Goal: Task Accomplishment & Management: Use online tool/utility

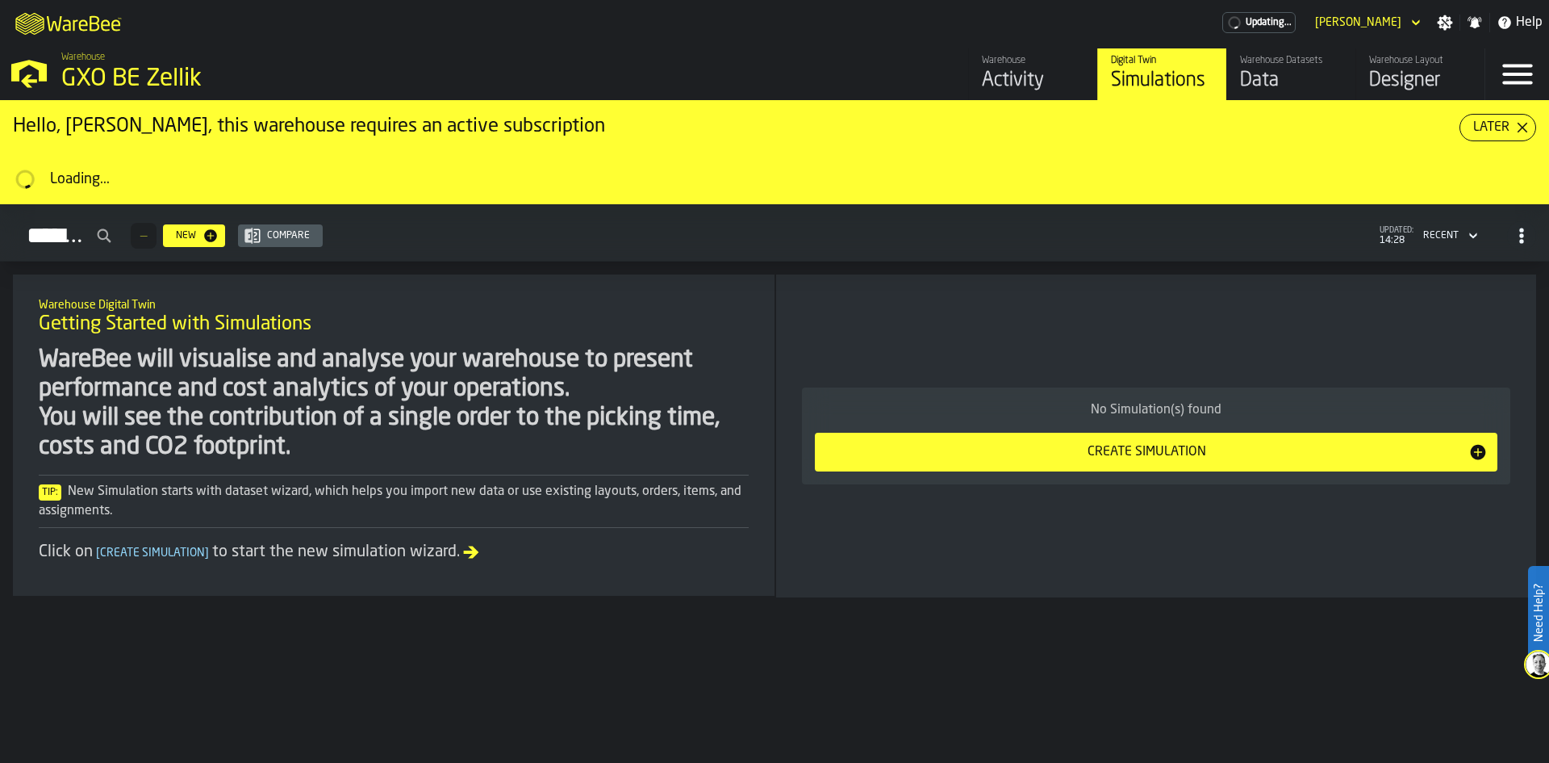
click at [1423, 88] on div "Designer" at bounding box center [1420, 81] width 102 height 26
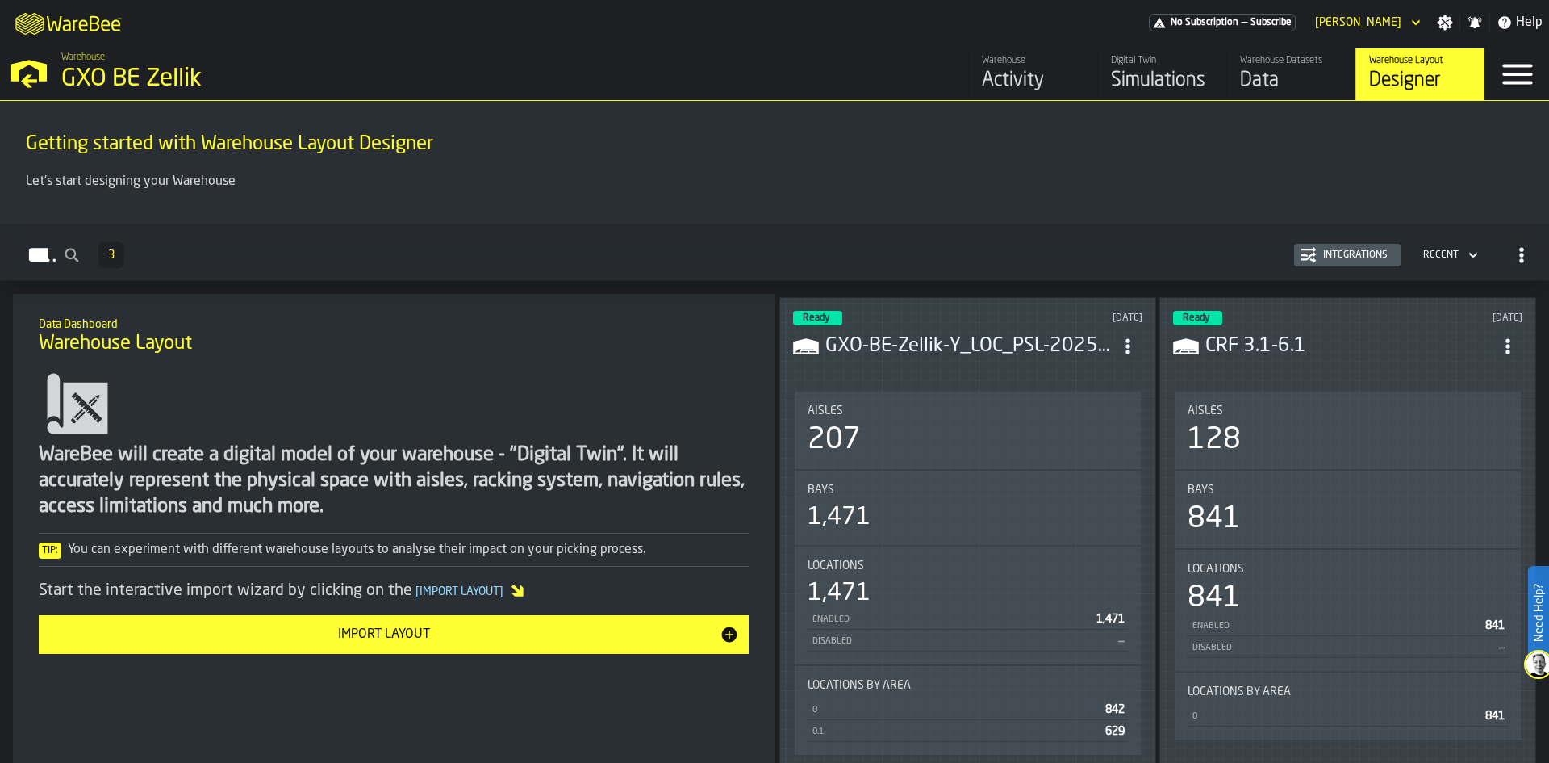
click at [487, 636] on div "Import Layout" at bounding box center [383, 634] width 671 height 19
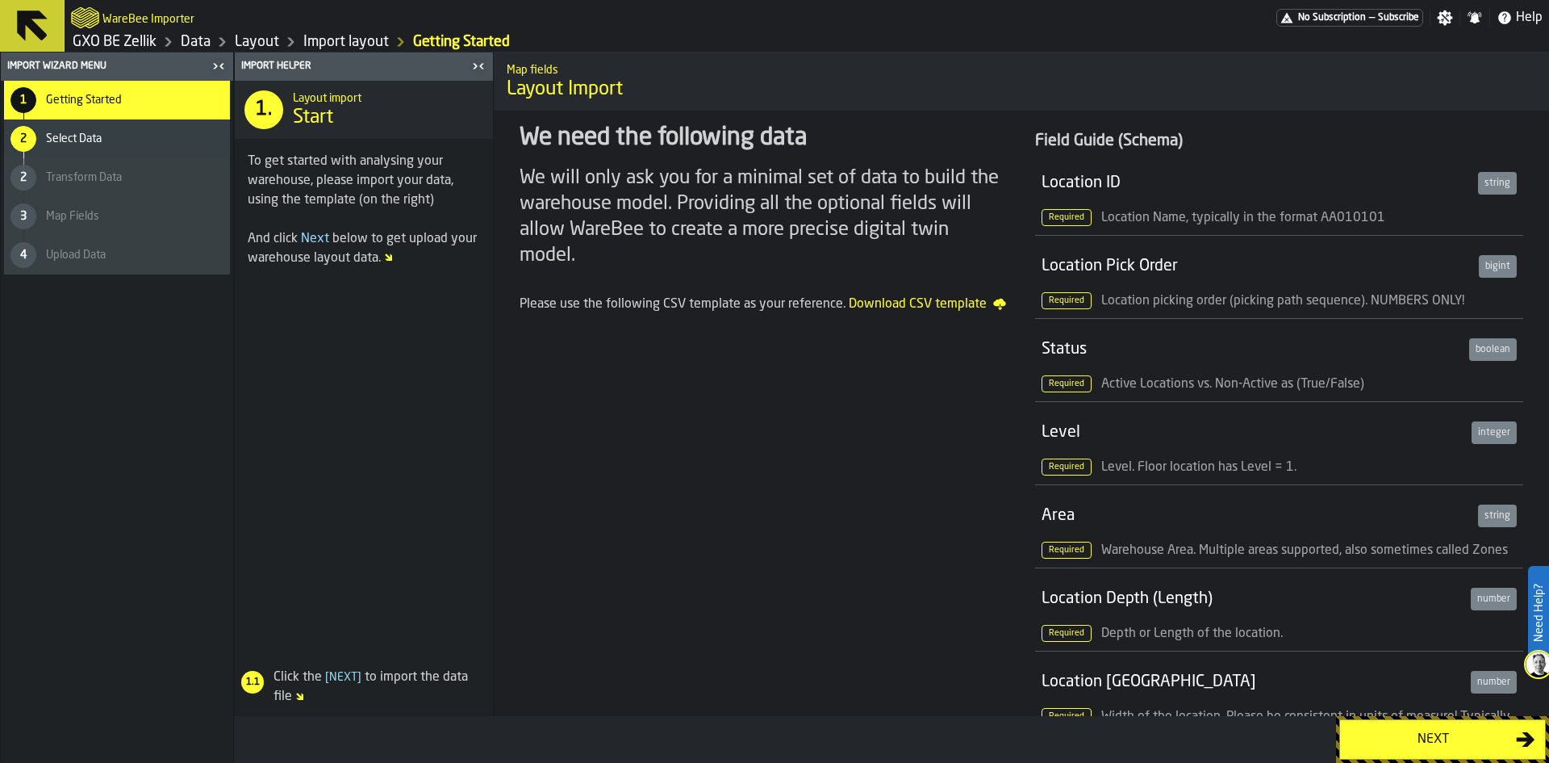
click at [350, 42] on link "Import layout" at bounding box center [346, 42] width 86 height 18
click at [269, 48] on link "Layout" at bounding box center [257, 42] width 44 height 18
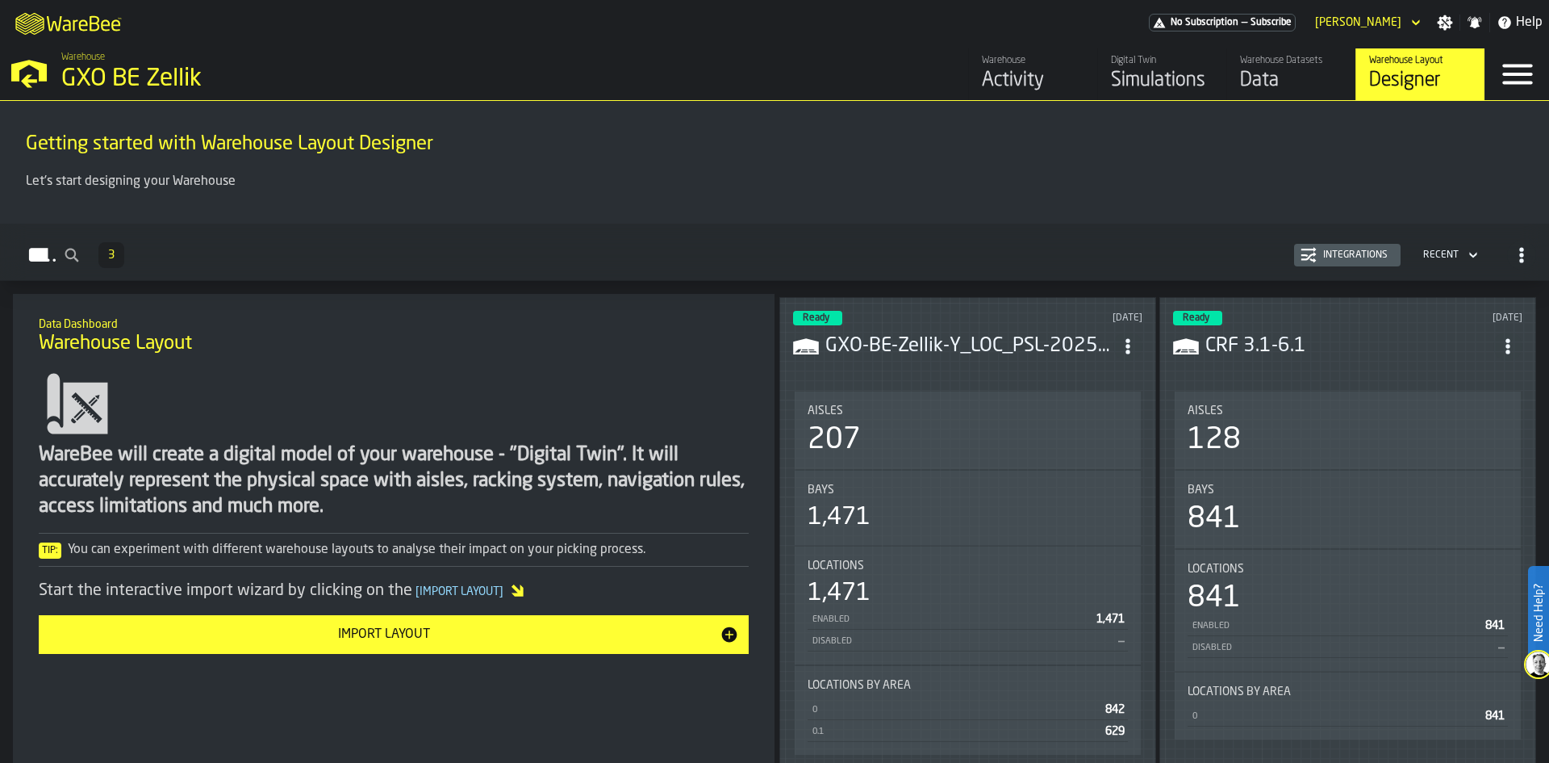
click at [1024, 313] on div "[DATE]" at bounding box center [1068, 317] width 148 height 11
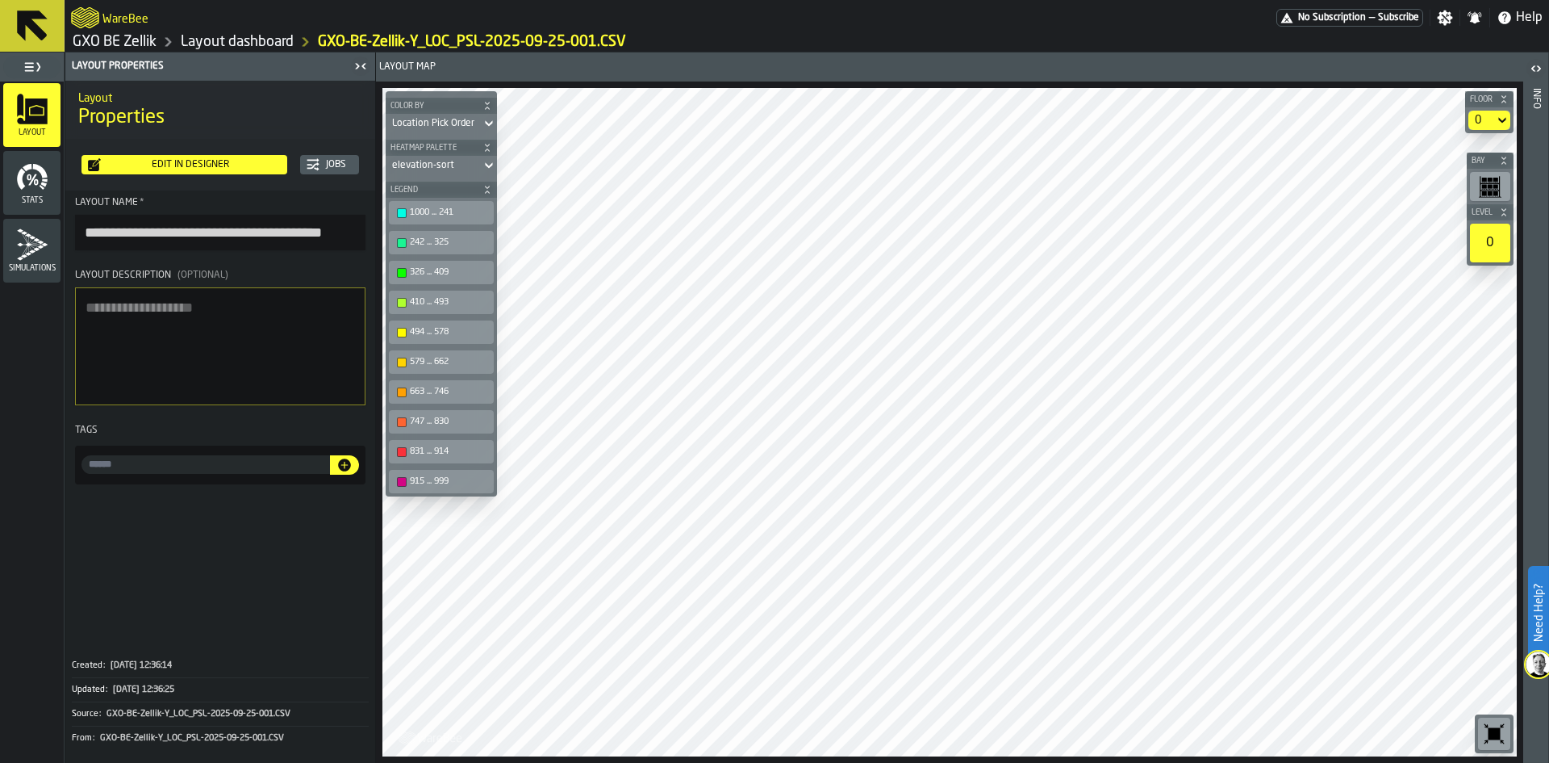
click at [1465, 119] on section "0" at bounding box center [1489, 120] width 48 height 26
click at [1473, 119] on div "0" at bounding box center [1482, 120] width 26 height 19
click at [245, 163] on div "Edit in Designer" at bounding box center [191, 164] width 180 height 11
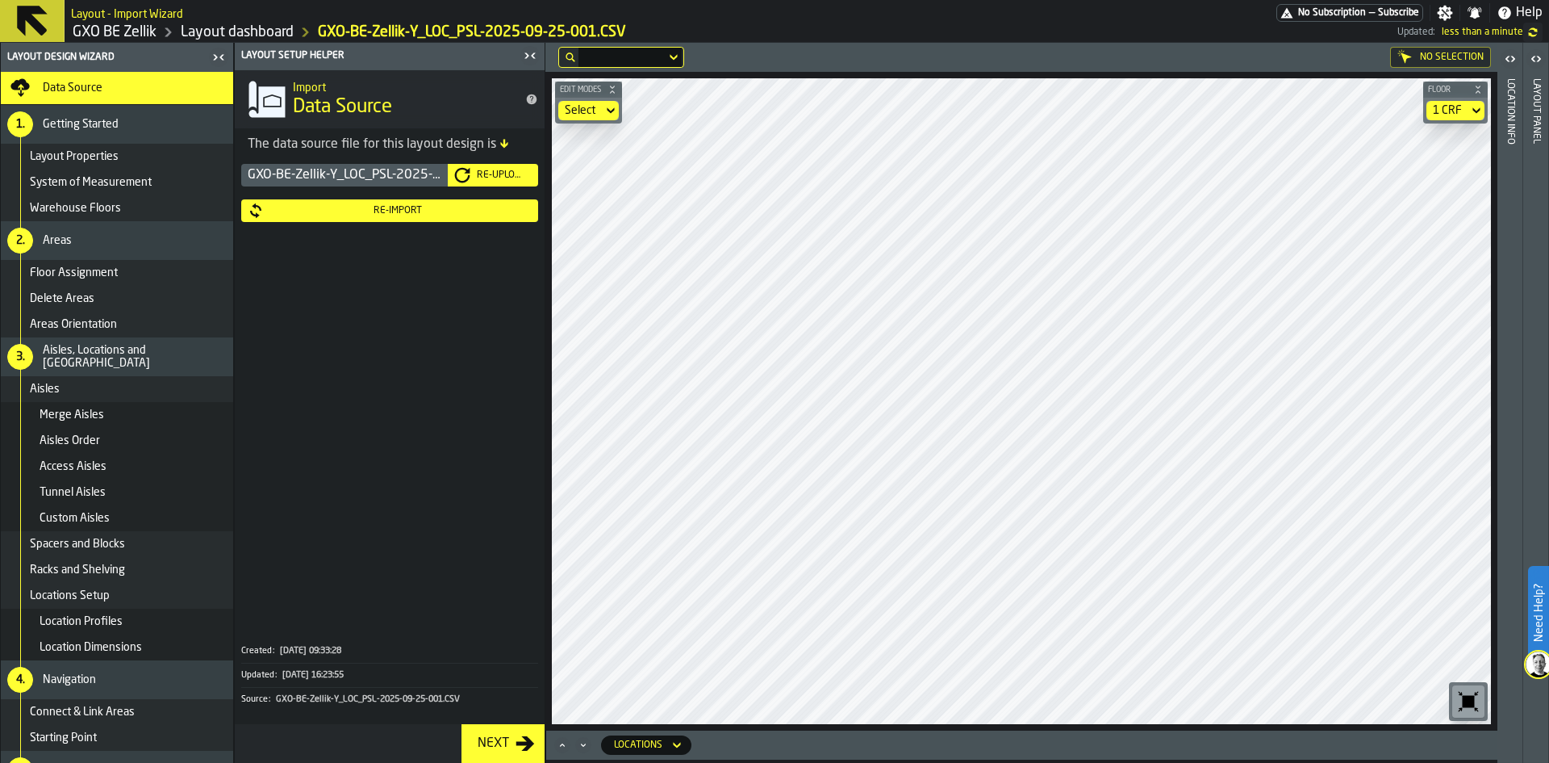
click at [325, 208] on div "Re-Import" at bounding box center [398, 210] width 268 height 11
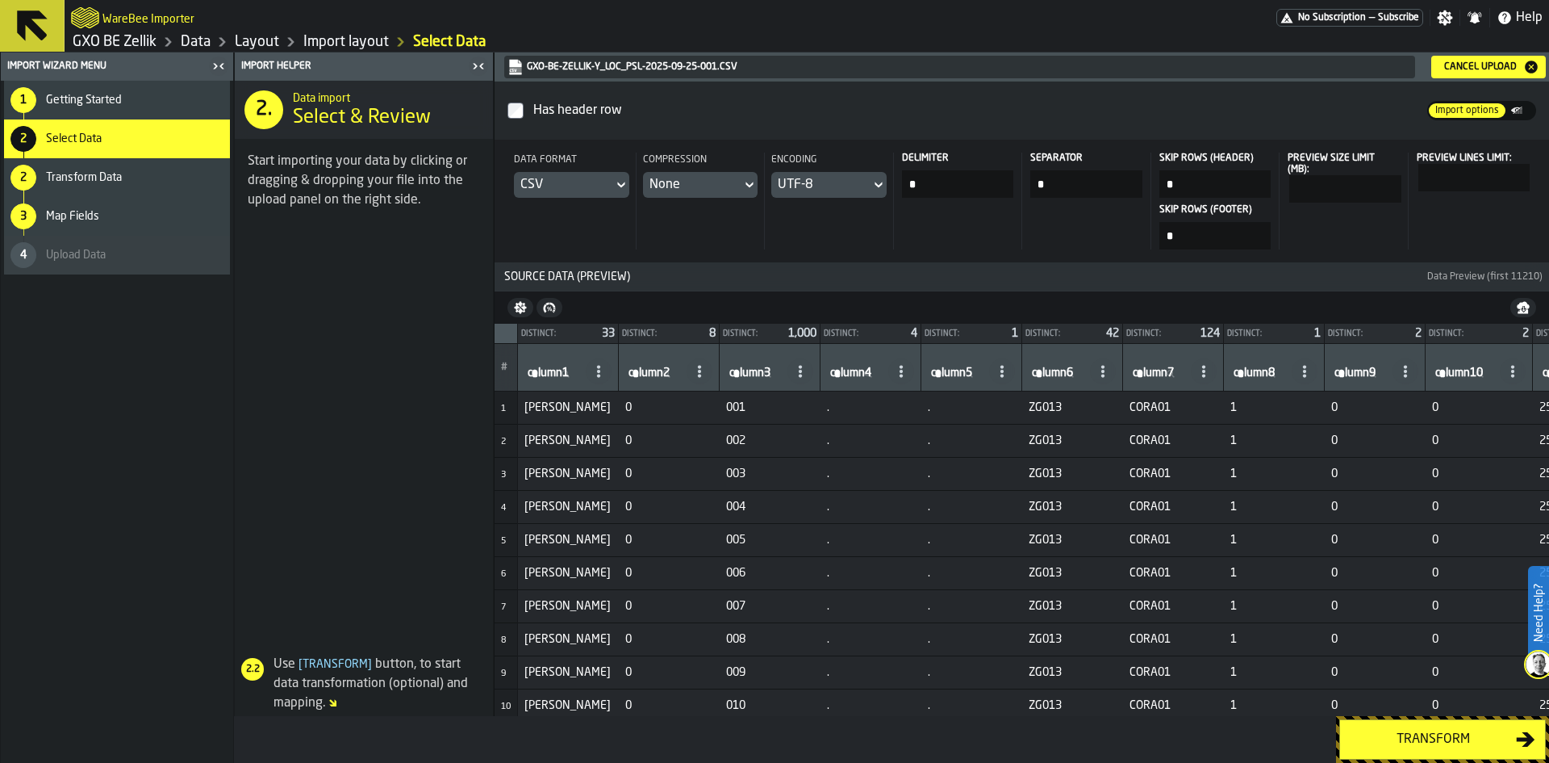
click at [1461, 742] on div "Transform" at bounding box center [1433, 738] width 166 height 19
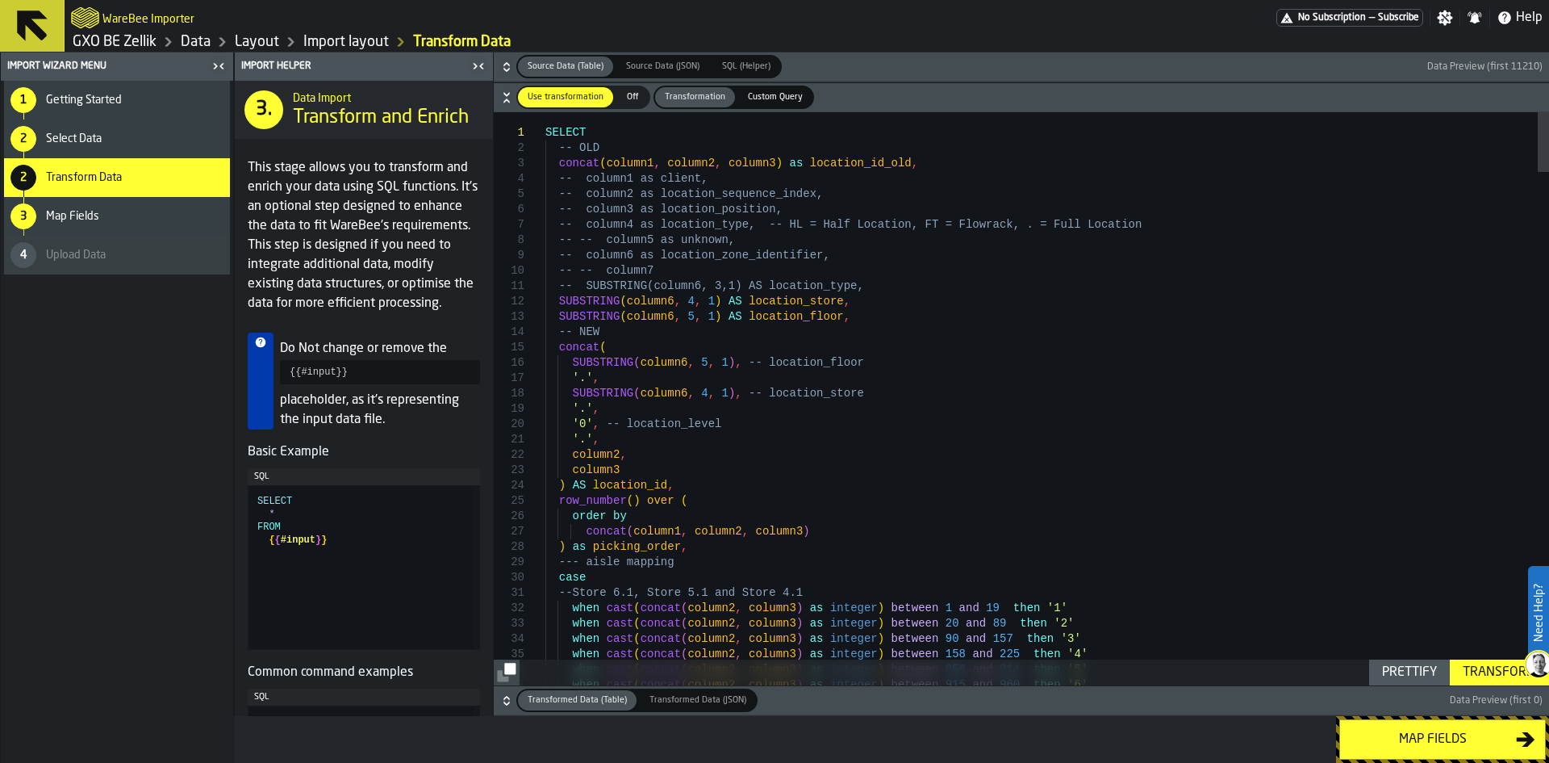
click at [478, 67] on icon "button-toggle-Close me" at bounding box center [478, 65] width 19 height 19
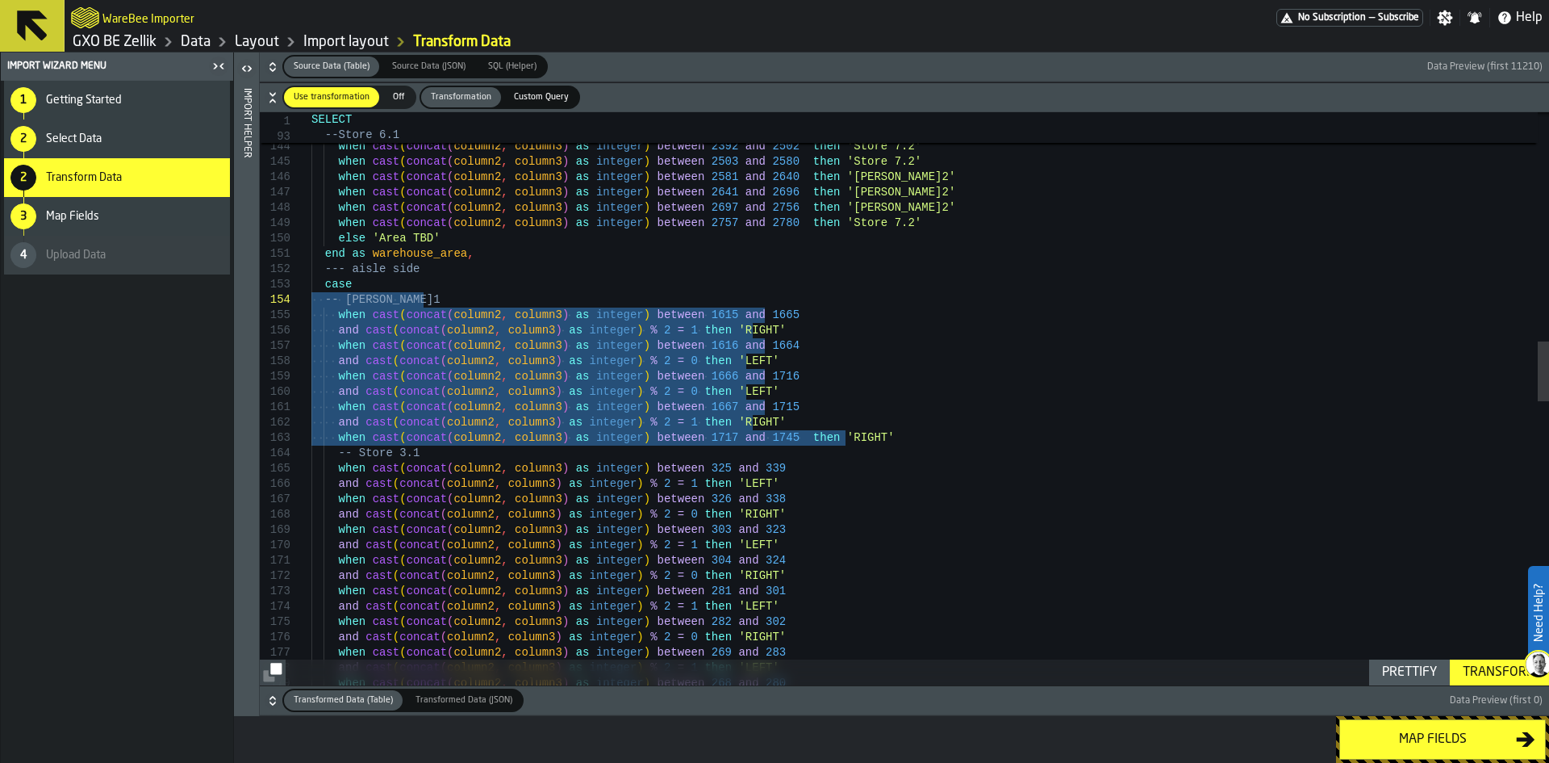
drag, startPoint x: 882, startPoint y: 441, endPoint x: 306, endPoint y: 301, distance: 593.0
click at [311, 301] on div "and cast ( concat ( column2 , column3 ) as integer ) % 2 = 0 then 'LEFT' when c…" at bounding box center [930, 658] width 1238 height 5448
drag, startPoint x: 559, startPoint y: 345, endPoint x: 1032, endPoint y: 364, distance: 473.2
click at [989, 350] on div "and cast ( concat ( column2 , column3 ) as integer ) % 2 = 0 then 'LEFT' when c…" at bounding box center [930, 658] width 1238 height 5448
click at [1027, 417] on div "and cast ( concat ( column2 , column3 ) as integer ) % 2 = 0 then 'LEFT' when c…" at bounding box center [930, 658] width 1238 height 5448
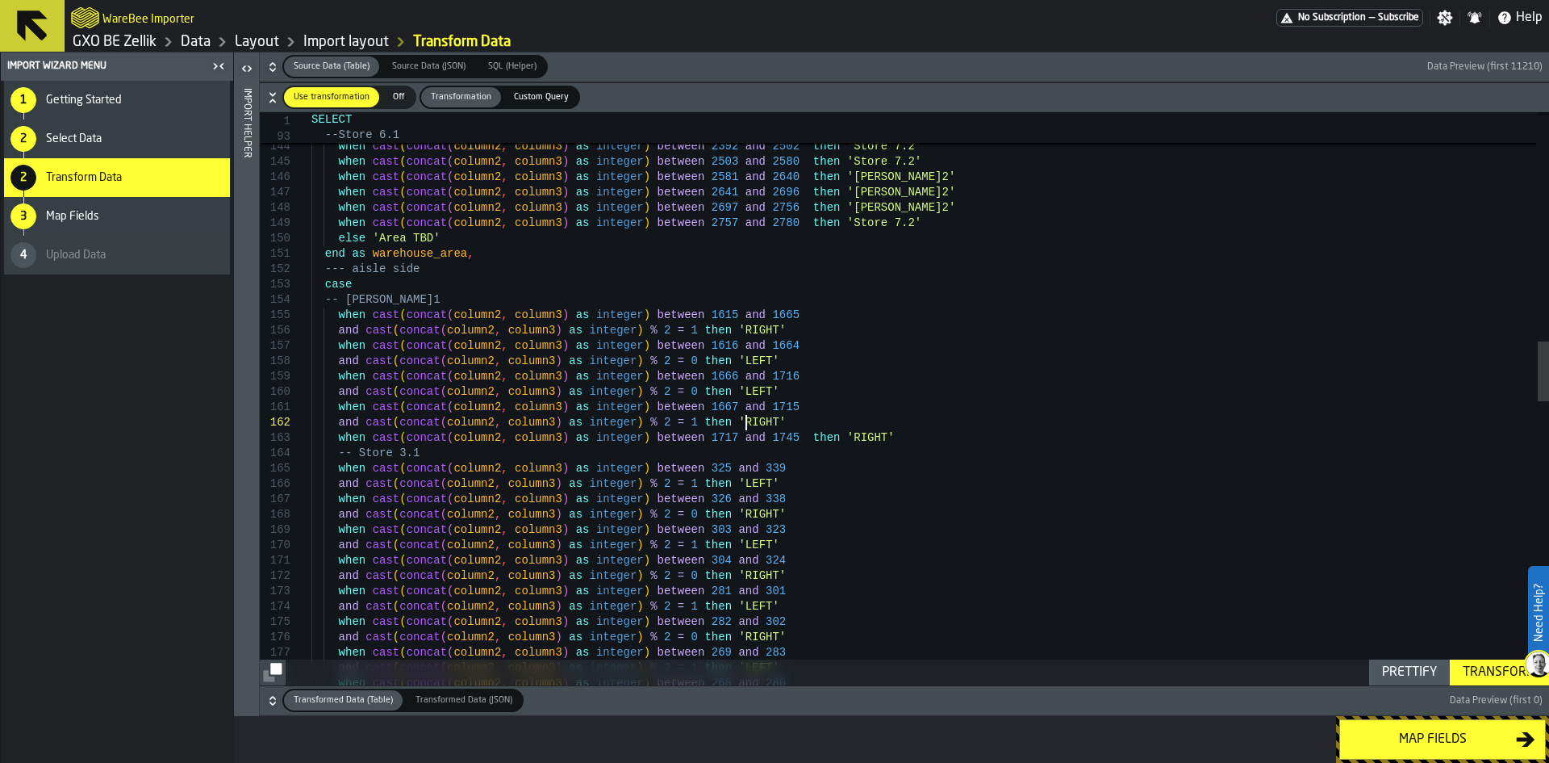
click at [912, 454] on div "and cast ( concat ( column2 , column3 ) as integer ) % 2 = 0 then 'LEFT' when c…" at bounding box center [930, 658] width 1238 height 5448
click at [913, 434] on div "and cast ( concat ( column2 , column3 ) as integer ) % 2 = 0 then 'LEFT' when c…" at bounding box center [930, 658] width 1238 height 5448
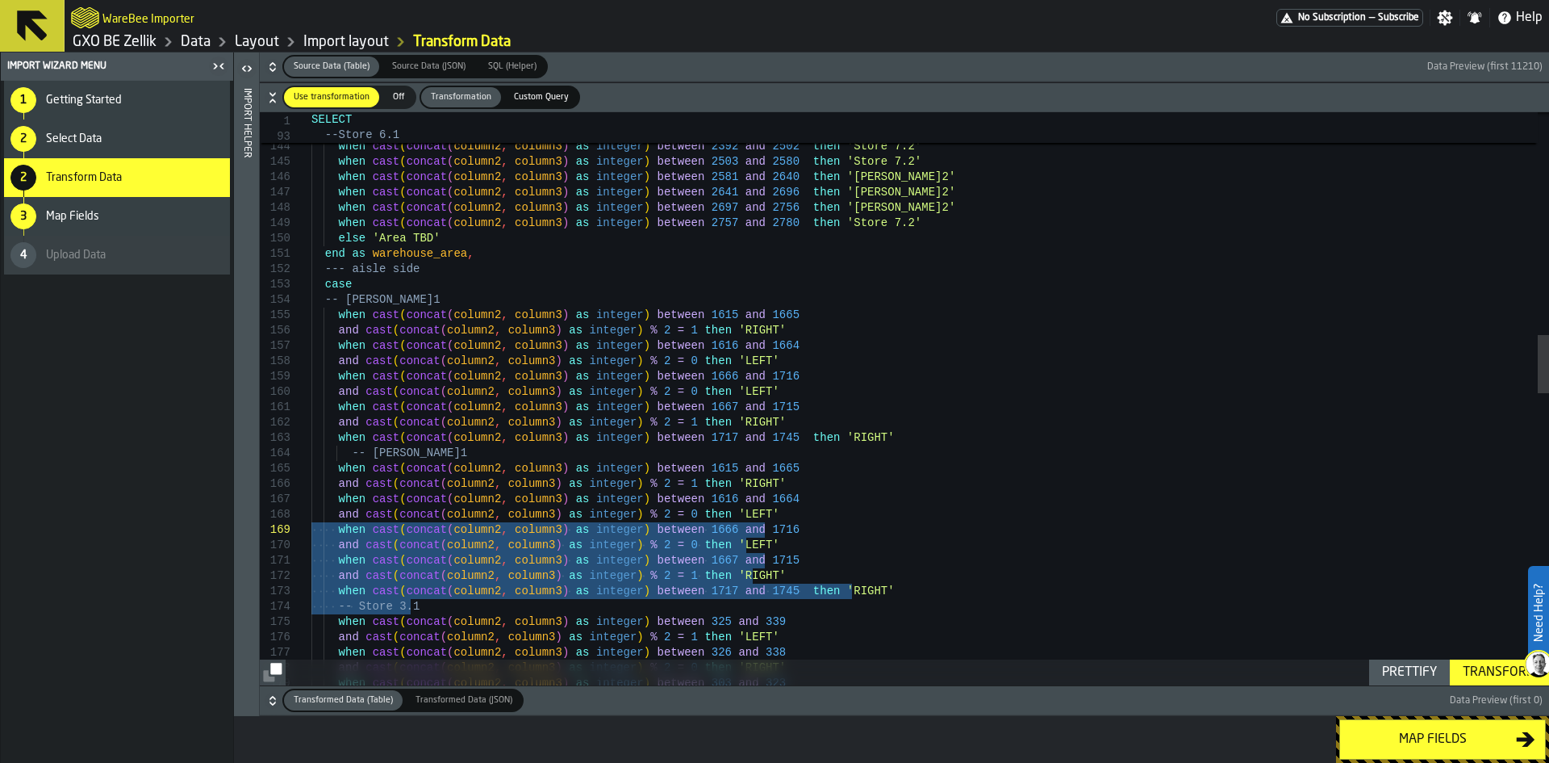
drag, startPoint x: 878, startPoint y: 600, endPoint x: 297, endPoint y: 523, distance: 586.1
click at [311, 523] on div "and cast ( concat ( column2 , column3 ) as integer ) % 2 = 0 then 'LEFT' when c…" at bounding box center [930, 734] width 1238 height 5601
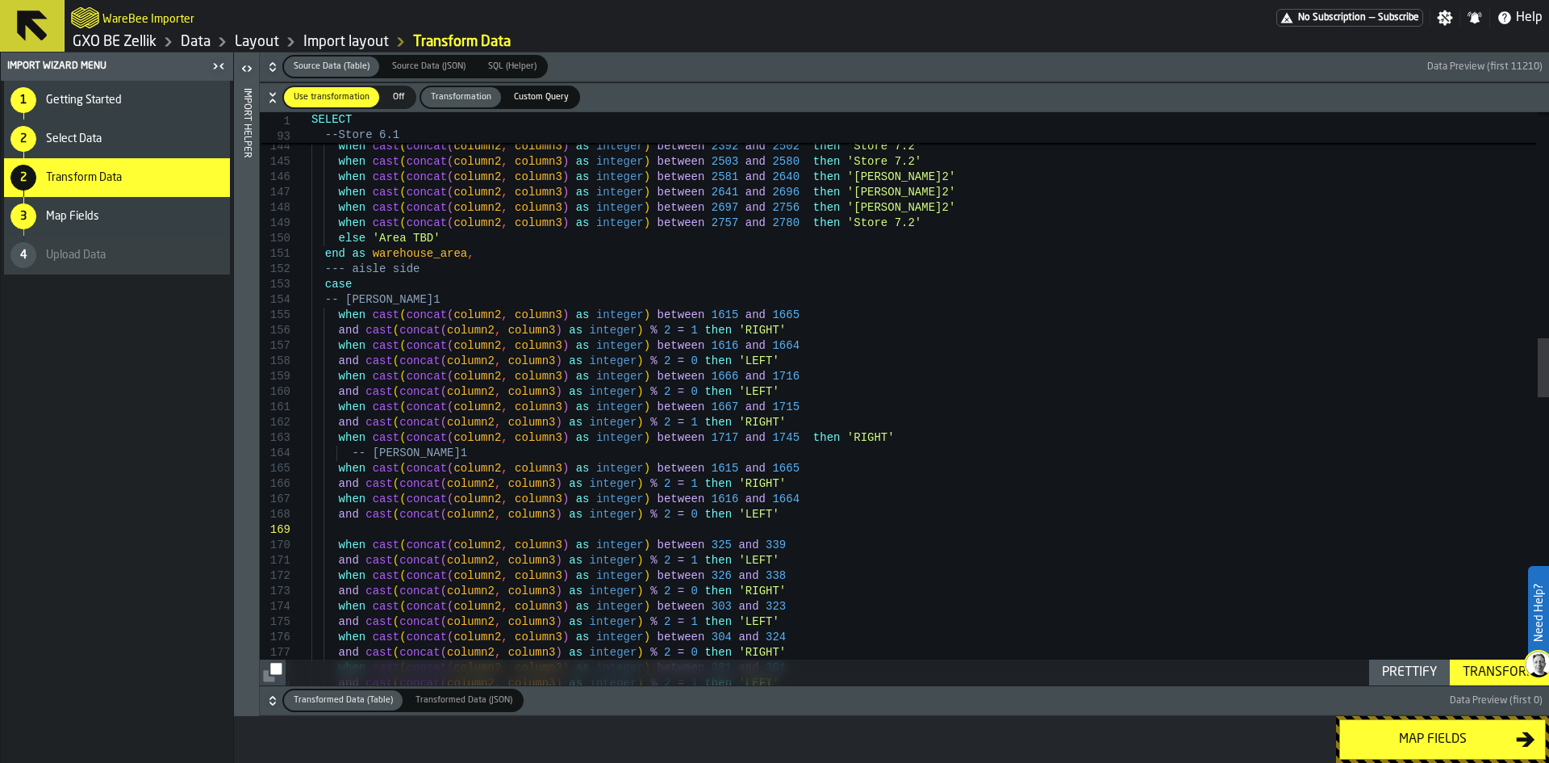
click at [345, 451] on div "and cast ( concat ( column2 , column3 ) as integer ) % 2 = 0 then 'LEFT' when c…" at bounding box center [930, 696] width 1238 height 5525
click at [1421, 679] on div "Prettify" at bounding box center [1410, 671] width 68 height 19
type textarea "**********"
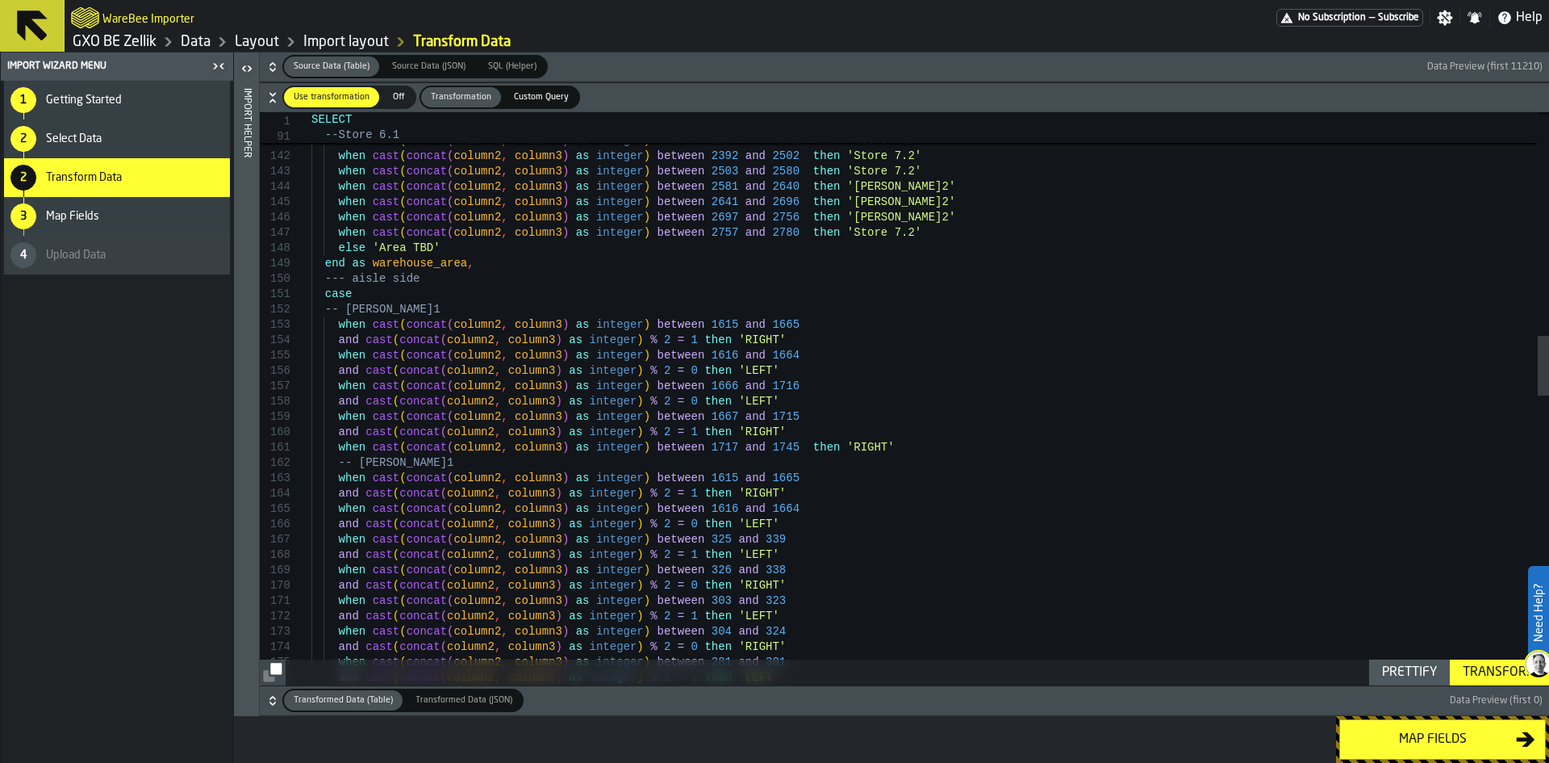
click at [787, 414] on div "and cast ( concat ( column2 , column3 ) as integer ) % 2 = 0 then 'LEFT' when c…" at bounding box center [930, 713] width 1238 height 5479
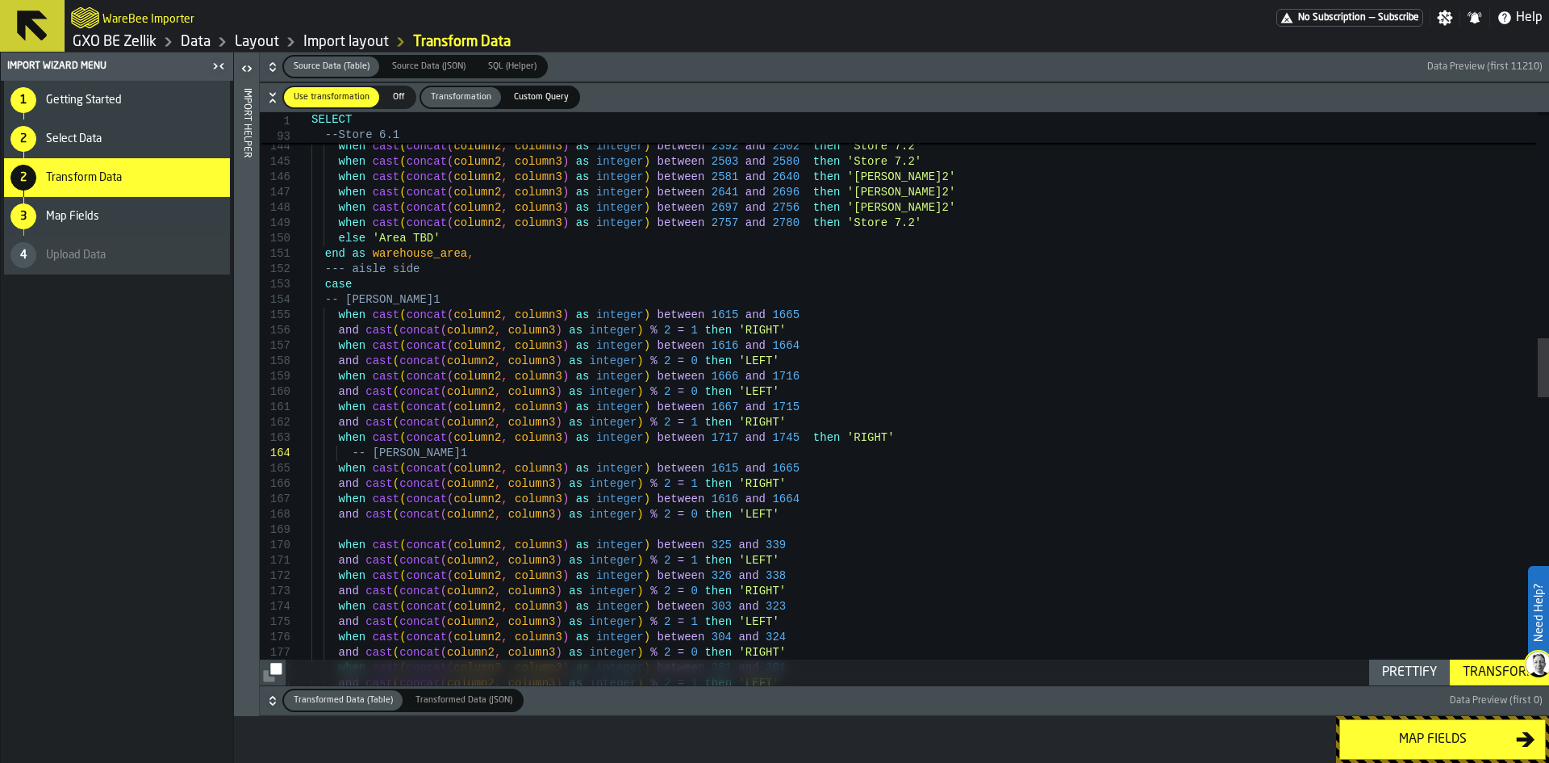
click at [346, 452] on div "and cast ( concat ( column2 , column3 ) as integer ) % 2 = 0 then 'LEFT' when c…" at bounding box center [930, 696] width 1238 height 5525
click at [930, 449] on div "and cast ( concat ( column2 , column3 ) as integer ) % 2 = 0 then 'LEFT' when c…" at bounding box center [930, 696] width 1238 height 5525
click at [907, 443] on div "and cast ( concat ( column2 , column3 ) as integer ) % 2 = 0 then 'LEFT' when c…" at bounding box center [930, 696] width 1238 height 5525
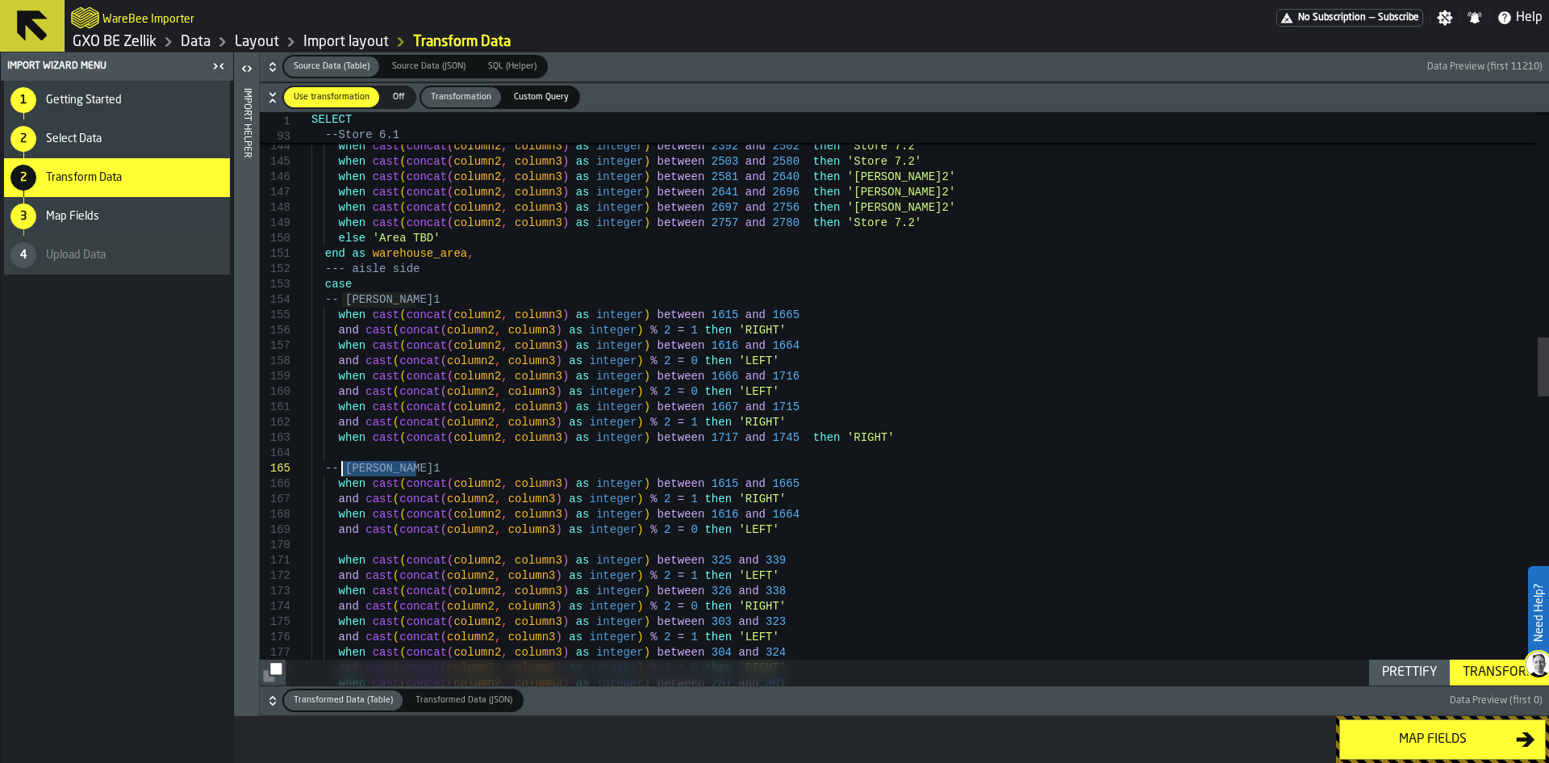
drag, startPoint x: 421, startPoint y: 474, endPoint x: 344, endPoint y: 474, distance: 77.5
click at [344, 474] on div "and cast ( concat ( column2 , column3 ) as integer ) % 2 = 0 then 'LEFT' when c…" at bounding box center [930, 704] width 1238 height 5540
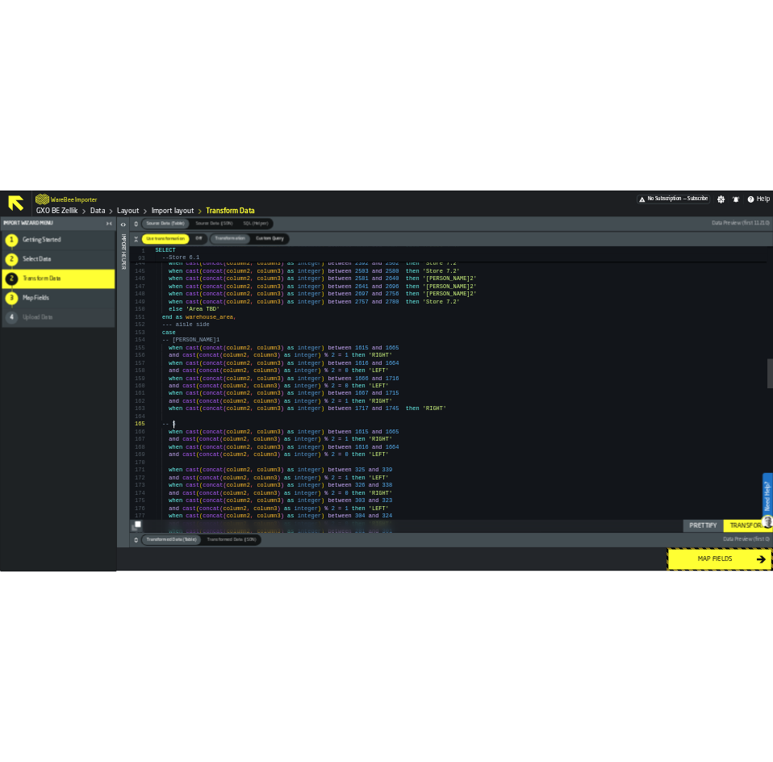
scroll to position [62, 0]
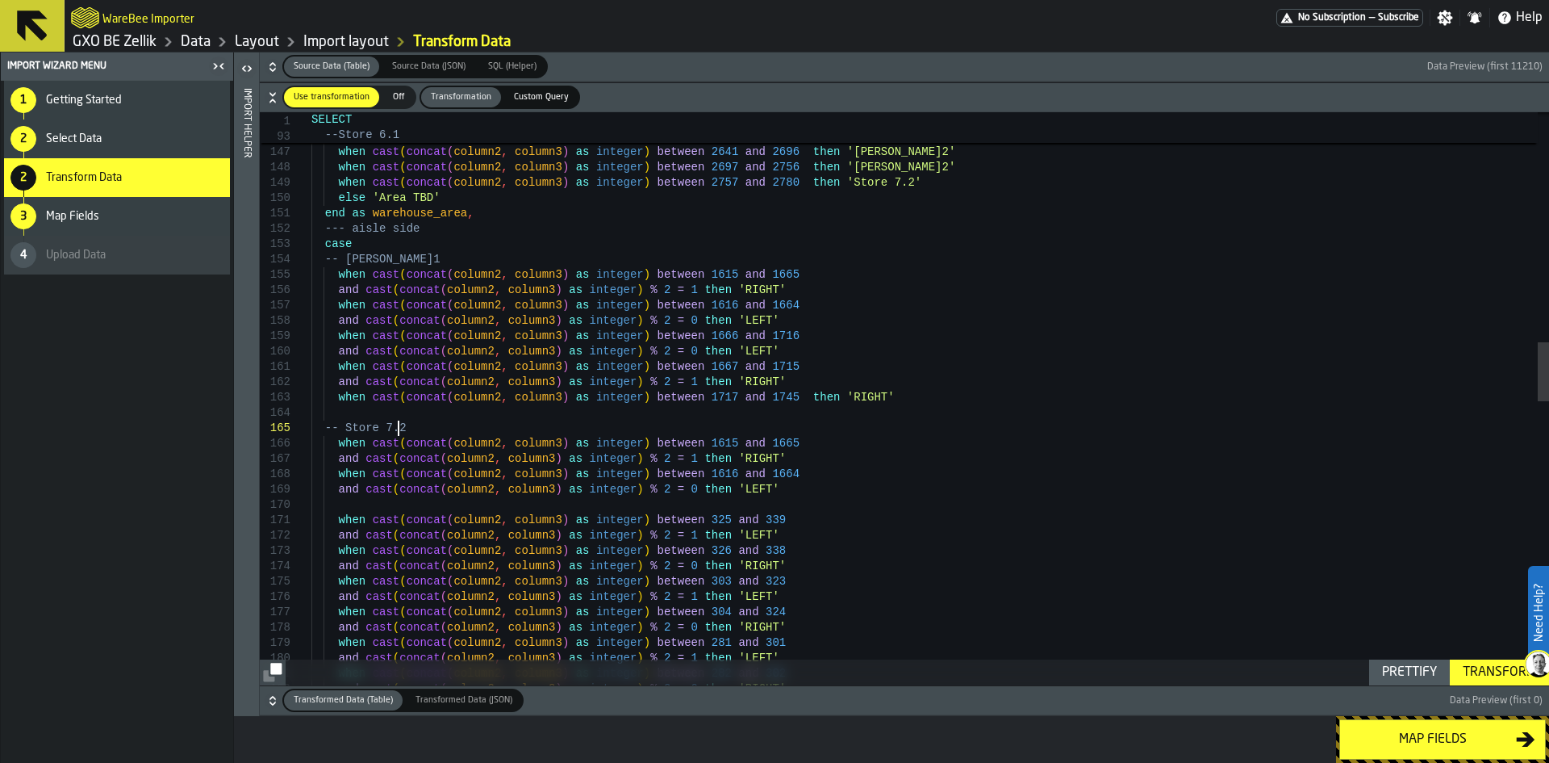
click at [219, 67] on icon "button-toggle-Close me" at bounding box center [218, 65] width 19 height 19
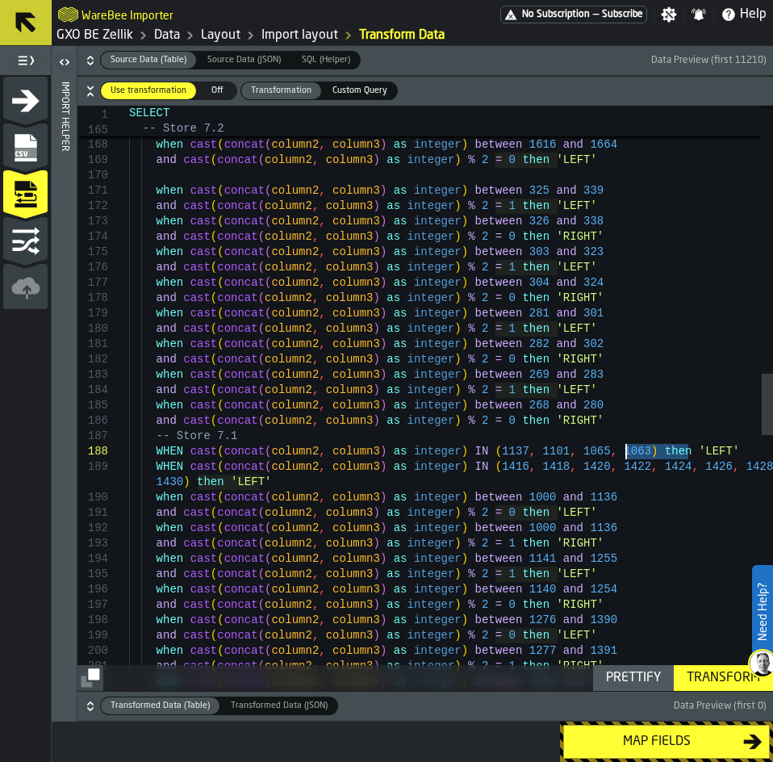
drag, startPoint x: 715, startPoint y: 451, endPoint x: 620, endPoint y: 449, distance: 95.2
click at [620, 449] on div "-- Store 7.2 when cast ( concat ( column2 , column3 ) as integer ) between 1615…" at bounding box center [451, 341] width 644 height 5555
click at [720, 456] on div "-- Store 7.2 when cast ( concat ( column2 , column3 ) as integer ) between 1615…" at bounding box center [451, 341] width 644 height 5555
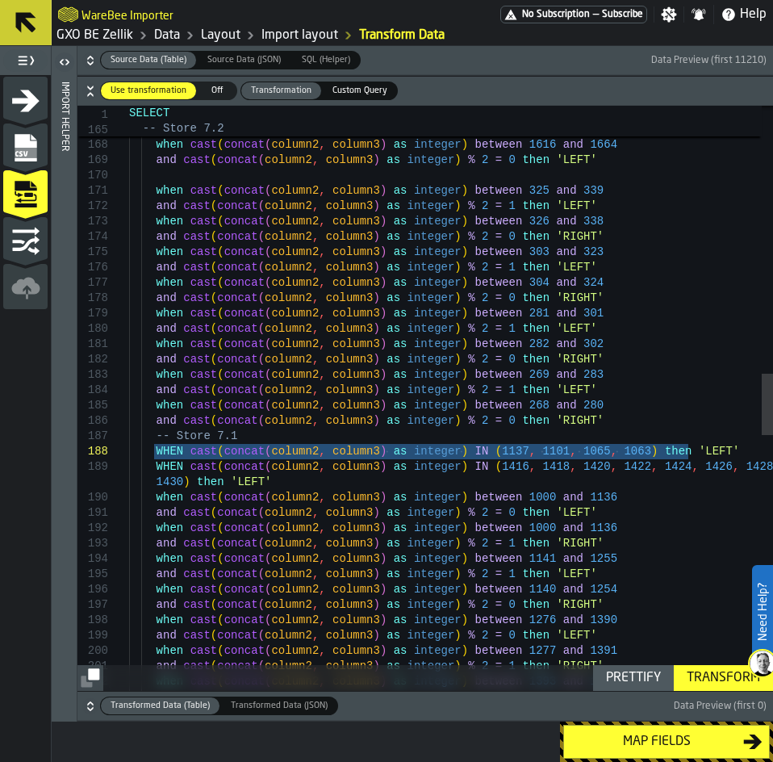
drag, startPoint x: 734, startPoint y: 456, endPoint x: 154, endPoint y: 453, distance: 580.2
click at [154, 453] on div "-- Store 7.2 when cast ( concat ( column2 , column3 ) as integer ) between 1615…" at bounding box center [451, 341] width 644 height 5555
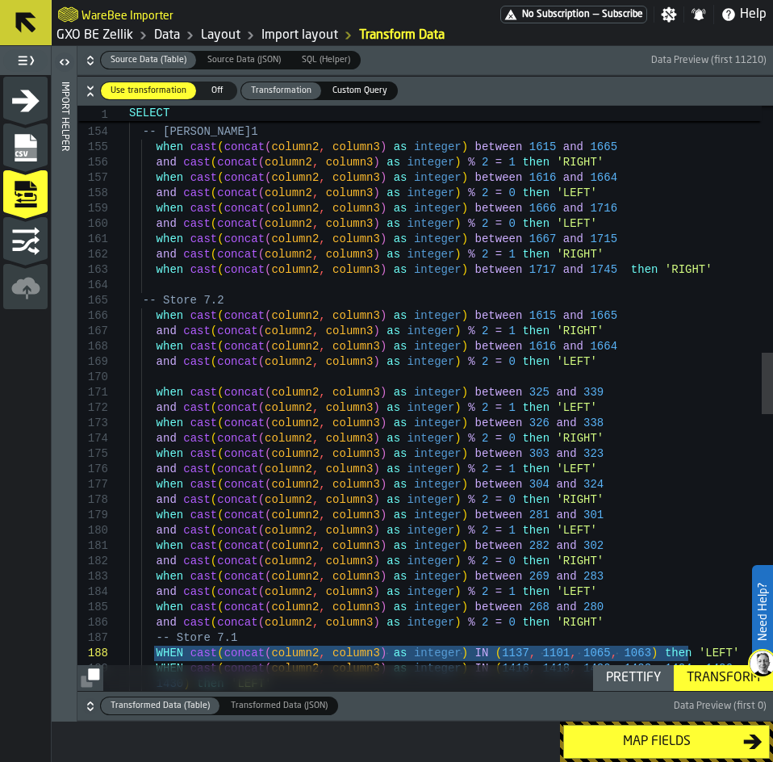
click at [242, 306] on div "-- Store 7.2 when cast ( concat ( column2 , column3 ) as integer ) between 1615…" at bounding box center [451, 543] width 644 height 5555
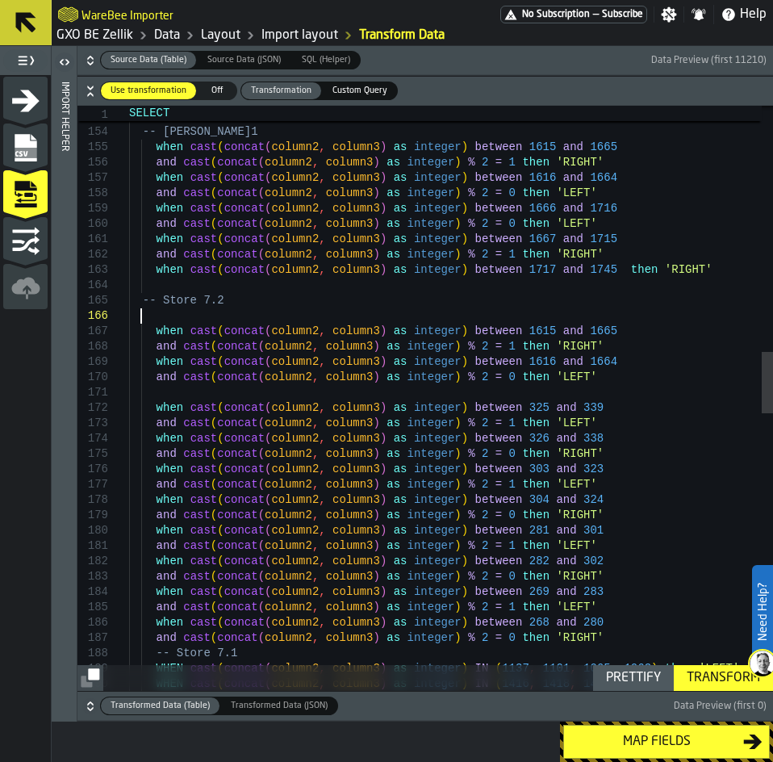
scroll to position [77, 0]
click at [476, 314] on div "-- Store 7.2 when cast ( concat ( column2 , column3 ) as integer ) between 1615…" at bounding box center [451, 551] width 644 height 5571
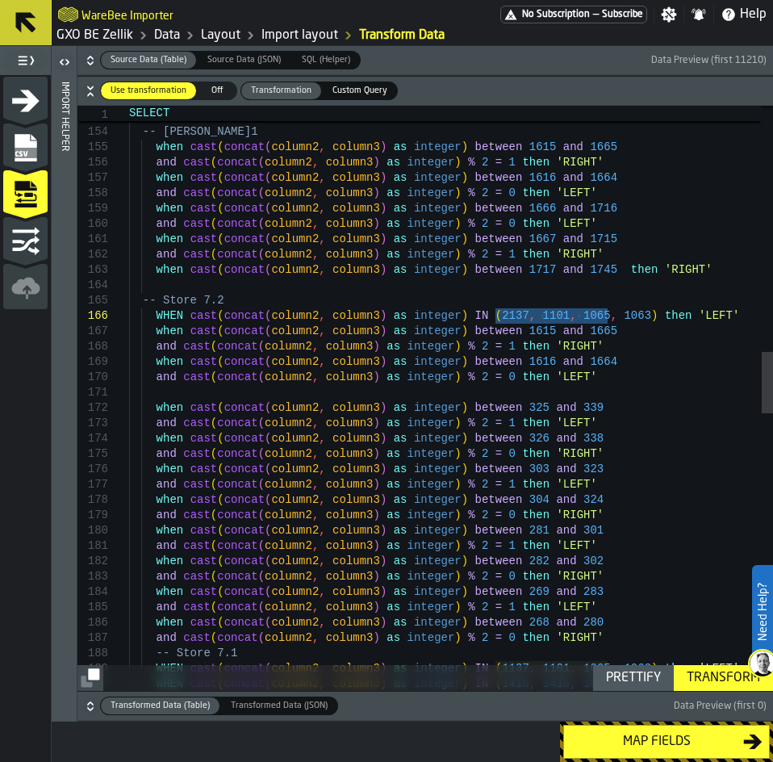
drag, startPoint x: 609, startPoint y: 318, endPoint x: 497, endPoint y: 315, distance: 112.2
click at [497, 315] on div "-- Store 7.2 when cast ( concat ( column2 , column3 ) as integer ) between 1615…" at bounding box center [451, 551] width 644 height 5571
click at [590, 315] on div "-- Store 7.2 when cast ( concat ( column2 , column3 ) as integer ) between 1615…" at bounding box center [451, 551] width 644 height 5571
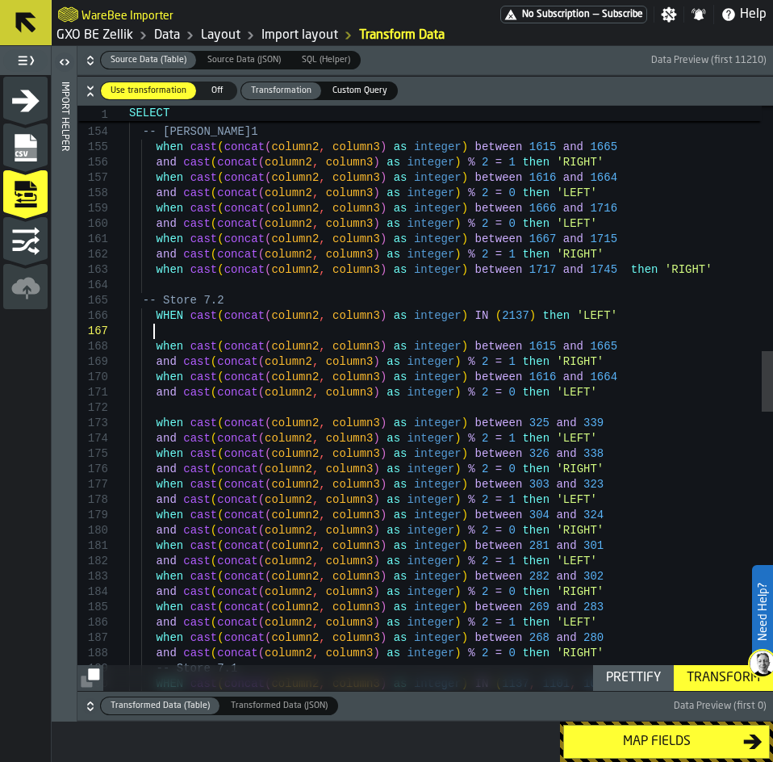
click at [583, 347] on div "-- Store 7.2 when cast ( concat ( column2 , column3 ) as integer ) between 1615…" at bounding box center [451, 559] width 644 height 5586
click at [360, 570] on div "and cast ( concat ( column2 , column3 ) as integer ) % 2 = 0 then 'LEFT' when c…" at bounding box center [451, 559] width 644 height 5586
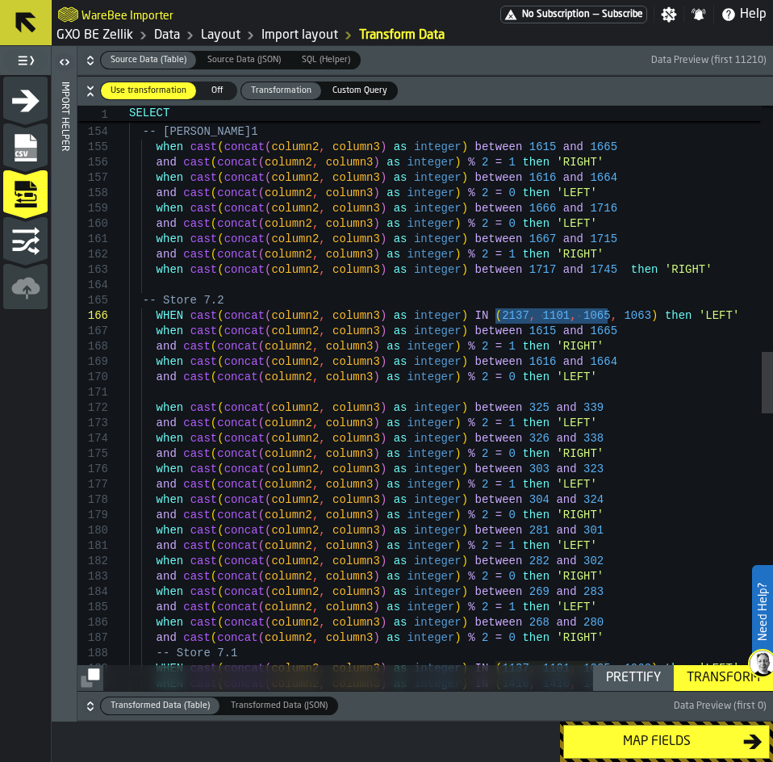
click at [591, 350] on div "and cast ( concat ( column2 , column3 ) as integer ) % 2 = 0 then 'LEFT' when c…" at bounding box center [451, 551] width 644 height 5571
drag, startPoint x: 608, startPoint y: 321, endPoint x: 496, endPoint y: 314, distance: 111.6
click at [496, 314] on div "and cast ( concat ( column2 , column3 ) as integer ) % 2 = 0 then 'LEFT' when c…" at bounding box center [451, 551] width 644 height 5571
click at [592, 368] on div "and cast ( concat ( column2 , column3 ) as integer ) % 2 = 0 then 'LEFT' when c…" at bounding box center [451, 551] width 644 height 5571
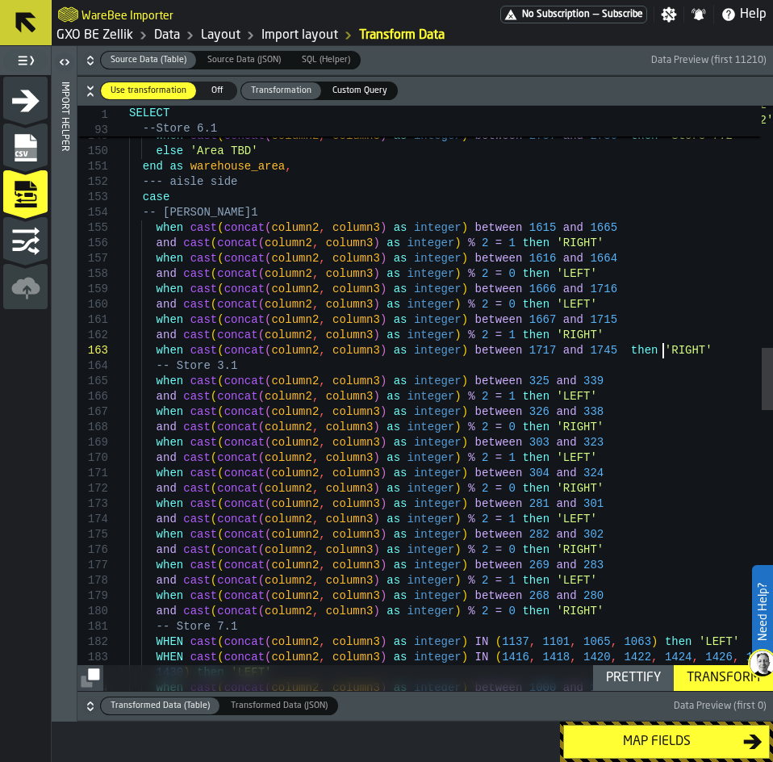
click at [689, 349] on div "and cast ( concat ( column2 , column3 ) as integer ) % 2 = 0 then 'LEFT' when c…" at bounding box center [451, 577] width 644 height 5463
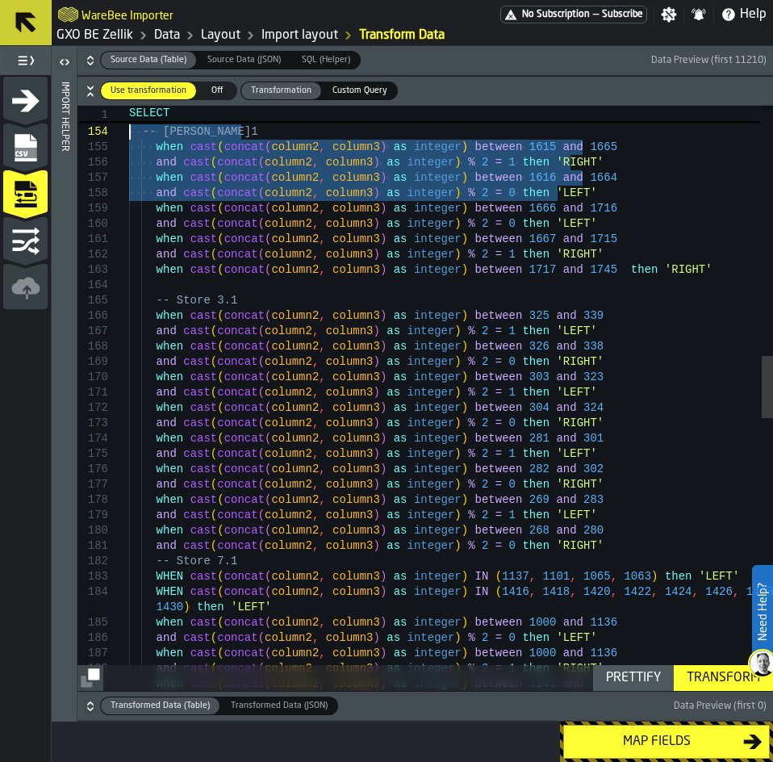
drag, startPoint x: 292, startPoint y: 173, endPoint x: 92, endPoint y: 134, distance: 203.8
click at [129, 134] on div "and cast ( concat ( column2 , column3 ) as integer ) % 2 = 0 then 'LEFT' when c…" at bounding box center [451, 505] width 644 height 5479
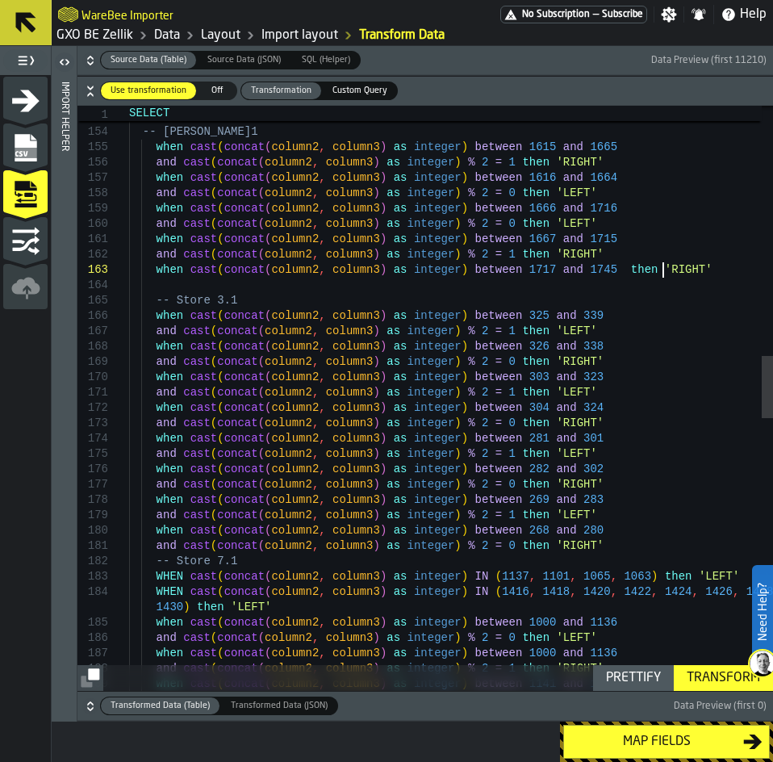
click at [740, 272] on div "and cast ( concat ( column2 , column3 ) as integer ) % 2 = 0 then 'LEFT' when c…" at bounding box center [451, 505] width 644 height 5479
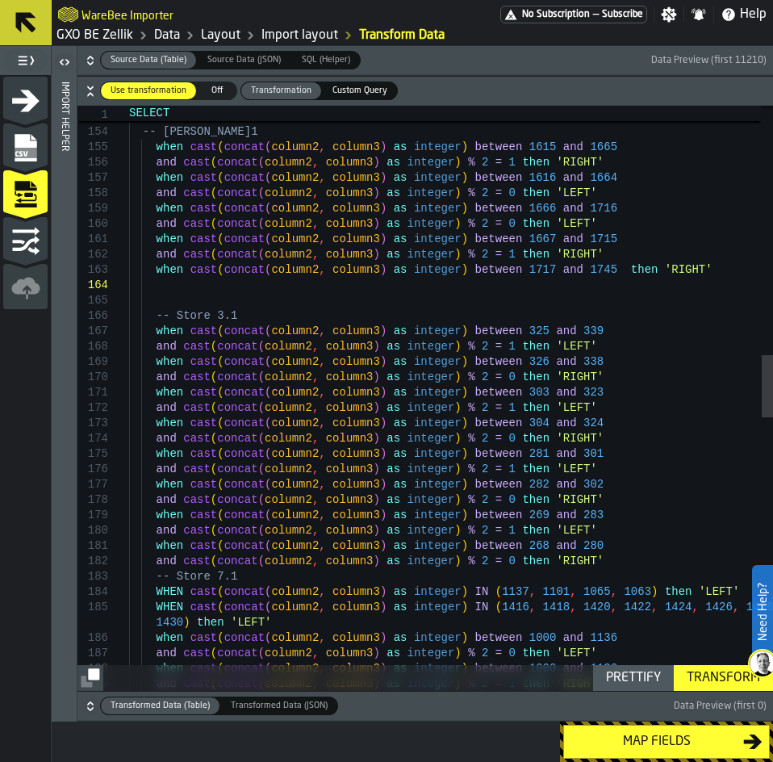
scroll to position [62, 0]
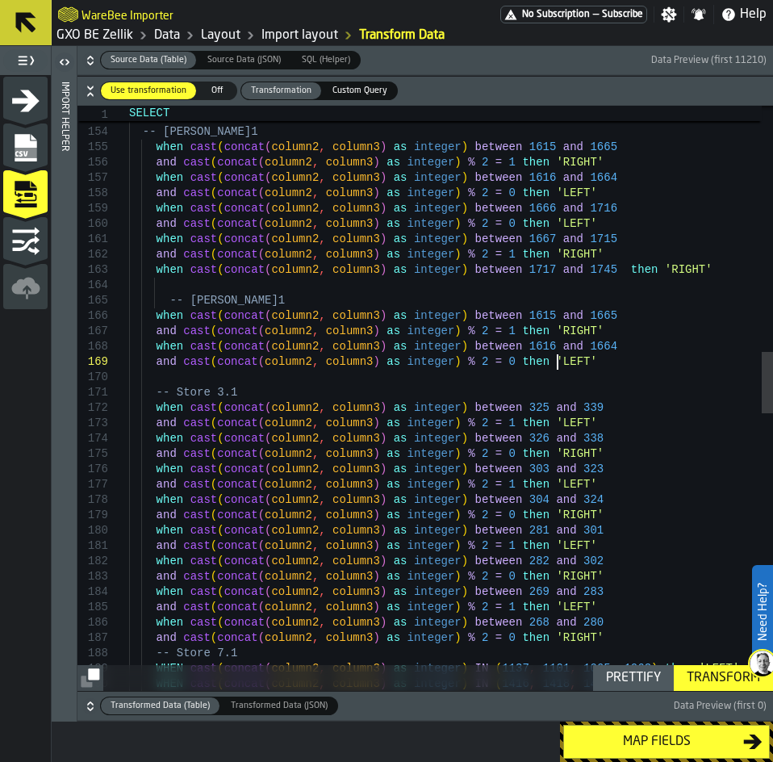
click at [169, 302] on div "and cast ( concat ( column2 , column3 ) as integer ) % 2 = 0 then 'LEFT' when c…" at bounding box center [451, 551] width 644 height 5571
drag, startPoint x: 259, startPoint y: 297, endPoint x: 173, endPoint y: 299, distance: 86.4
click at [173, 299] on div "and cast ( concat ( column2 , column3 ) as integer ) % 2 = 0 then 'LEFT' when c…" at bounding box center [451, 551] width 644 height 5571
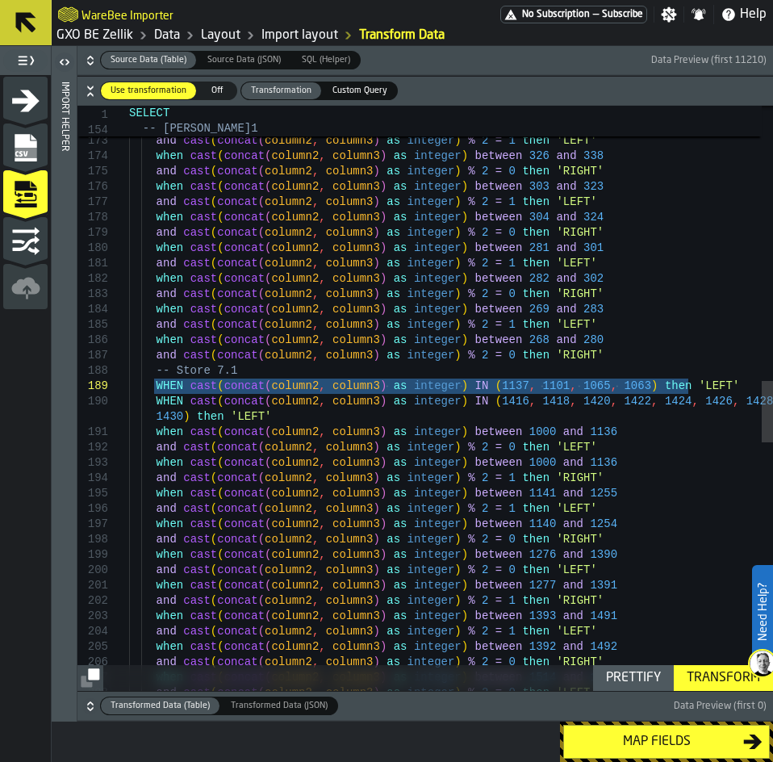
drag, startPoint x: 725, startPoint y: 386, endPoint x: 151, endPoint y: 384, distance: 574.5
click at [151, 384] on div "when cast ( concat ( column2 , column3 ) as integer ) between 325 and 339 and c…" at bounding box center [451, 268] width 644 height 5571
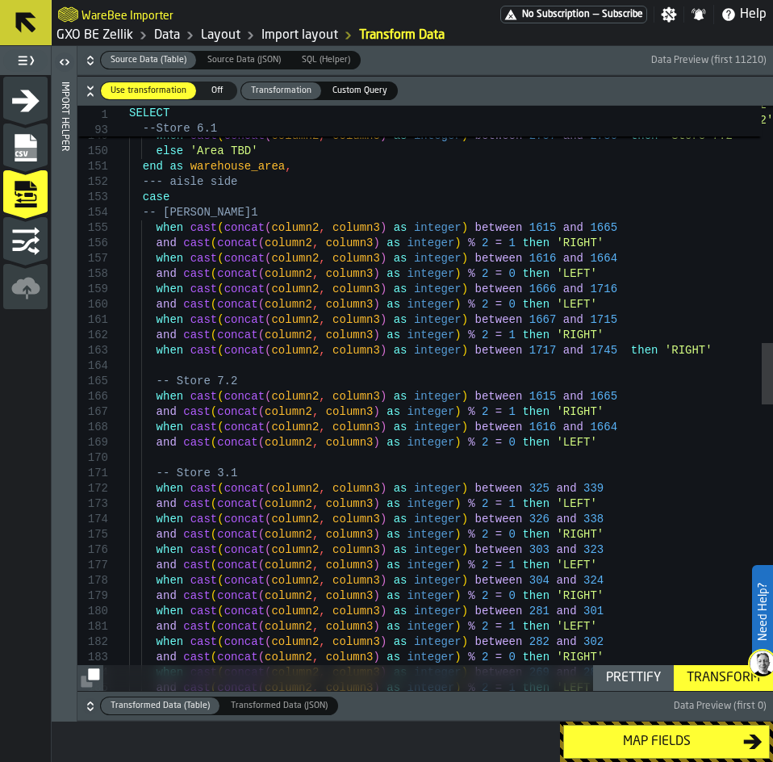
click at [391, 386] on div "when cast ( concat ( column2 , column3 ) as integer ) between 325 and 339 and c…" at bounding box center [451, 631] width 644 height 5571
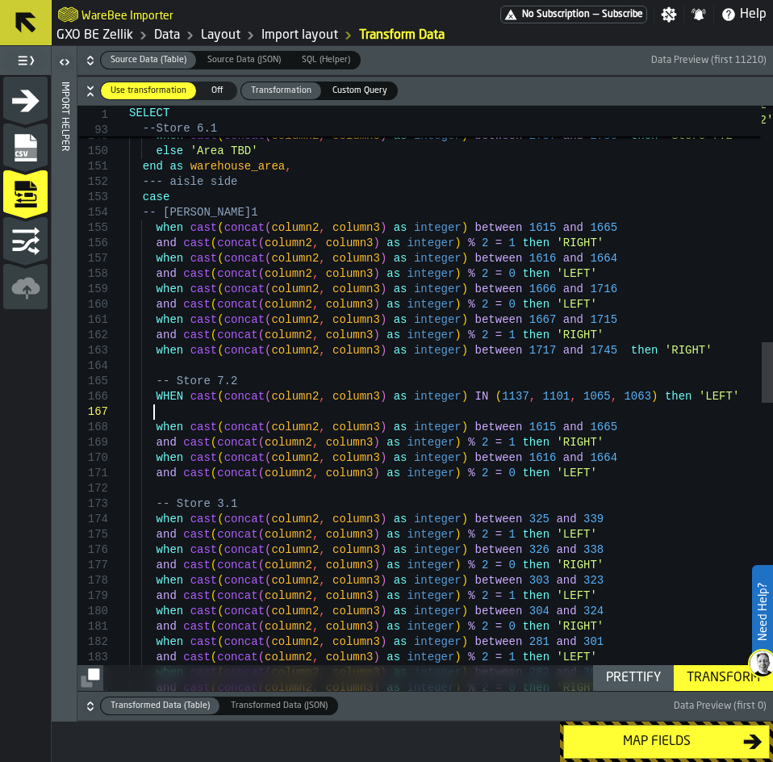
scroll to position [93, 0]
click at [479, 397] on div "when cast ( concat ( column2 , column3 ) as integer ) between 325 and 339 and c…" at bounding box center [451, 646] width 644 height 5601
drag, startPoint x: 608, startPoint y: 397, endPoint x: 482, endPoint y: 395, distance: 125.9
click at [495, 398] on div "when cast ( concat ( column2 , column3 ) as integer ) between 325 and 339 and c…" at bounding box center [451, 646] width 644 height 5601
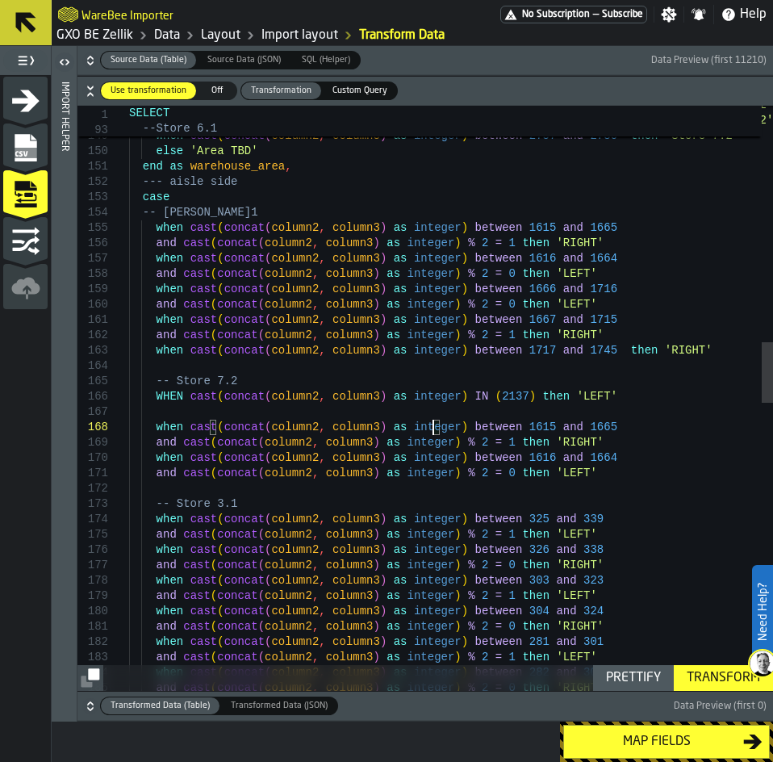
click at [431, 428] on div "when cast ( concat ( column2 , column3 ) as integer ) between 325 and 339 and c…" at bounding box center [451, 646] width 644 height 5601
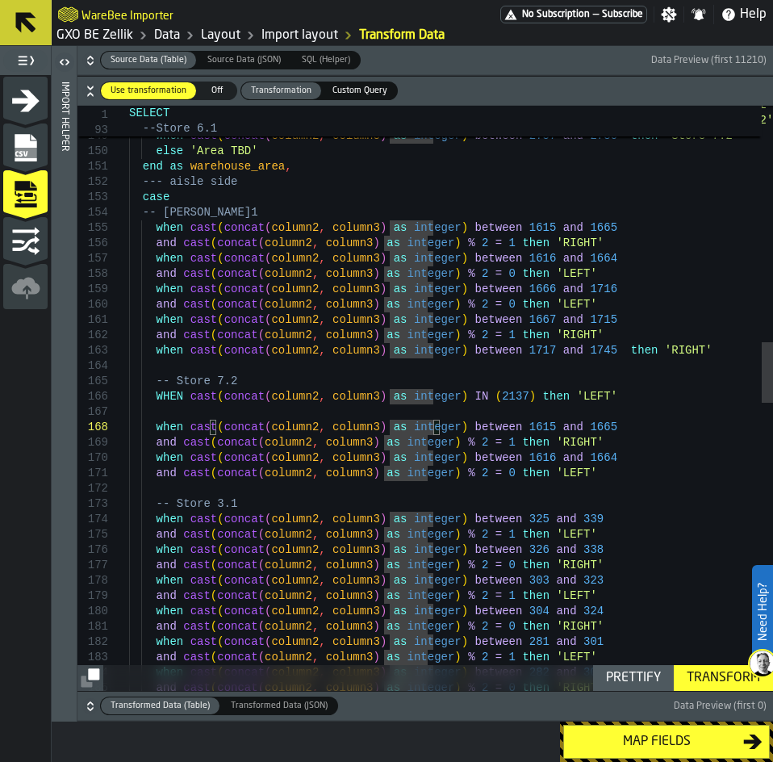
click at [495, 424] on div "when cast ( concat ( column2 , column3 ) as integer ) between 325 and 339 and c…" at bounding box center [451, 646] width 644 height 5601
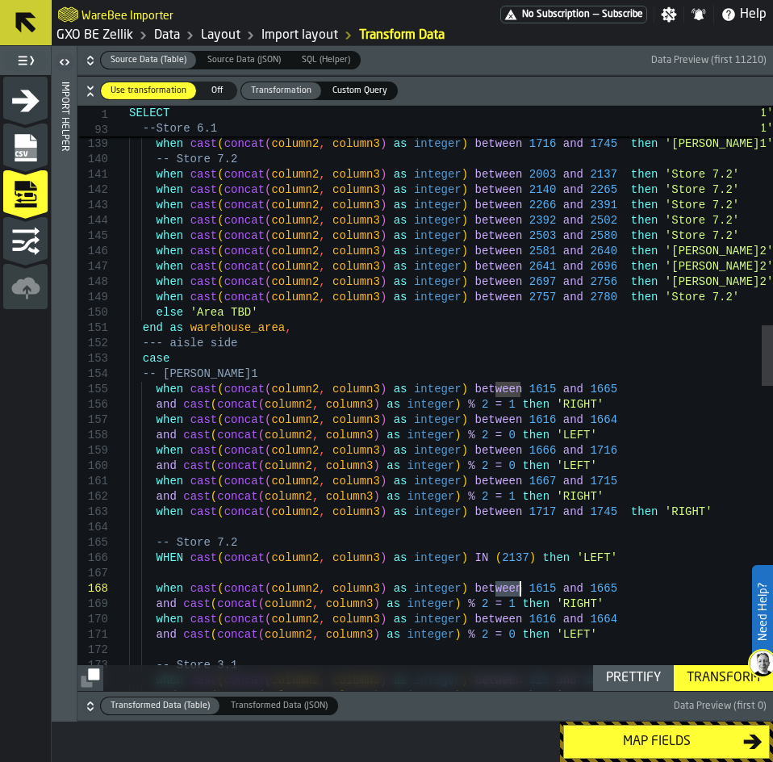
drag, startPoint x: 496, startPoint y: 591, endPoint x: 519, endPoint y: 592, distance: 22.7
drag, startPoint x: 581, startPoint y: 591, endPoint x: 550, endPoint y: 585, distance: 31.2
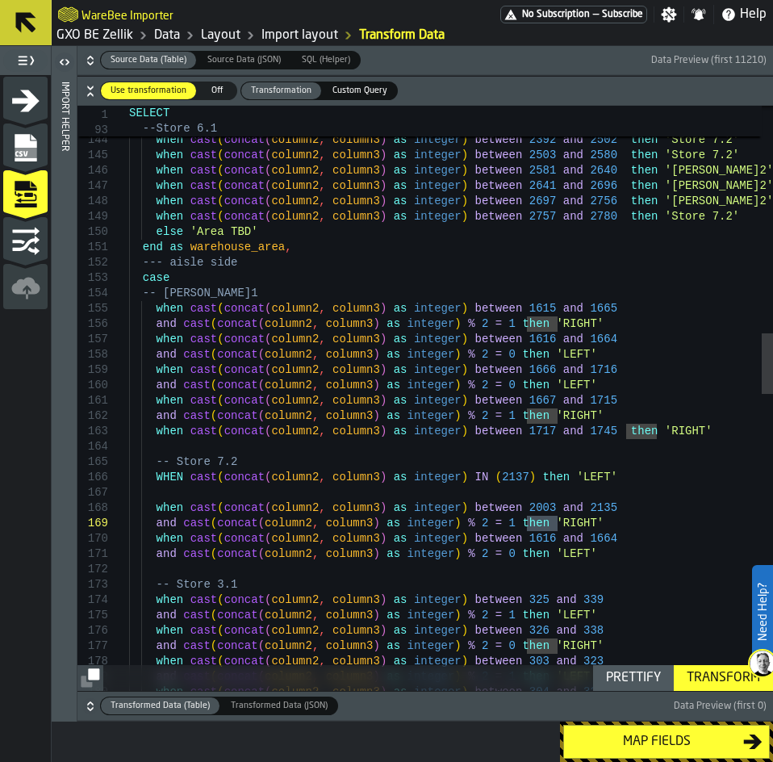
drag, startPoint x: 558, startPoint y: 525, endPoint x: 526, endPoint y: 521, distance: 31.7
click at [526, 521] on div "when cast ( concat ( column2 , column3 ) as integer ) between 325 and 339 and c…" at bounding box center [451, 727] width 644 height 5601
click at [519, 539] on div "when cast ( concat ( column2 , column3 ) as integer ) between 325 and 339 and c…" at bounding box center [451, 727] width 644 height 5601
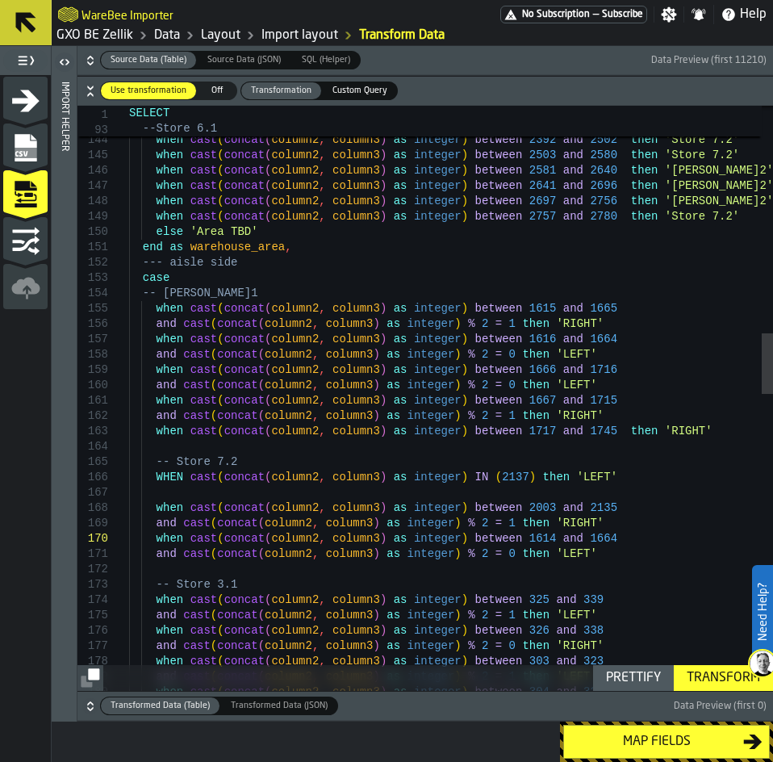
click at [577, 540] on div "when cast ( concat ( column2 , column3 ) as integer ) between 325 and 339 and c…" at bounding box center [451, 727] width 644 height 5601
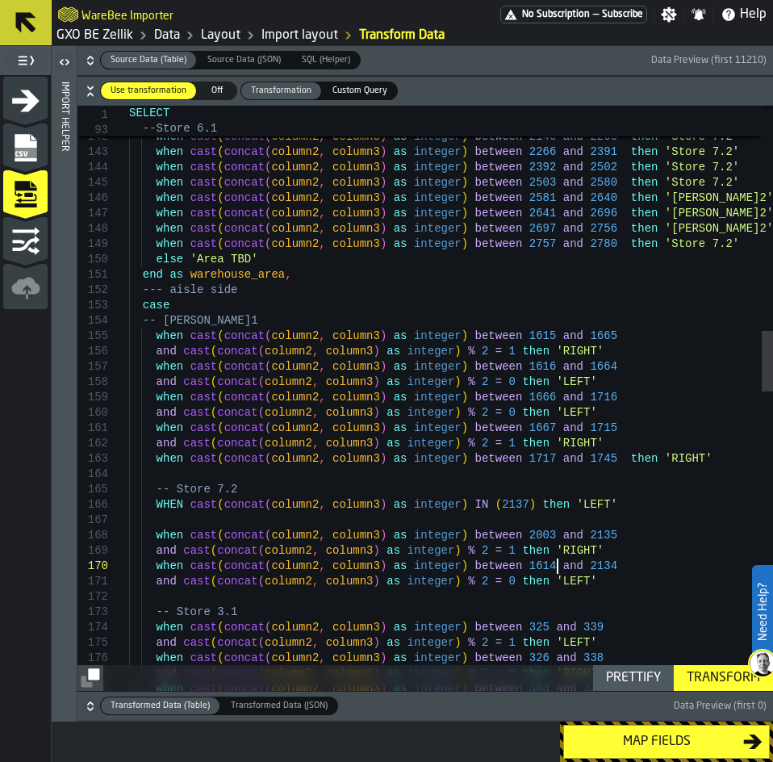
click at [566, 590] on div "when cast ( concat ( column2 , column3 ) as integer ) between 325 and 339 and c…" at bounding box center [451, 755] width 644 height 5601
click at [582, 533] on div "when cast ( concat ( column2 , column3 ) as integer ) between 325 and 339 and c…" at bounding box center [451, 755] width 644 height 5601
click at [575, 563] on div "when cast ( concat ( column2 , column3 ) as integer ) between 325 and 339 and c…" at bounding box center [451, 755] width 644 height 5601
drag, startPoint x: 521, startPoint y: 567, endPoint x: 495, endPoint y: 566, distance: 25.8
click at [495, 566] on div "when cast ( concat ( column2 , column3 ) as integer ) between 325 and 339 and c…" at bounding box center [451, 755] width 644 height 5601
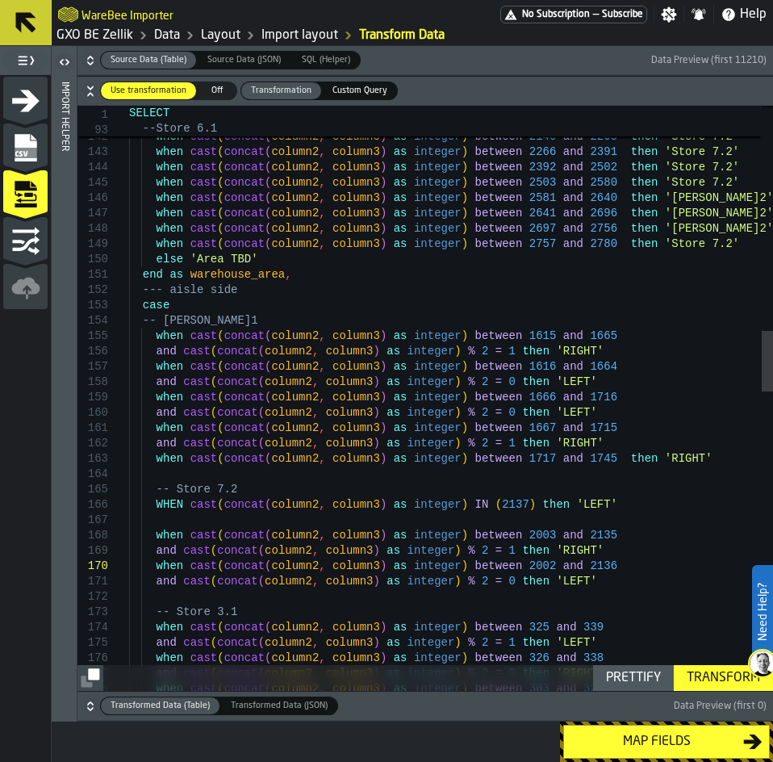
click at [520, 570] on div "when cast ( concat ( column2 , column3 ) as integer ) between 325 and 339 and c…" at bounding box center [451, 755] width 644 height 5601
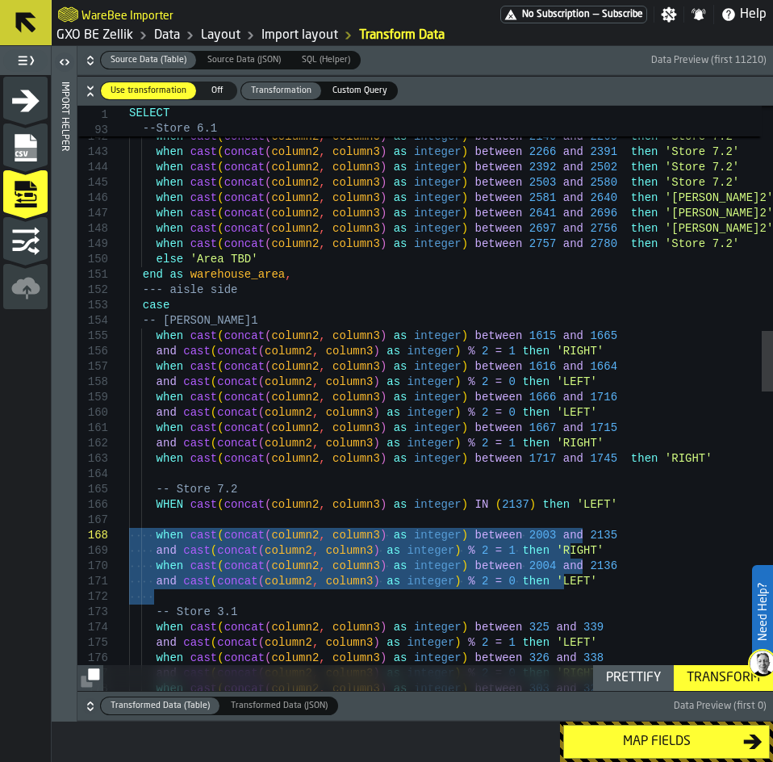
drag, startPoint x: 431, startPoint y: 574, endPoint x: 117, endPoint y: 530, distance: 316.9
click at [129, 530] on div "when cast ( concat ( column2 , column3 ) as integer ) between 325 and 339 and c…" at bounding box center [451, 755] width 644 height 5601
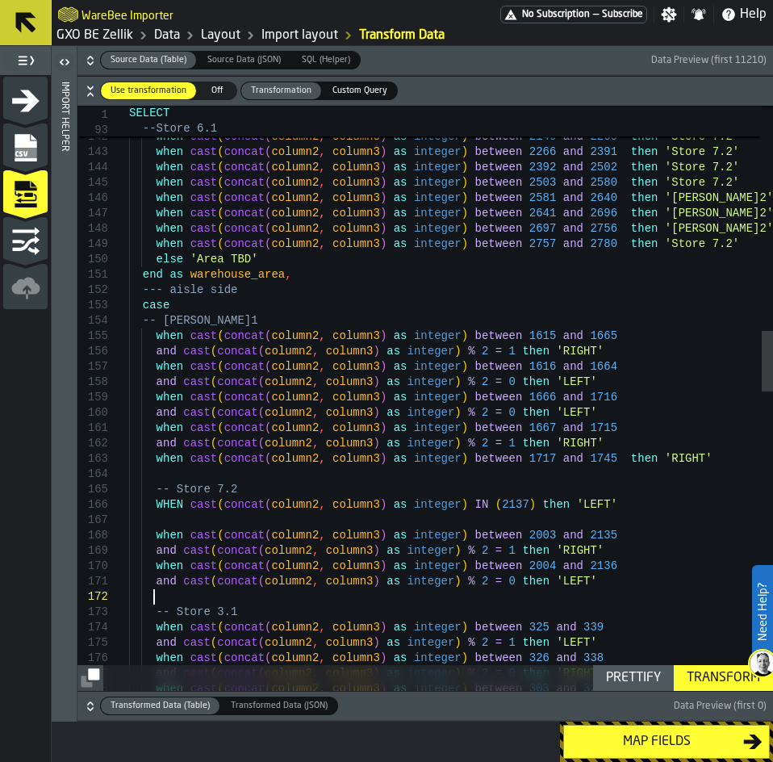
click at [623, 589] on div "when cast ( concat ( column2 , column3 ) as integer ) between 325 and 339 and c…" at bounding box center [451, 755] width 644 height 5601
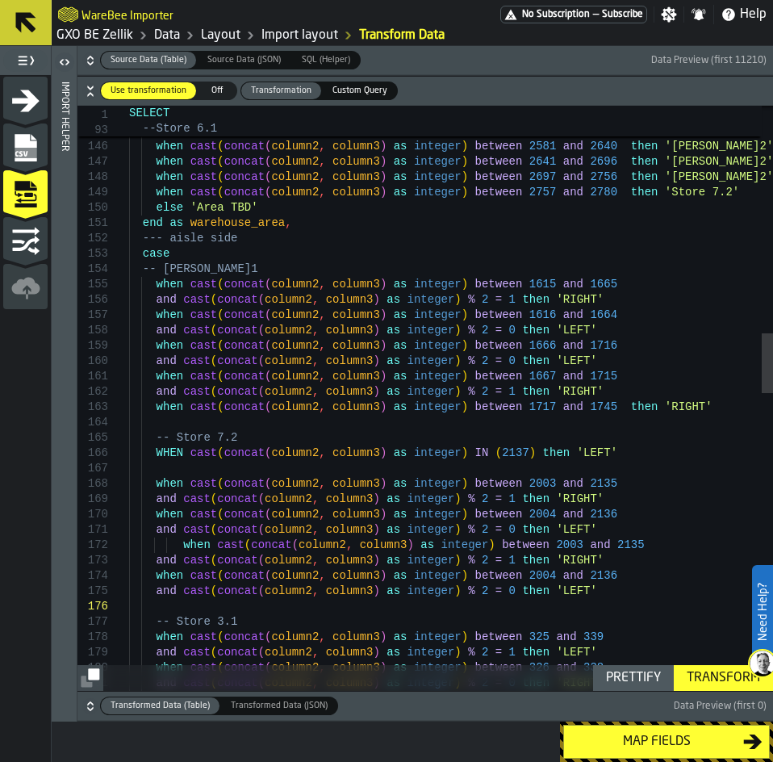
click at [172, 544] on div "when cast ( concat ( column2 , column3 ) as integer ) between 325 and 339 -- St…" at bounding box center [451, 734] width 644 height 5663
click at [575, 545] on div "when cast ( concat ( column2 , column3 ) as integer ) between 325 and 339 -- St…" at bounding box center [451, 734] width 644 height 5663
click at [516, 546] on div "when cast ( concat ( column2 , column3 ) as integer ) between 325 and 339 -- St…" at bounding box center [451, 734] width 644 height 5663
click at [517, 546] on div "when cast ( concat ( column2 , column3 ) as integer ) between 325 and 339 -- St…" at bounding box center [451, 734] width 644 height 5663
drag, startPoint x: 517, startPoint y: 546, endPoint x: 497, endPoint y: 546, distance: 20.2
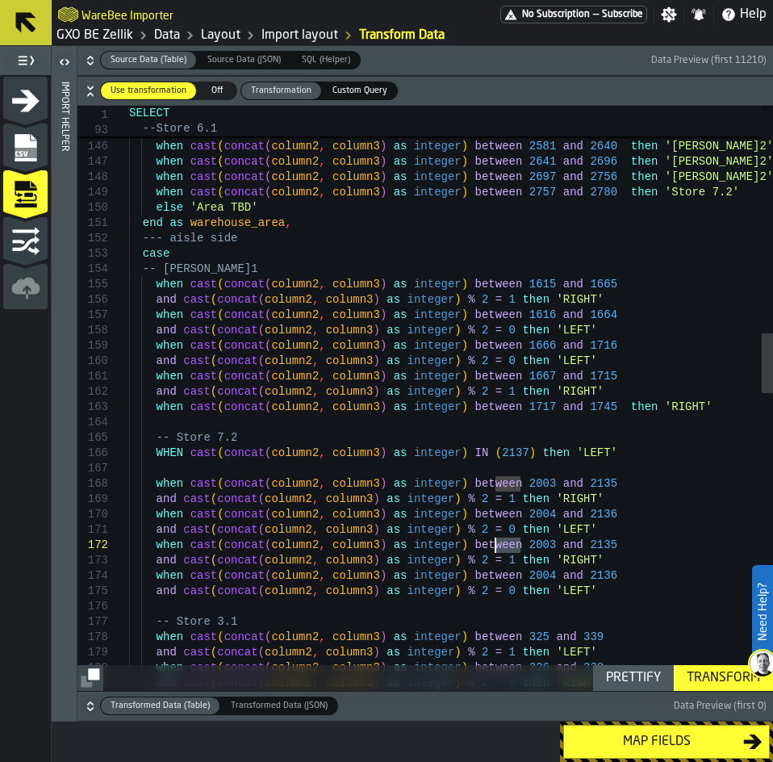
click at [497, 546] on div "when cast ( concat ( column2 , column3 ) as integer ) between 325 and 339 -- St…" at bounding box center [451, 734] width 644 height 5663
click at [528, 546] on div "when cast ( concat ( column2 , column3 ) as integer ) between 325 and 339 -- St…" at bounding box center [451, 734] width 644 height 5663
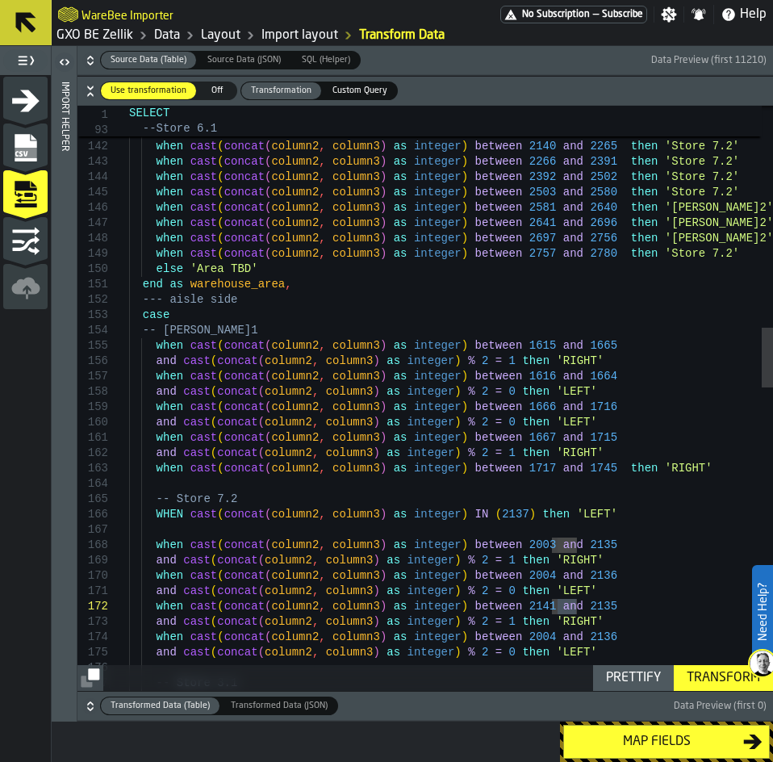
drag, startPoint x: 556, startPoint y: 606, endPoint x: 582, endPoint y: 609, distance: 26.0
drag, startPoint x: 558, startPoint y: 562, endPoint x: 526, endPoint y: 561, distance: 31.5
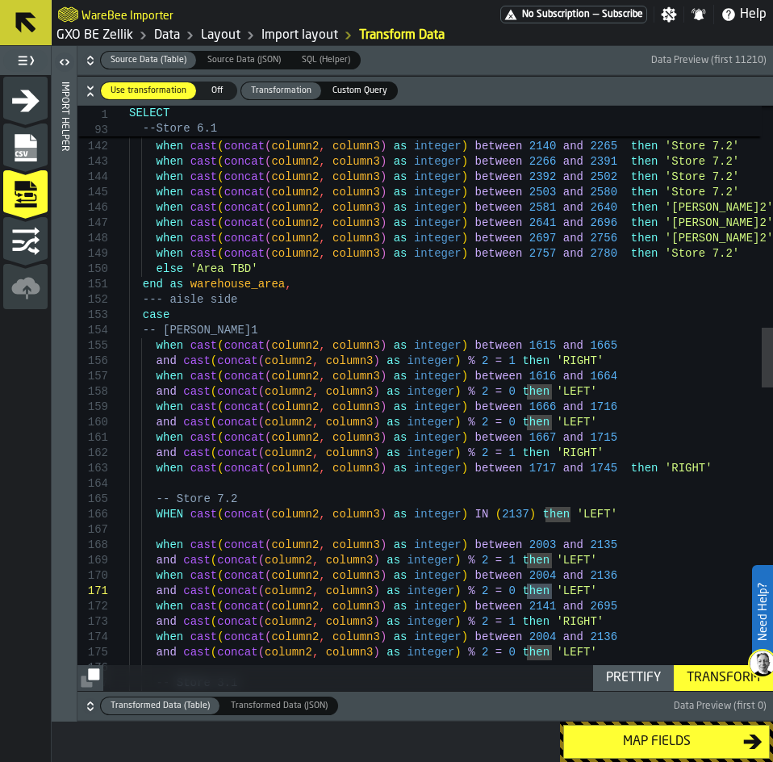
drag, startPoint x: 549, startPoint y: 591, endPoint x: 524, endPoint y: 590, distance: 25.1
drag, startPoint x: 551, startPoint y: 563, endPoint x: 529, endPoint y: 560, distance: 22.8
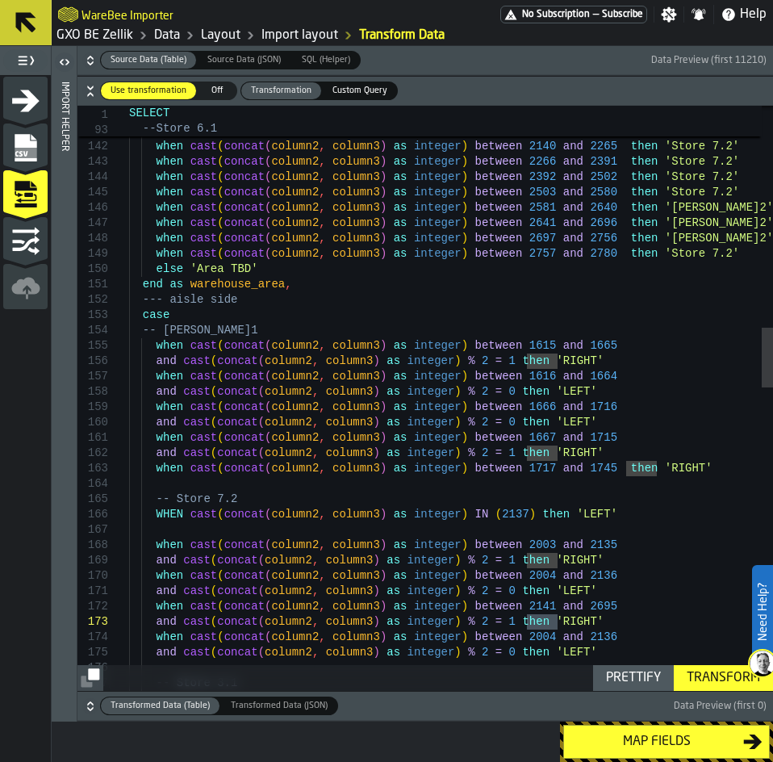
drag, startPoint x: 541, startPoint y: 622, endPoint x: 525, endPoint y: 624, distance: 16.2
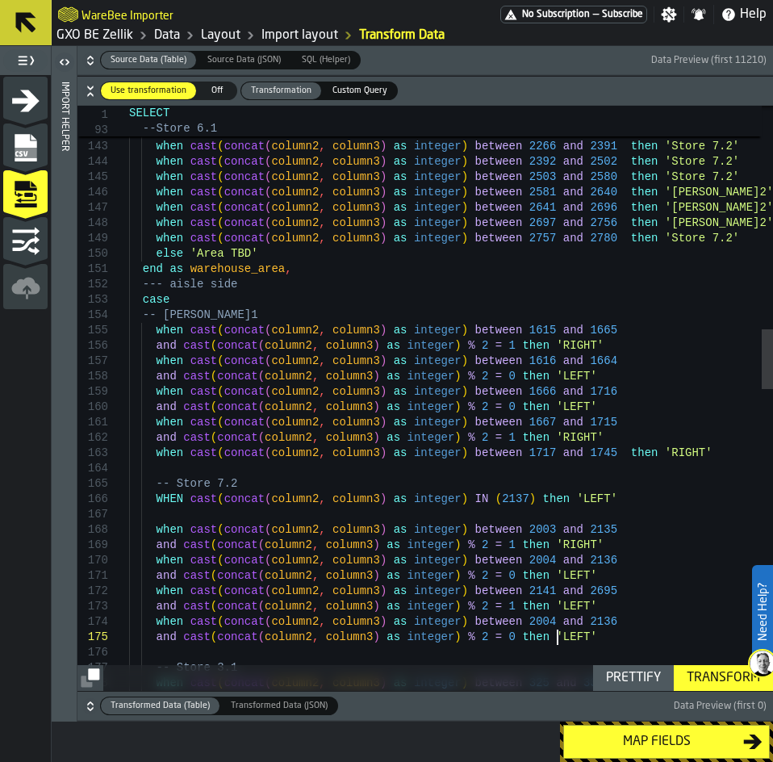
drag, startPoint x: 549, startPoint y: 637, endPoint x: 526, endPoint y: 640, distance: 23.5
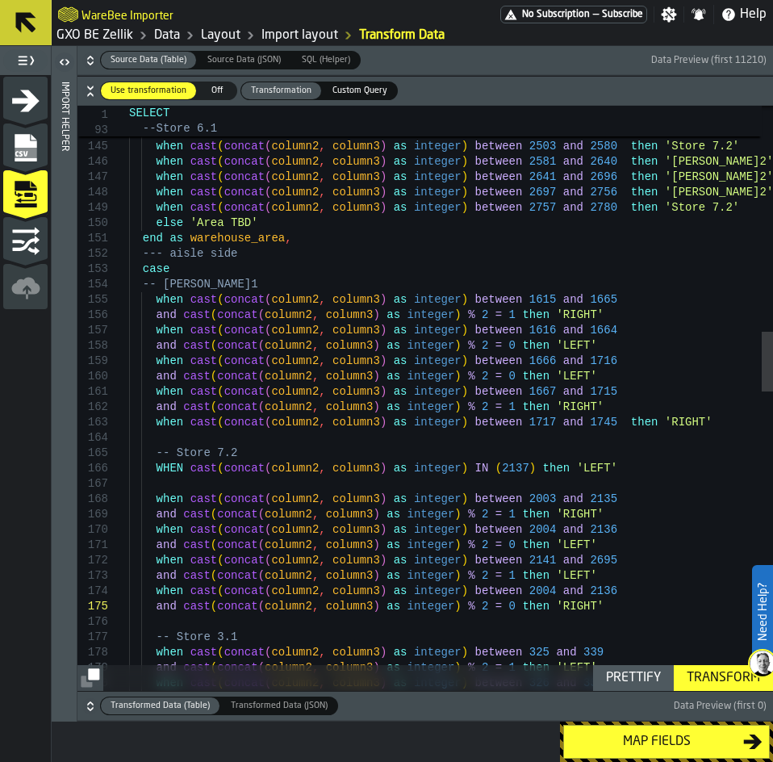
click at [516, 591] on div "when cast ( concat ( column2 , column3 ) as integer ) between 2004 and 2136 and…" at bounding box center [451, 749] width 644 height 5663
click at [521, 591] on div "when cast ( concat ( column2 , column3 ) as integer ) between 2004 and 2136 and…" at bounding box center [451, 749] width 644 height 5663
drag, startPoint x: 575, startPoint y: 592, endPoint x: 554, endPoint y: 591, distance: 21.0
click at [554, 591] on div "when cast ( concat ( column2 , column3 ) as integer ) between 2004 and 2136 and…" at bounding box center [451, 749] width 644 height 5663
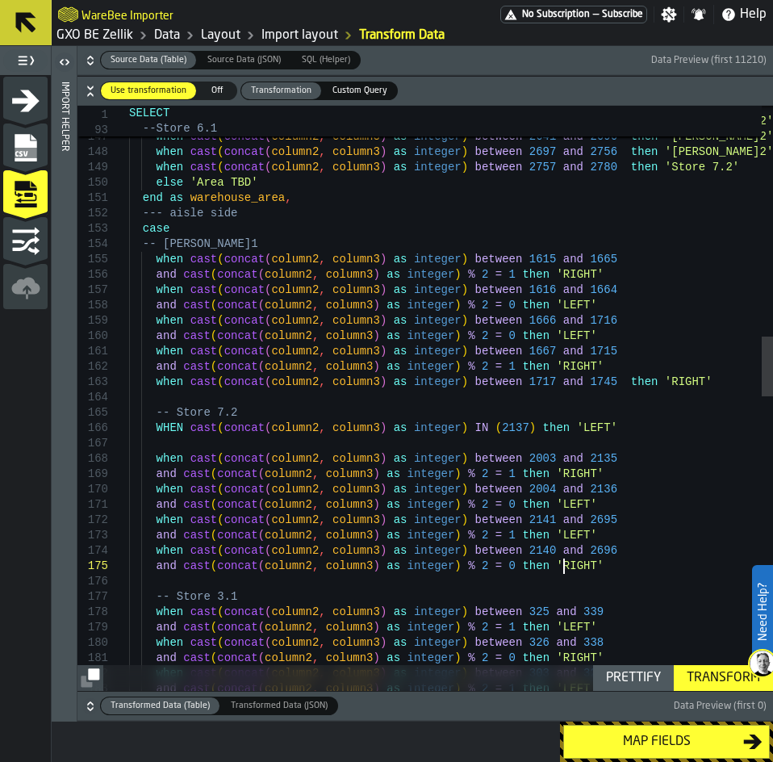
click at [582, 568] on div "when cast ( concat ( column2 , column3 ) as integer ) between 2004 and 2136 and…" at bounding box center [451, 709] width 644 height 5663
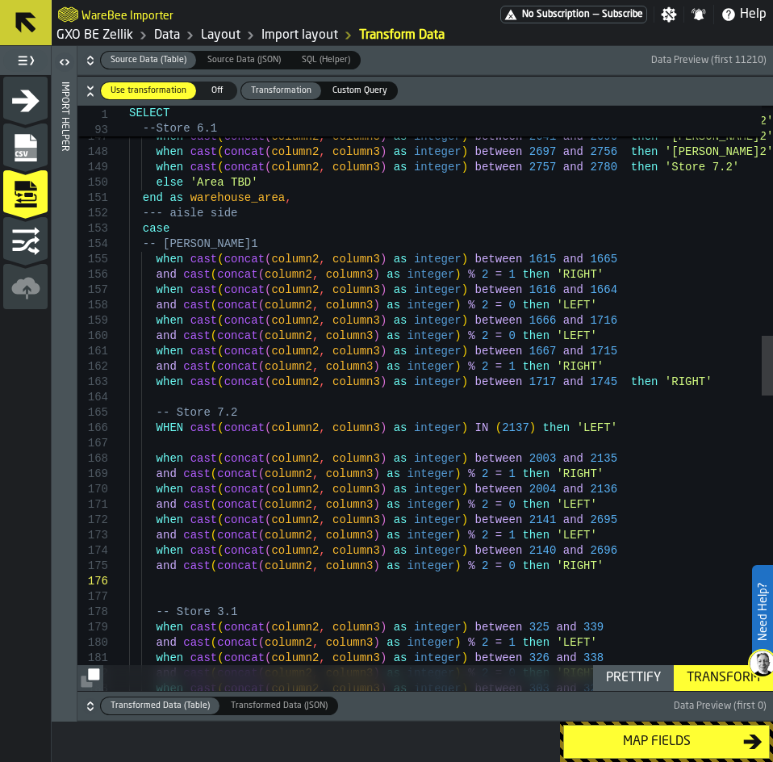
click at [197, 583] on div "when cast ( concat ( column2 , column3 ) as integer ) between 2004 and 2136 and…" at bounding box center [451, 717] width 644 height 5678
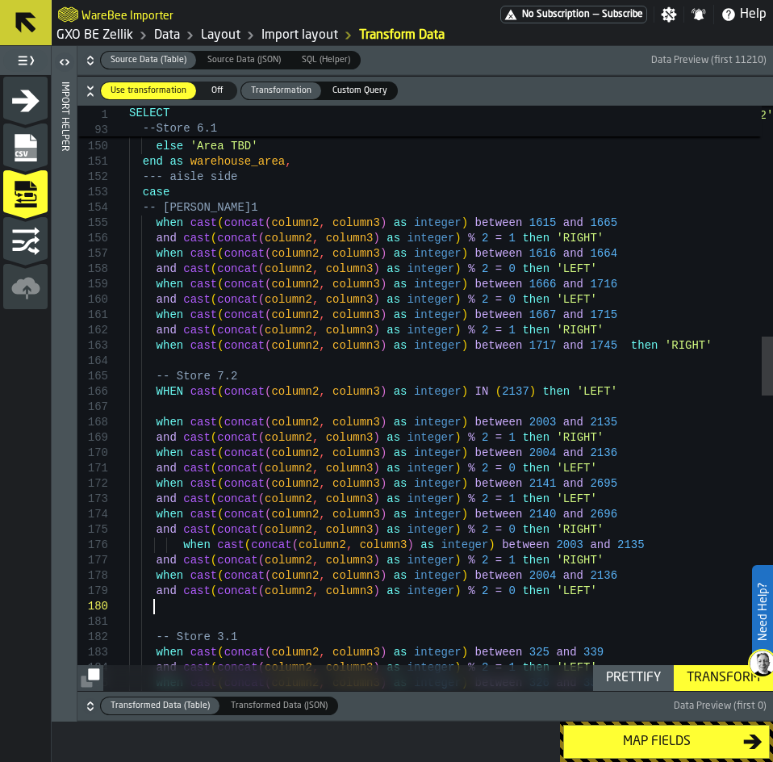
click at [179, 545] on div "when cast ( concat ( column2 , column3 ) as integer ) between 2004 and 2136 and…" at bounding box center [451, 711] width 644 height 5739
drag, startPoint x: 518, startPoint y: 546, endPoint x: 496, endPoint y: 549, distance: 22.0
click at [496, 549] on div "when cast ( concat ( column2 , column3 ) as integer ) between 2004 and 2136 and…" at bounding box center [451, 711] width 644 height 5739
click at [568, 542] on div "when cast ( concat ( column2 , column3 ) as integer ) between 2004 and 2136 and…" at bounding box center [451, 711] width 644 height 5739
click at [513, 519] on div "when cast ( concat ( column2 , column3 ) as integer ) between 2004 and 2136 and…" at bounding box center [451, 711] width 644 height 5739
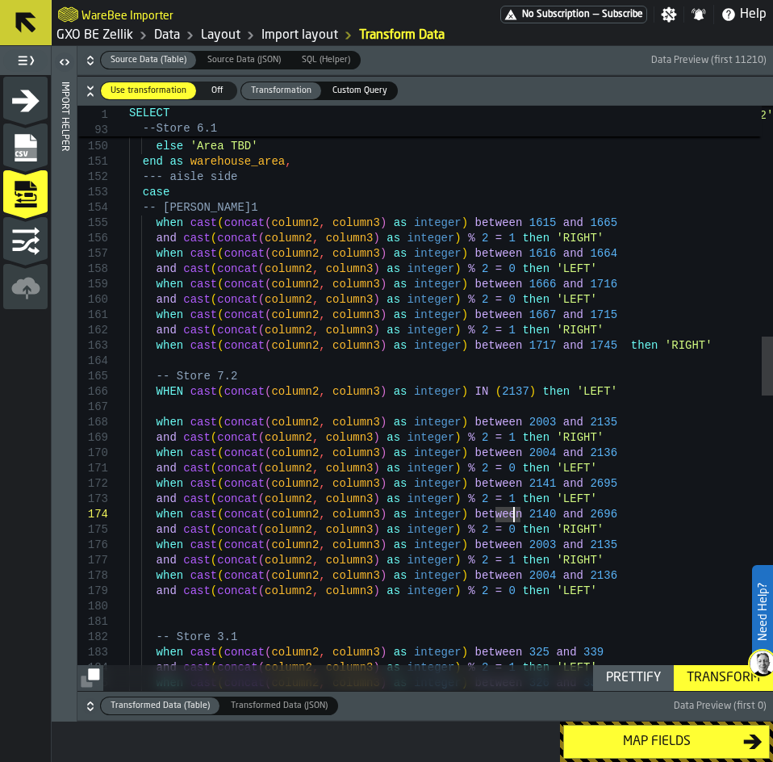
click at [516, 481] on div "when cast ( concat ( column2 , column3 ) as integer ) between 2004 and 2136 and…" at bounding box center [451, 711] width 644 height 5739
drag, startPoint x: 558, startPoint y: 481, endPoint x: 567, endPoint y: 483, distance: 9.2
click at [567, 483] on div "when cast ( concat ( column2 , column3 ) as integer ) between 2004 and 2136 and…" at bounding box center [451, 711] width 644 height 5739
drag, startPoint x: 569, startPoint y: 486, endPoint x: 558, endPoint y: 483, distance: 11.7
click at [558, 483] on div "when cast ( concat ( column2 , column3 ) as integer ) between 2004 and 2136 and…" at bounding box center [451, 711] width 644 height 5739
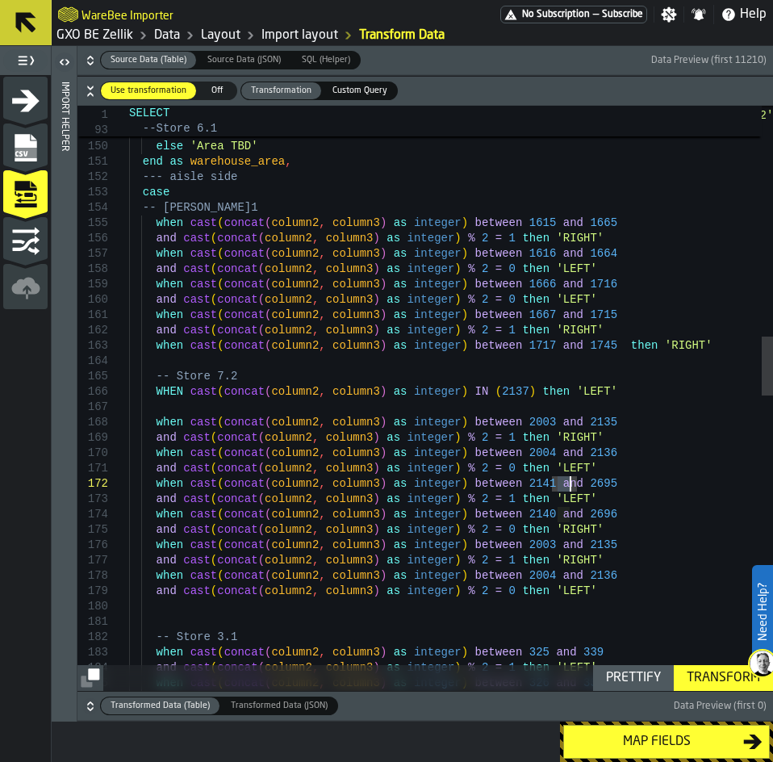
click at [578, 485] on div "when cast ( concat ( column2 , column3 ) as integer ) between 2004 and 2136 and…" at bounding box center [451, 711] width 644 height 5739
click at [577, 512] on div "when cast ( concat ( column2 , column3 ) as integer ) between 2004 and 2136 and…" at bounding box center [451, 711] width 644 height 5739
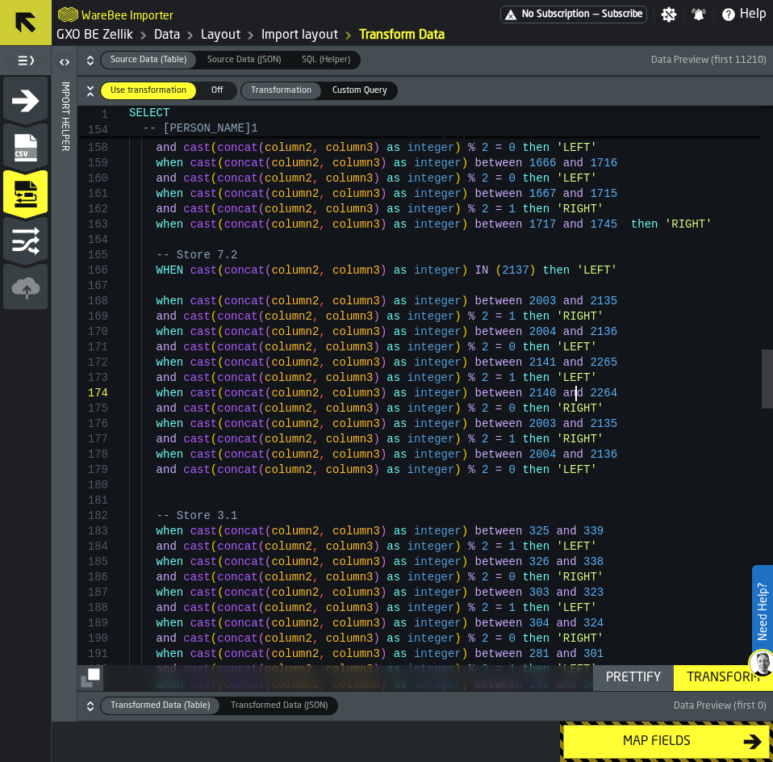
click at [521, 424] on div "when cast ( concat ( column2 , column3 ) as integer ) between 1615 and 1665 and…" at bounding box center [451, 590] width 644 height 5739
drag, startPoint x: 520, startPoint y: 454, endPoint x: 495, endPoint y: 456, distance: 24.3
click at [495, 456] on div "when cast ( concat ( column2 , column3 ) as integer ) between 1615 and 1665 and…" at bounding box center [451, 590] width 644 height 5739
drag, startPoint x: 519, startPoint y: 454, endPoint x: 495, endPoint y: 454, distance: 23.4
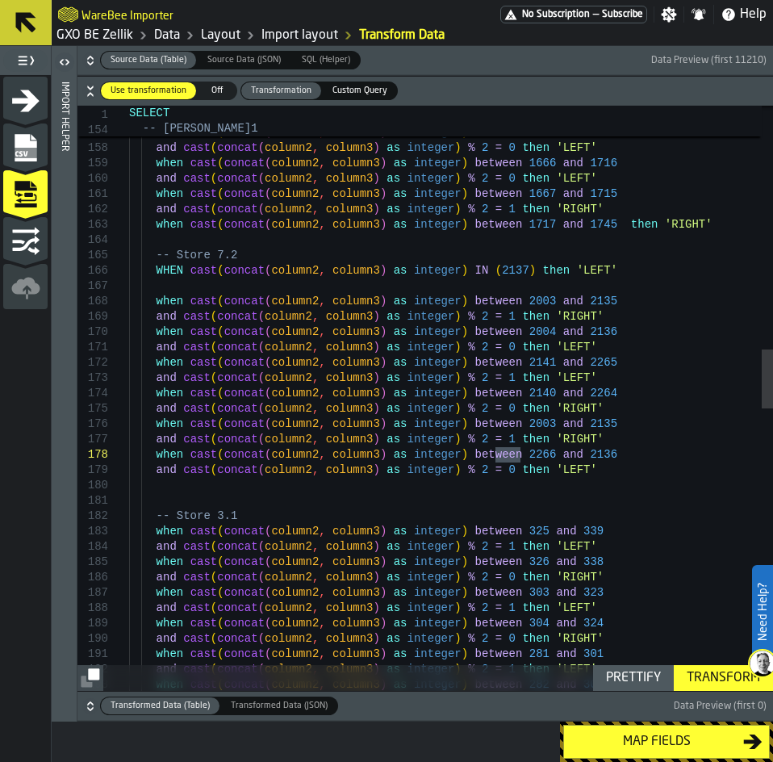
click at [495, 454] on div "when cast ( concat ( column2 , column3 ) as integer ) between 1615 and 1665 and…" at bounding box center [451, 590] width 644 height 5739
click at [483, 439] on div "when cast ( concat ( column2 , column3 ) as integer ) between 1615 and 1665 and…" at bounding box center [451, 590] width 644 height 5739
click at [481, 466] on div "when cast ( concat ( column2 , column3 ) as integer ) between 1615 and 1665 and…" at bounding box center [451, 590] width 644 height 5739
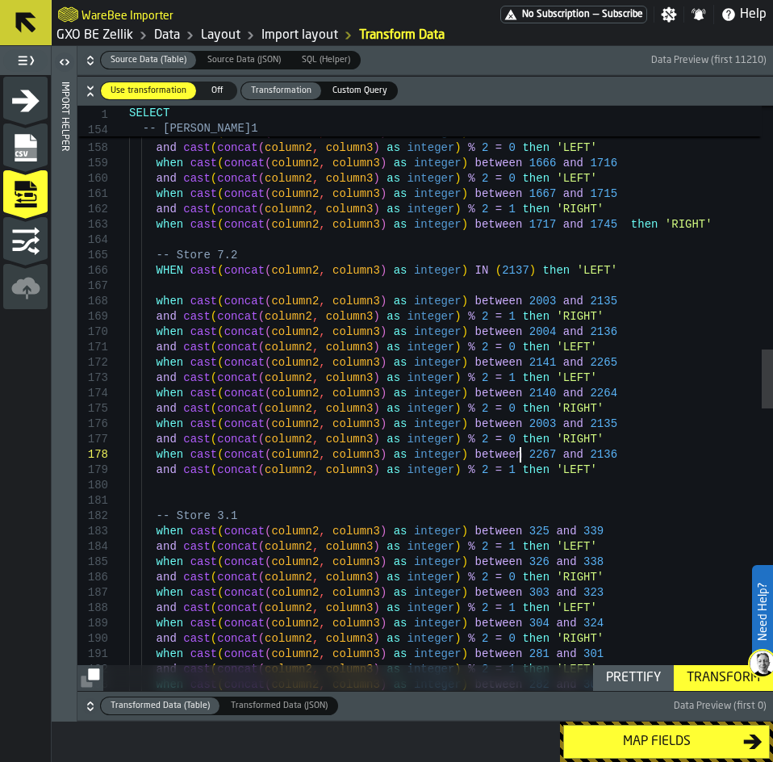
click at [519, 455] on div "when cast ( concat ( column2 , column3 ) as integer ) between 1615 and 1665 and…" at bounding box center [451, 590] width 644 height 5739
click at [518, 427] on div "when cast ( concat ( column2 , column3 ) as integer ) between 1615 and 1665 and…" at bounding box center [451, 590] width 644 height 5739
click at [495, 420] on div "when cast ( concat ( column2 , column3 ) as integer ) between 1615 and 1665 and…" at bounding box center [451, 590] width 644 height 5739
click at [655, 467] on div "when cast ( concat ( column2 , column3 ) as integer ) between 1615 and 1665 and…" at bounding box center [451, 590] width 644 height 5739
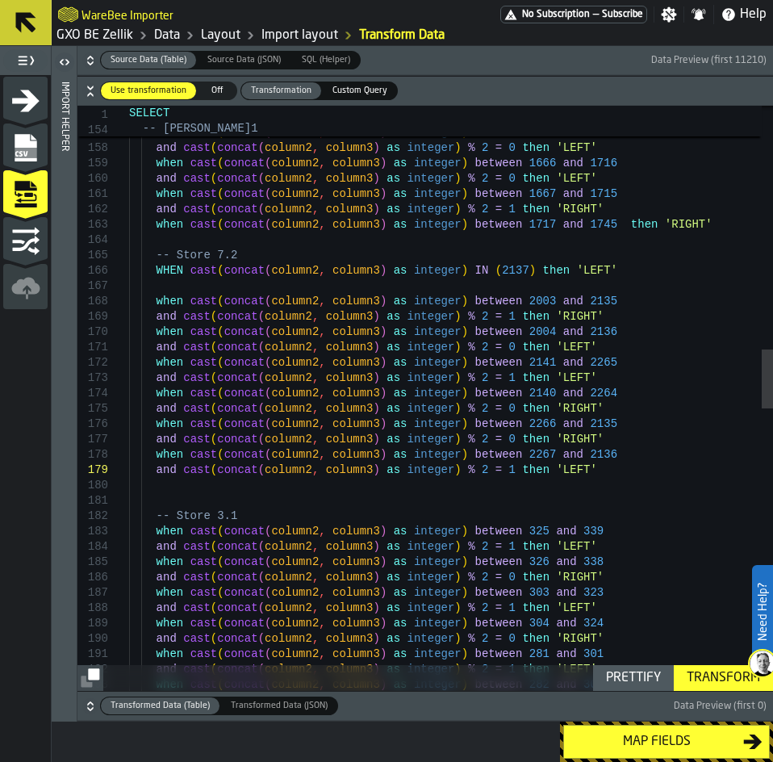
click at [515, 420] on div "when cast ( concat ( column2 , column3 ) as integer ) between 1615 and 1665 and…" at bounding box center [451, 590] width 644 height 5739
click at [562, 426] on div "when cast ( concat ( column2 , column3 ) as integer ) between 1615 and 1665 and…" at bounding box center [451, 590] width 644 height 5739
click at [572, 426] on div "when cast ( concat ( column2 , column3 ) as integer ) between 1615 and 1665 and…" at bounding box center [451, 590] width 644 height 5739
drag, startPoint x: 579, startPoint y: 427, endPoint x: 554, endPoint y: 424, distance: 26.0
click at [554, 424] on div "when cast ( concat ( column2 , column3 ) as integer ) between 1615 and 1665 and…" at bounding box center [451, 590] width 644 height 5739
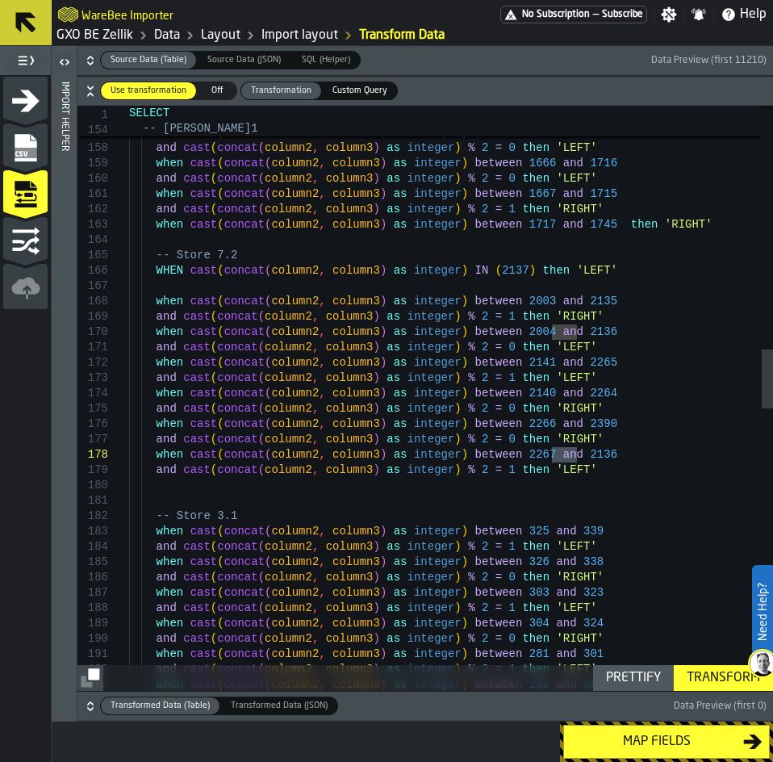
drag, startPoint x: 579, startPoint y: 455, endPoint x: 554, endPoint y: 455, distance: 24.2
click at [554, 455] on div "when cast ( concat ( column2 , column3 ) as integer ) between 1615 and 1665 and…" at bounding box center [451, 590] width 644 height 5739
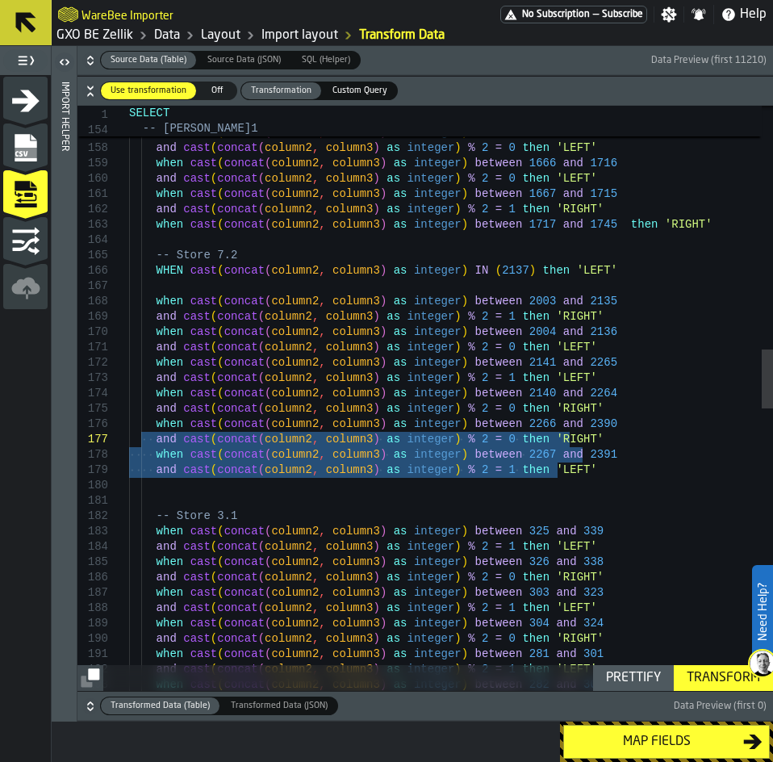
drag, startPoint x: 569, startPoint y: 470, endPoint x: 144, endPoint y: 440, distance: 426.3
click at [144, 440] on div "when cast ( concat ( column2 , column3 ) as integer ) between 1615 and 1665 and…" at bounding box center [451, 590] width 644 height 5739
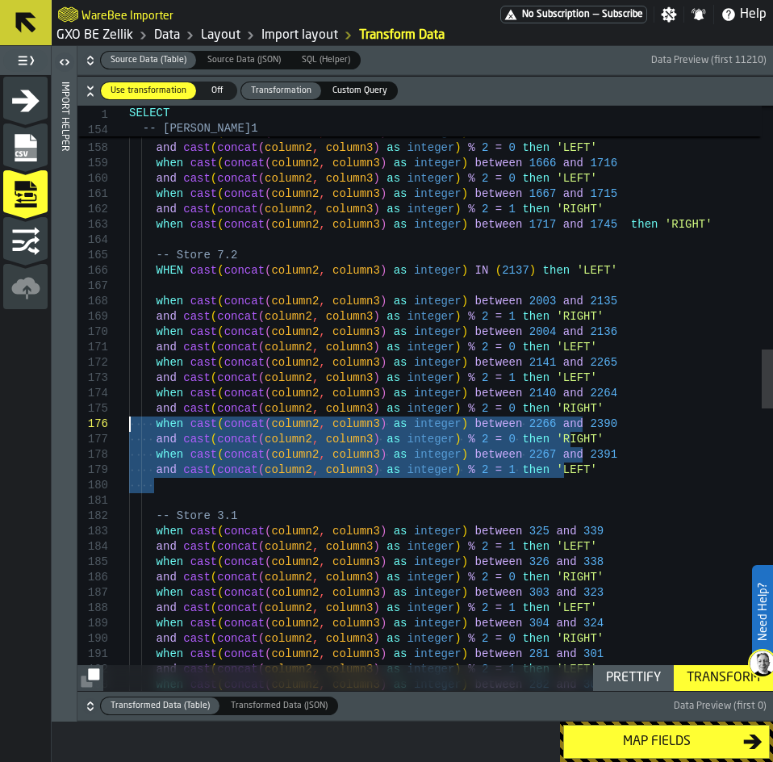
drag, startPoint x: 658, startPoint y: 483, endPoint x: 127, endPoint y: 421, distance: 534.6
click at [129, 421] on div "when cast ( concat ( column2 , column3 ) as integer ) between 1615 and 1665 and…" at bounding box center [451, 590] width 644 height 5739
click at [176, 480] on div "when cast ( concat ( column2 , column3 ) as integer ) between 1615 and 1665 and…" at bounding box center [451, 590] width 644 height 5739
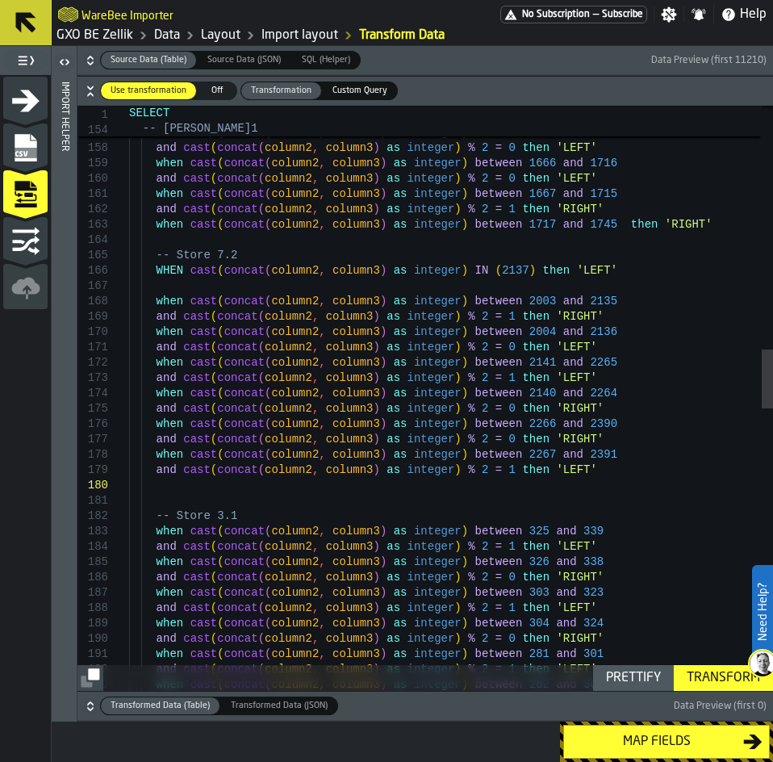
click at [629, 471] on div "when cast ( concat ( column2 , column3 ) as integer ) between 1615 and 1665 and…" at bounding box center [451, 590] width 644 height 5739
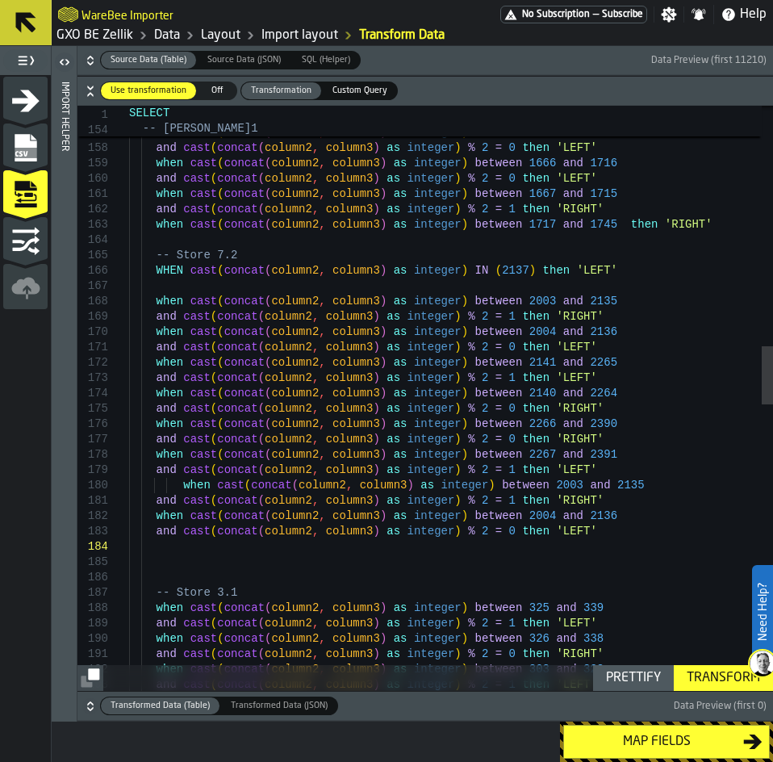
click at [176, 485] on div "when cast ( concat ( column2 , column3 ) as integer ) between 1615 and 1665 and…" at bounding box center [451, 629] width 644 height 5816
click at [518, 487] on div "when cast ( concat ( column2 , column3 ) as integer ) between 1615 and 1665 and…" at bounding box center [451, 629] width 644 height 5816
drag, startPoint x: 518, startPoint y: 515, endPoint x: 496, endPoint y: 516, distance: 21.8
click at [496, 516] on div "when cast ( concat ( column2 , column3 ) as integer ) between 1615 and 1665 and…" at bounding box center [451, 629] width 644 height 5816
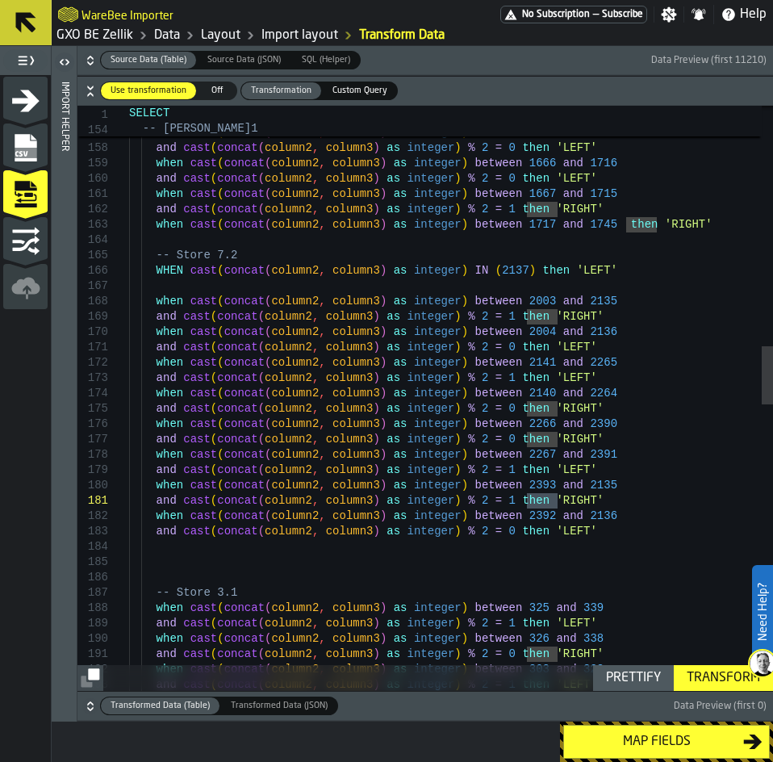
drag, startPoint x: 557, startPoint y: 500, endPoint x: 524, endPoint y: 499, distance: 32.3
click at [524, 499] on div "when cast ( concat ( column2 , column3 ) as integer ) between 1615 and 1665 and…" at bounding box center [451, 629] width 644 height 5816
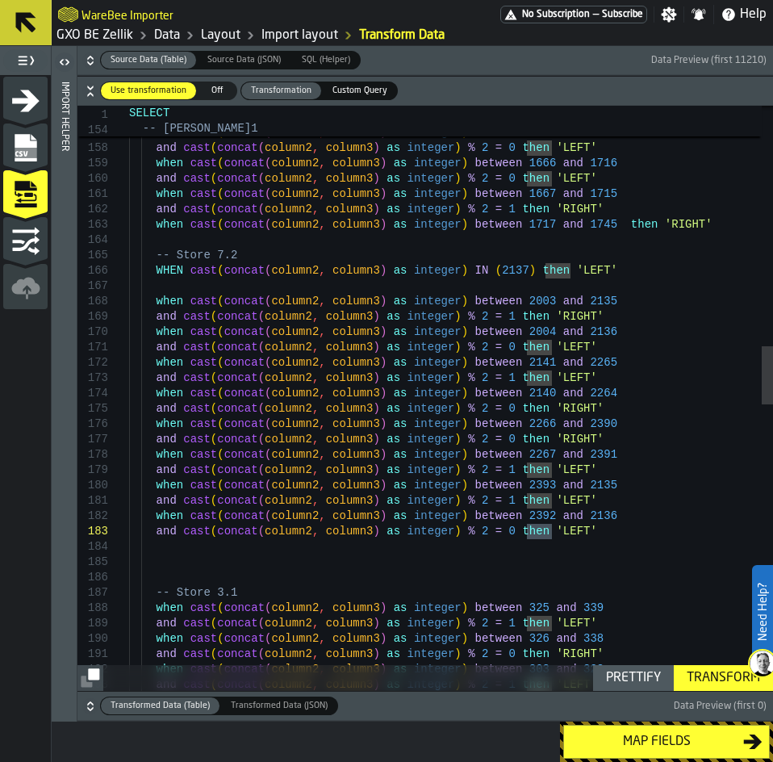
drag, startPoint x: 550, startPoint y: 534, endPoint x: 526, endPoint y: 533, distance: 24.3
click at [526, 533] on div "when cast ( concat ( column2 , column3 ) as integer ) between 1615 and 1665 and…" at bounding box center [451, 629] width 644 height 5816
click at [571, 488] on div "when cast ( concat ( column2 , column3 ) as integer ) between 1615 and 1665 and…" at bounding box center [451, 629] width 644 height 5816
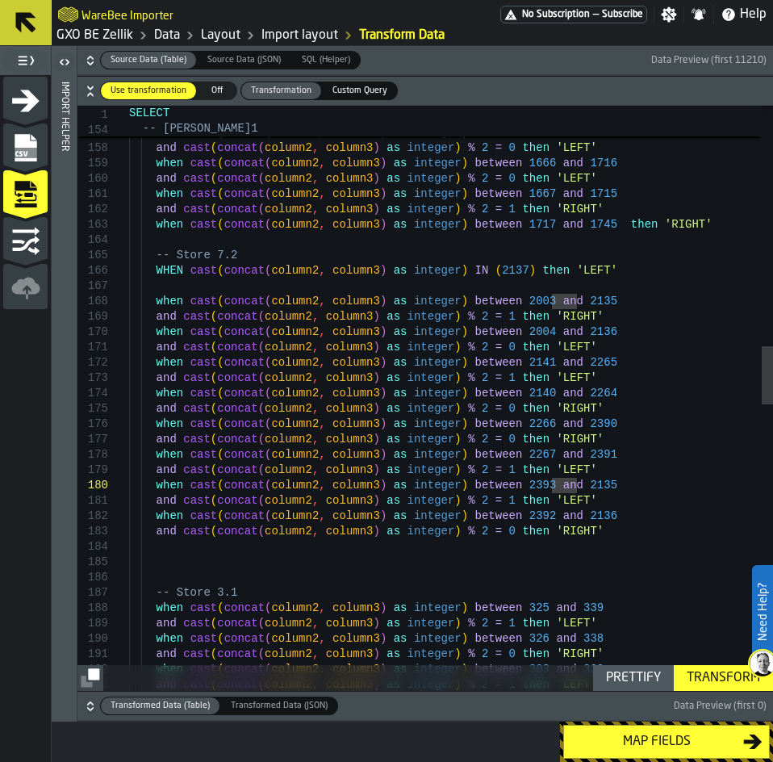
click at [575, 487] on div "when cast ( concat ( column2 , column3 ) as integer ) between 1615 and 1665 and…" at bounding box center [451, 629] width 644 height 5816
click at [551, 488] on div "when cast ( concat ( column2 , column3 ) as integer ) between 1615 and 1665 and…" at bounding box center [451, 629] width 644 height 5816
drag, startPoint x: 559, startPoint y: 520, endPoint x: 576, endPoint y: 519, distance: 17.0
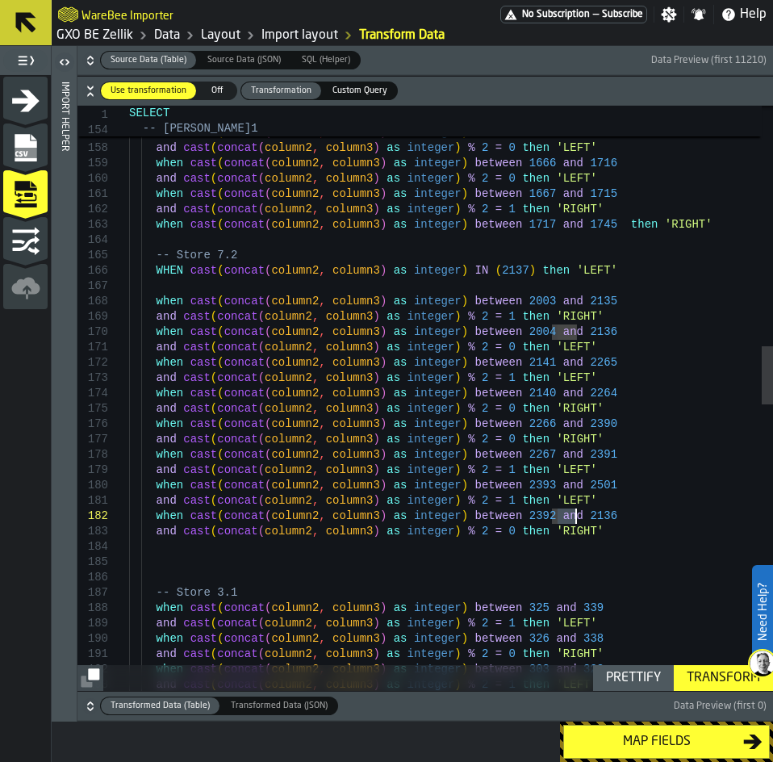
click at [576, 519] on div "when cast ( concat ( column2 , column3 ) as integer ) between 1615 and 1665 and…" at bounding box center [451, 629] width 644 height 5816
click at [575, 264] on div "when cast ( concat ( column2 , column3 ) as integer ) between 1615 and 1665 and…" at bounding box center [451, 629] width 644 height 5816
click at [496, 270] on div "when cast ( concat ( column2 , column3 ) as integer ) between 1615 and 1665 and…" at bounding box center [451, 629] width 644 height 5816
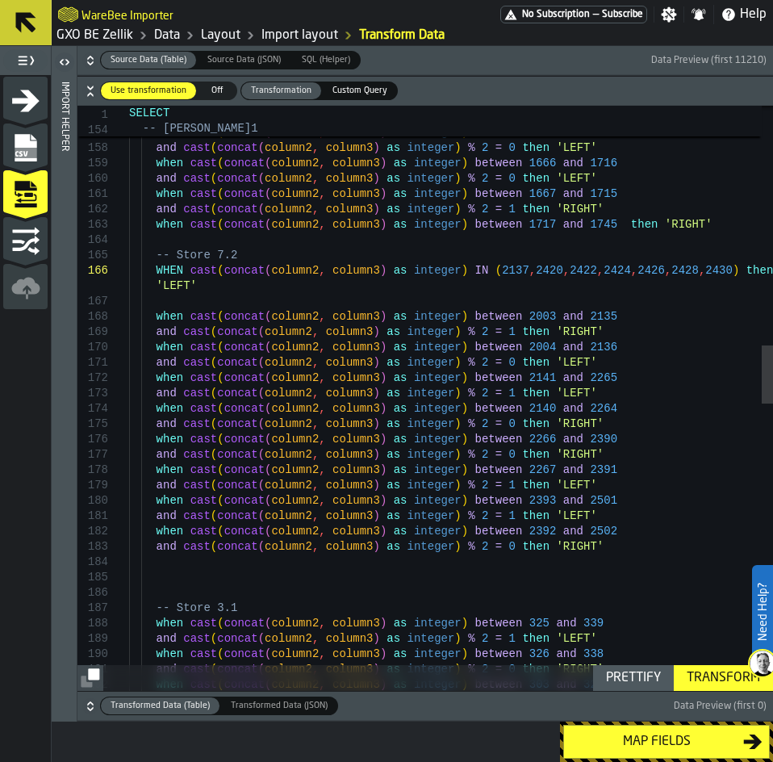
click at [486, 554] on div "when cast ( concat ( column2 , column3 ) as integer ) between 1615 and 1665 and…" at bounding box center [451, 636] width 644 height 5831
click at [593, 548] on div "when cast ( concat ( column2 , column3 ) as integer ) between 1615 and 1665 and…" at bounding box center [451, 636] width 644 height 5831
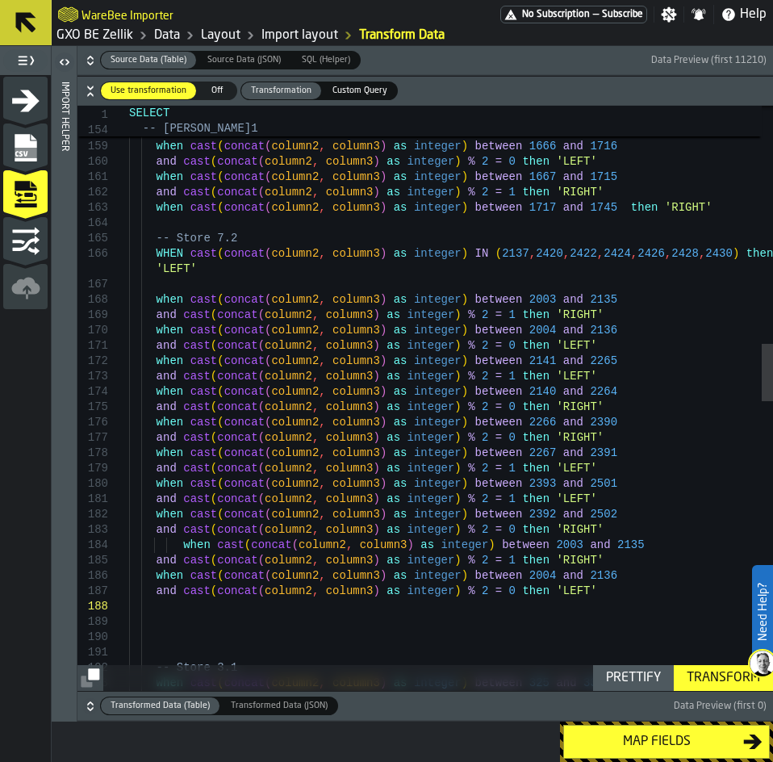
click at [181, 548] on div "and cast ( concat ( column2 , column3 ) as integer ) % 2 = 1 then 'RIGHT' when …" at bounding box center [451, 658] width 644 height 5908
click at [518, 547] on div "and cast ( concat ( column2 , column3 ) as integer ) % 2 = 1 then 'RIGHT' when …" at bounding box center [451, 658] width 644 height 5908
click at [520, 575] on div "and cast ( concat ( column2 , column3 ) as integer ) % 2 = 1 then 'RIGHT' when …" at bounding box center [451, 658] width 644 height 5908
click at [571, 545] on div "and cast ( concat ( column2 , column3 ) as integer ) % 2 = 1 then 'RIGHT' when …" at bounding box center [451, 658] width 644 height 5908
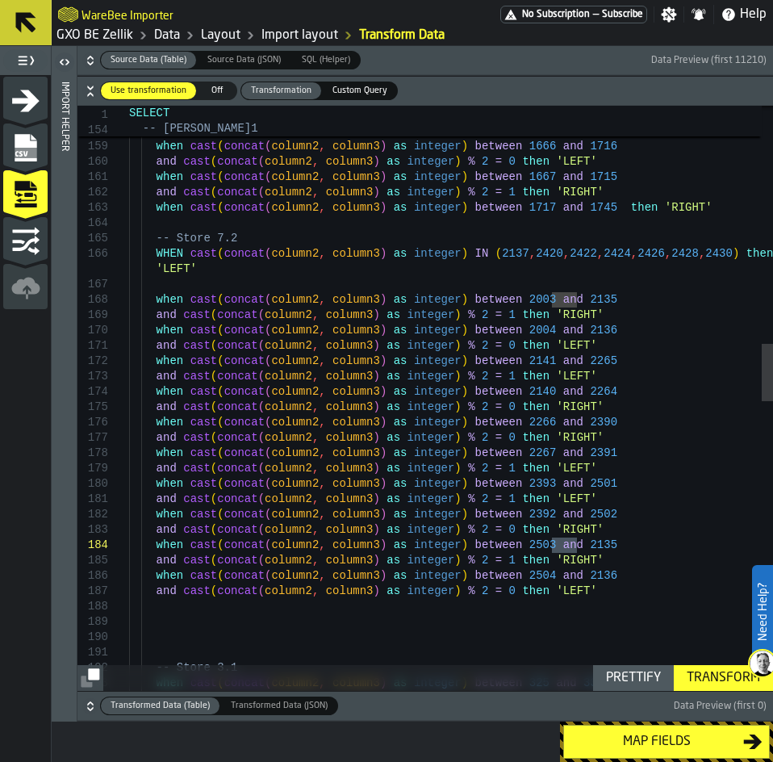
drag, startPoint x: 576, startPoint y: 547, endPoint x: 554, endPoint y: 543, distance: 23.0
click at [554, 543] on div "and cast ( concat ( column2 , column3 ) as integer ) % 2 = 1 then 'RIGHT' when …" at bounding box center [451, 658] width 644 height 5908
drag, startPoint x: 578, startPoint y: 579, endPoint x: 553, endPoint y: 576, distance: 25.1
click at [553, 576] on div "and cast ( concat ( column2 , column3 ) as integer ) % 2 = 1 then 'RIGHT' when …" at bounding box center [451, 658] width 644 height 5908
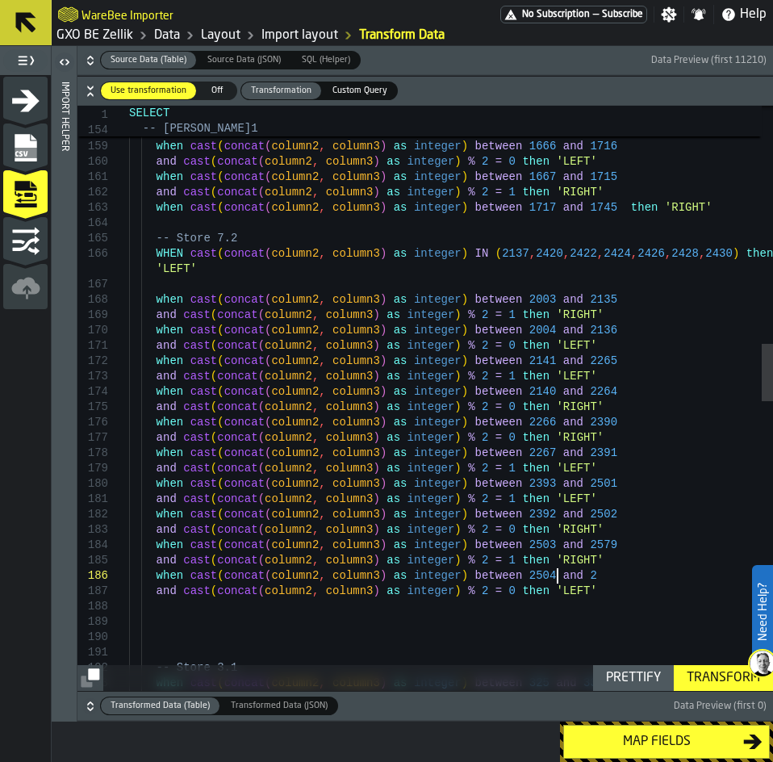
scroll to position [93, 0]
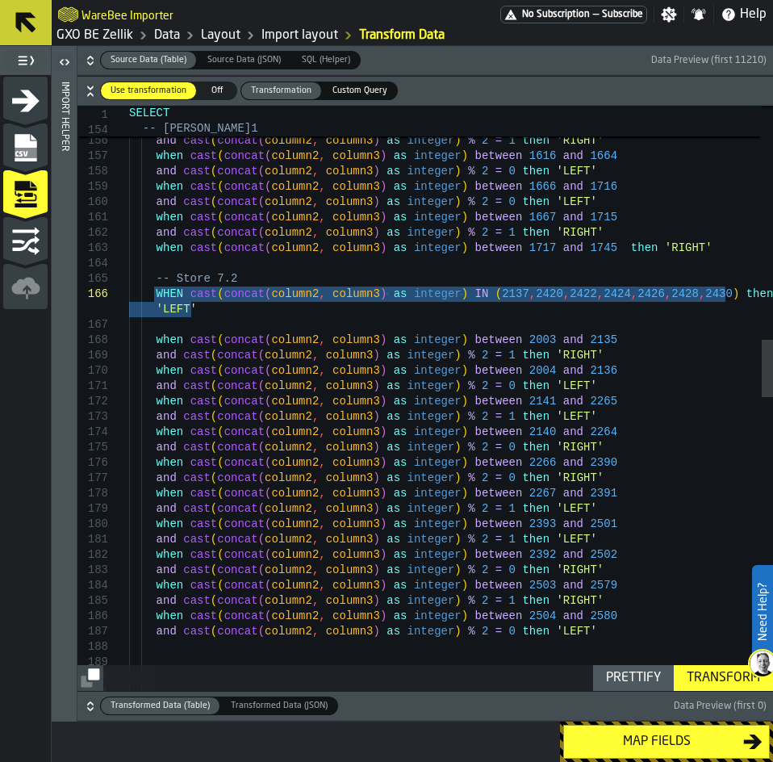
drag, startPoint x: 194, startPoint y: 311, endPoint x: 155, endPoint y: 295, distance: 42.0
click at [155, 295] on div "and cast ( concat ( column2 , column3 ) as integer ) % 2 = 1 then 'RIGHT' when …" at bounding box center [451, 698] width 644 height 5908
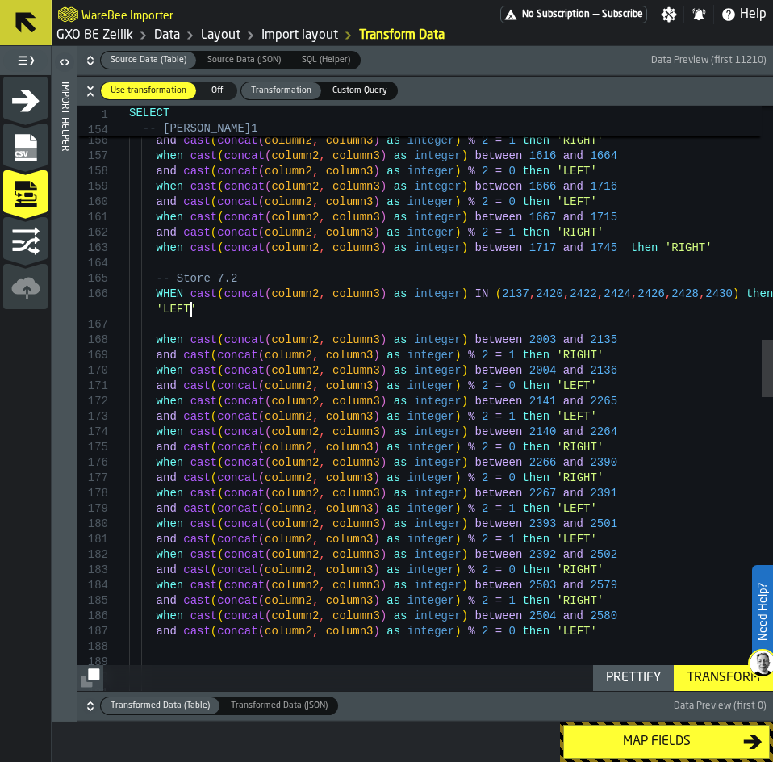
click at [215, 309] on div "and cast ( concat ( column2 , column3 ) as integer ) % 2 = 1 then 'RIGHT' when …" at bounding box center [451, 698] width 644 height 5908
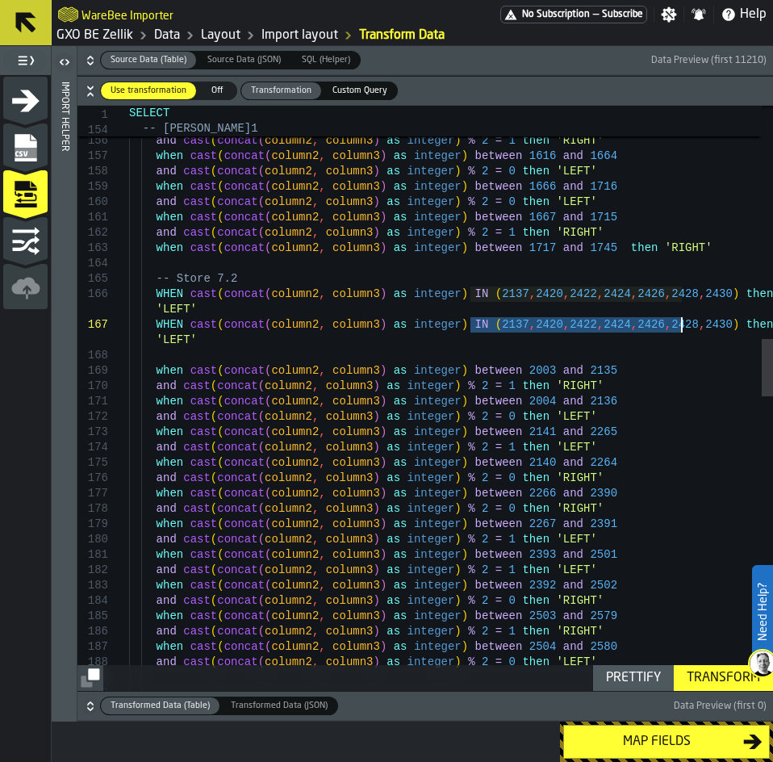
drag, startPoint x: 470, startPoint y: 324, endPoint x: 680, endPoint y: 328, distance: 209.8
click at [680, 328] on div "and cast ( concat ( column2 , column3 ) as integer ) % 2 = 1 then 'RIGHT' when …" at bounding box center [451, 713] width 644 height 5939
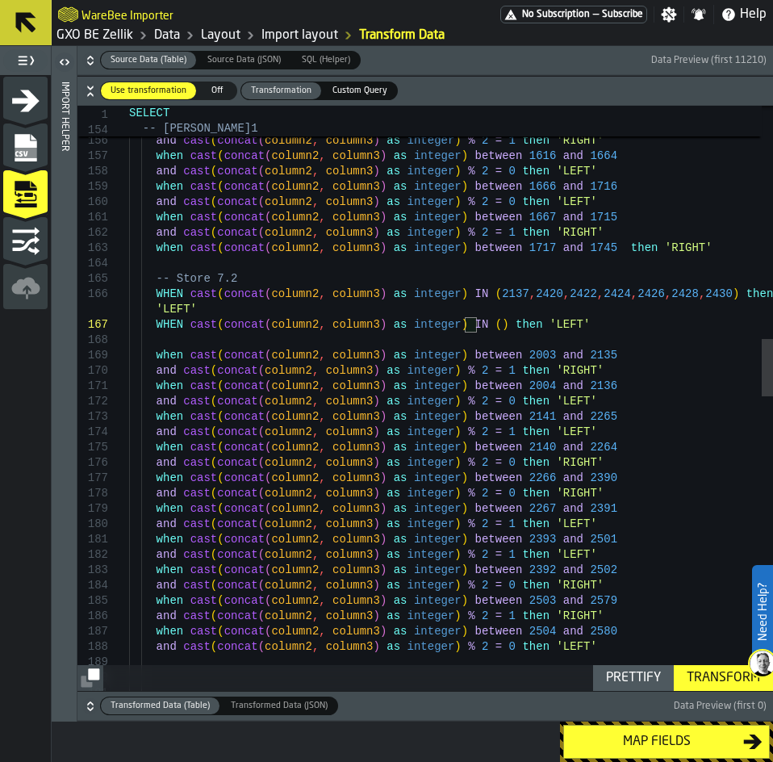
click at [564, 327] on div "and cast ( concat ( column2 , column3 ) as integer ) % 2 = 1 then 'RIGHT' when …" at bounding box center [451, 705] width 644 height 5923
click at [545, 327] on div "and cast ( concat ( column2 , column3 ) as integer ) % 2 = 1 then 'RIGHT' when …" at bounding box center [451, 705] width 644 height 5923
click at [470, 327] on div "and cast ( concat ( column2 , column3 ) as integer ) % 2 = 1 then 'RIGHT' when …" at bounding box center [451, 705] width 644 height 5923
click at [535, 326] on div "and cast ( concat ( column2 , column3 ) as integer ) % 2 = 1 then 'RIGHT' when …" at bounding box center [451, 705] width 644 height 5923
click at [612, 328] on div "and cast ( concat ( column2 , column3 ) as integer ) % 2 = 1 then 'RIGHT' when …" at bounding box center [451, 705] width 644 height 5923
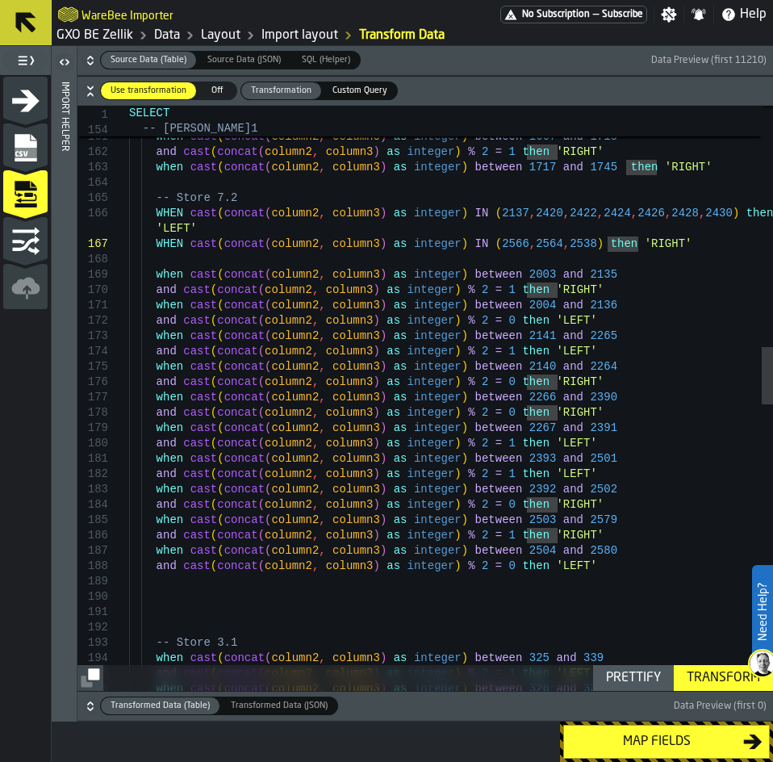
click at [576, 569] on div "when cast ( concat ( column2 , column3 ) as integer ) between 1666 and 1716 and…" at bounding box center [451, 624] width 644 height 5923
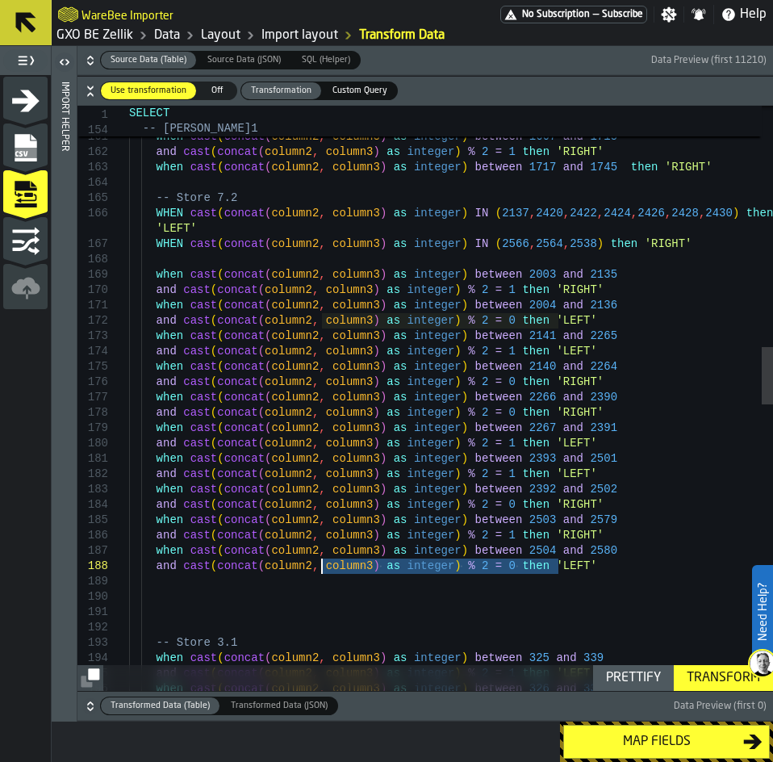
drag, startPoint x: 580, startPoint y: 570, endPoint x: 324, endPoint y: 566, distance: 256.6
click at [324, 566] on div "when cast ( concat ( column2 , column3 ) as integer ) between 1666 and 1716 and…" at bounding box center [451, 624] width 644 height 5923
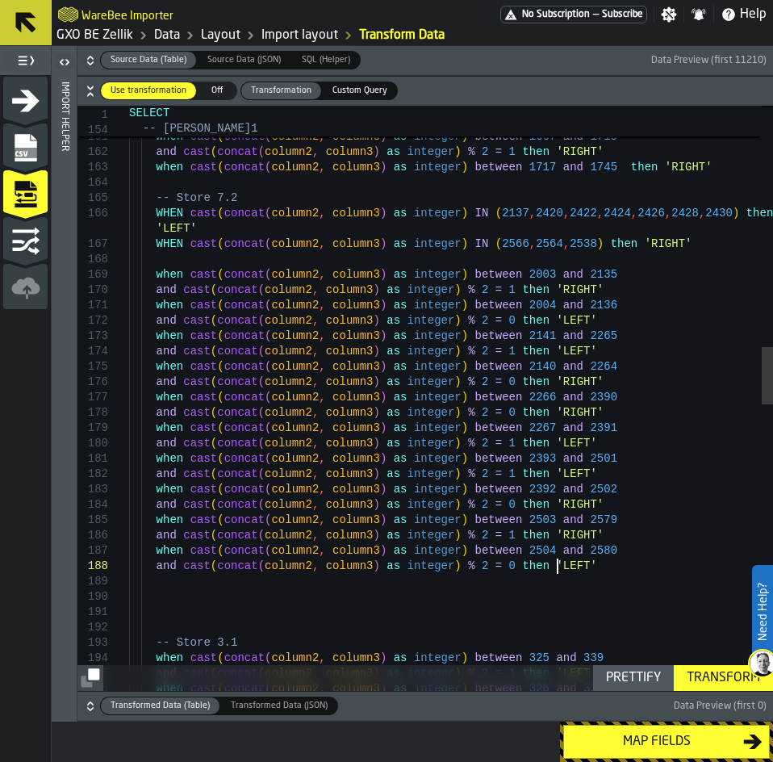
click at [591, 572] on div "when cast ( concat ( column2 , column3 ) as integer ) between 1666 and 1716 and…" at bounding box center [451, 624] width 644 height 5923
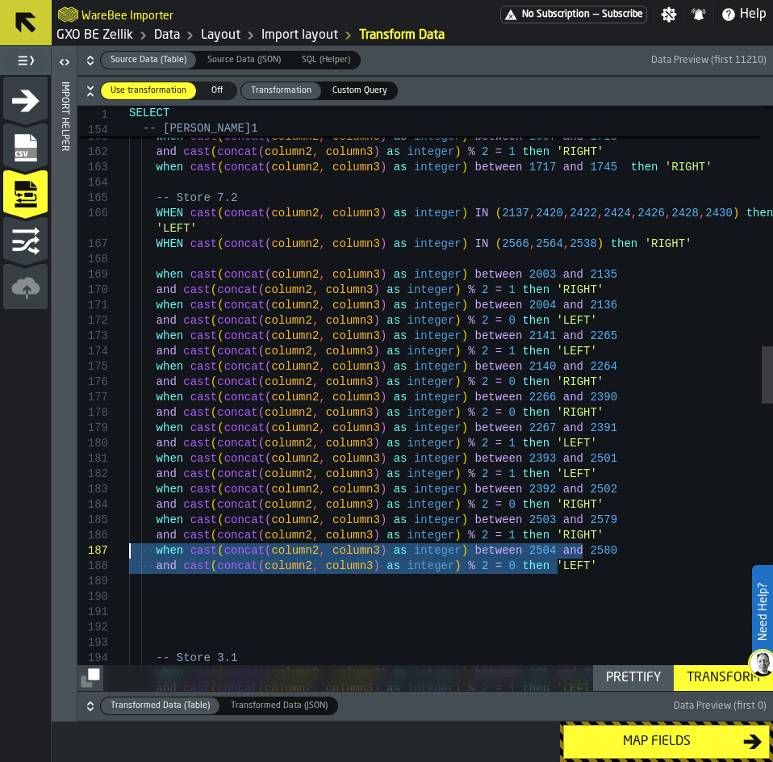
drag, startPoint x: 583, startPoint y: 562, endPoint x: 124, endPoint y: 551, distance: 458.4
click at [129, 551] on div "when cast ( concat ( column2 , column3 ) as integer ) between 1666 and 1716 and…" at bounding box center [451, 632] width 644 height 5939
click at [154, 583] on div "when cast ( concat ( column2 , column3 ) as integer ) between 1666 and 1716 and…" at bounding box center [451, 632] width 644 height 5939
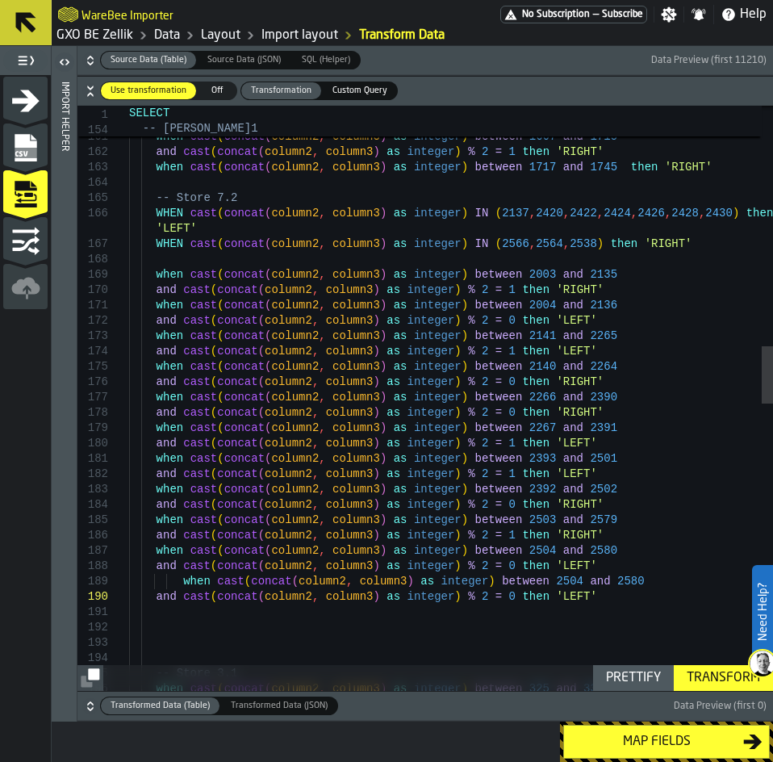
click at [182, 577] on div "when cast ( concat ( column2 , column3 ) as integer ) between 1666 and 1716 and…" at bounding box center [451, 640] width 644 height 5954
click at [177, 580] on div "when cast ( concat ( column2 , column3 ) as integer ) between 1666 and 1716 and…" at bounding box center [451, 640] width 644 height 5954
click at [518, 580] on div "when cast ( concat ( column2 , column3 ) as integer ) between 1666 and 1716 and…" at bounding box center [451, 640] width 644 height 5954
click at [519, 549] on div "when cast ( concat ( column2 , column3 ) as integer ) between 1666 and 1716 and…" at bounding box center [451, 640] width 644 height 5954
drag, startPoint x: 522, startPoint y: 549, endPoint x: 495, endPoint y: 550, distance: 27.5
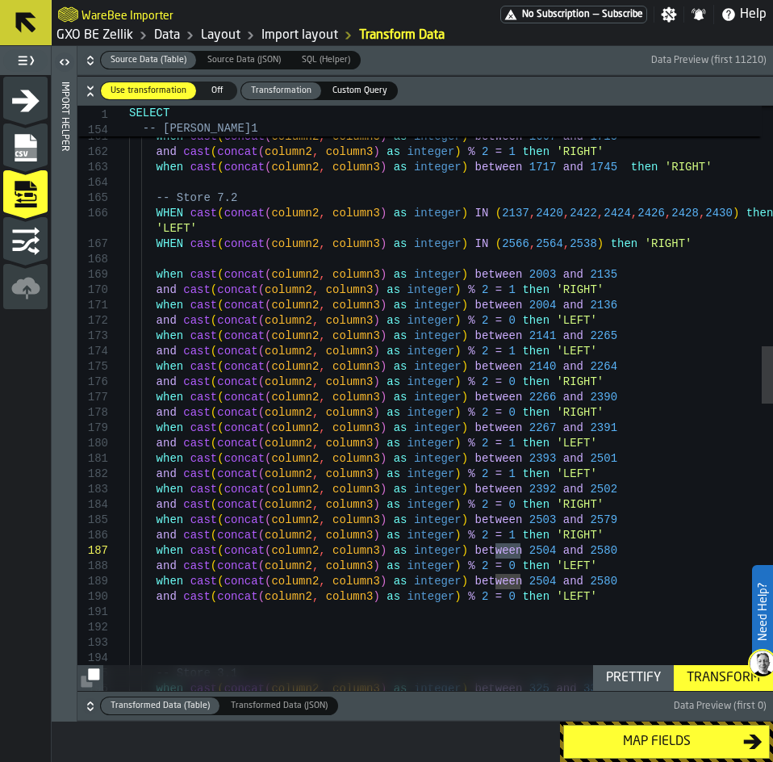
click at [495, 550] on div "when cast ( concat ( column2 , column3 ) as integer ) between 1666 and 1716 and…" at bounding box center [451, 640] width 644 height 5954
click at [577, 554] on div "when cast ( concat ( column2 , column3 ) as integer ) between 1666 and 1716 and…" at bounding box center [451, 640] width 644 height 5954
drag, startPoint x: 577, startPoint y: 549, endPoint x: 551, endPoint y: 550, distance: 25.8
click at [551, 550] on div "when cast ( concat ( column2 , column3 ) as integer ) between 1666 and 1716 and…" at bounding box center [451, 640] width 644 height 5954
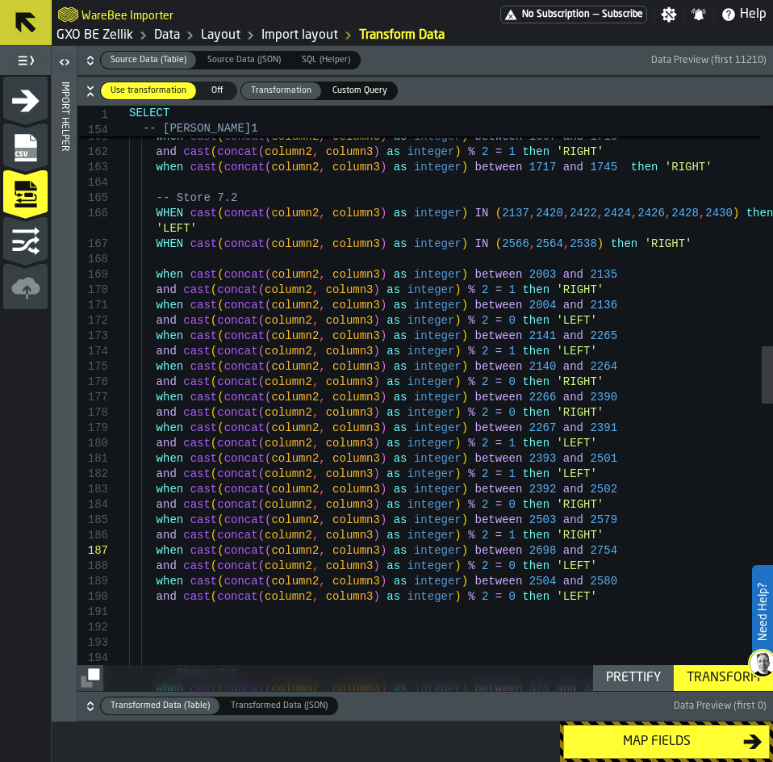
click at [518, 581] on div "when cast ( concat ( column2 , column3 ) as integer ) between 1666 and 1716 and…" at bounding box center [451, 640] width 644 height 5954
drag, startPoint x: 519, startPoint y: 581, endPoint x: 498, endPoint y: 583, distance: 21.1
click at [498, 583] on div "when cast ( concat ( column2 , column3 ) as integer ) between 1666 and 1716 and…" at bounding box center [451, 640] width 644 height 5954
click at [574, 553] on div "when cast ( concat ( column2 , column3 ) as integer ) between 1666 and 1716 and…" at bounding box center [451, 640] width 644 height 5954
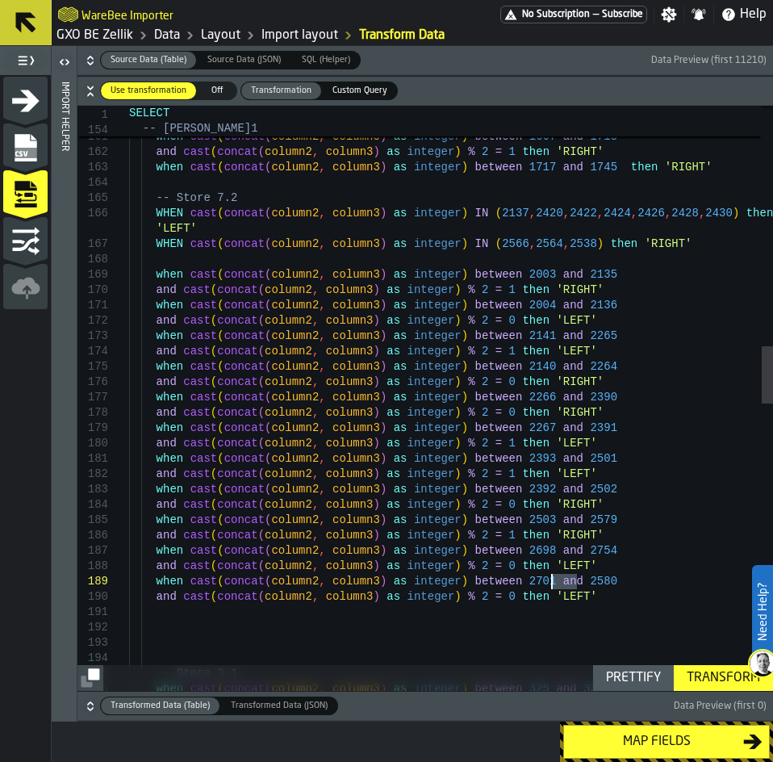
drag, startPoint x: 579, startPoint y: 581, endPoint x: 553, endPoint y: 583, distance: 25.9
click at [553, 583] on div "when cast ( concat ( column2 , column3 ) as integer ) between 1666 and 1716 and…" at bounding box center [451, 640] width 644 height 5954
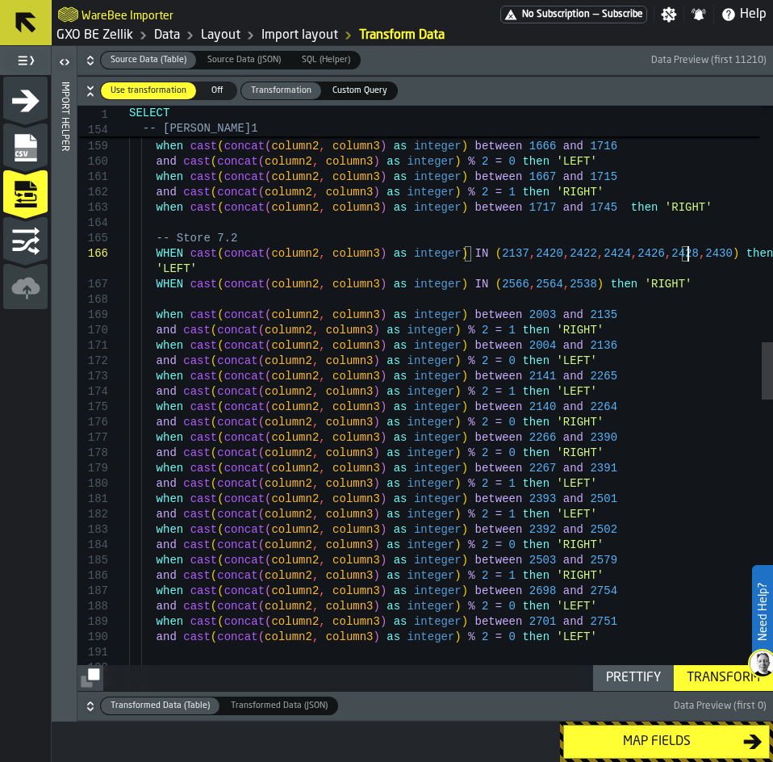
click at [685, 256] on div "when cast ( concat ( column2 , column3 ) as integer ) between 1666 and 1716 and…" at bounding box center [451, 681] width 644 height 5954
click at [683, 255] on div "when cast ( concat ( column2 , column3 ) as integer ) between 1666 and 1716 and…" at bounding box center [451, 681] width 644 height 5954
click at [558, 286] on div "when cast ( concat ( column2 , column3 ) as integer ) between 1666 and 1716 and…" at bounding box center [451, 681] width 644 height 5954
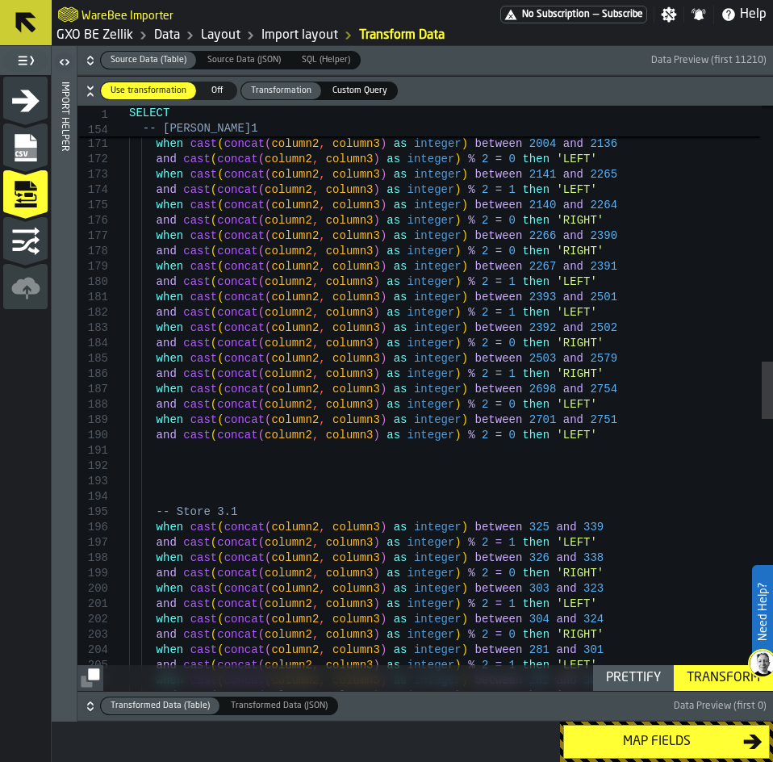
click at [586, 470] on div "when cast ( concat ( column2 , column3 ) as integer ) between 2003 and 2135 and…" at bounding box center [451, 479] width 644 height 5954
click at [595, 440] on div "when cast ( concat ( column2 , column3 ) as integer ) between 2003 and 2135 and…" at bounding box center [451, 479] width 644 height 5954
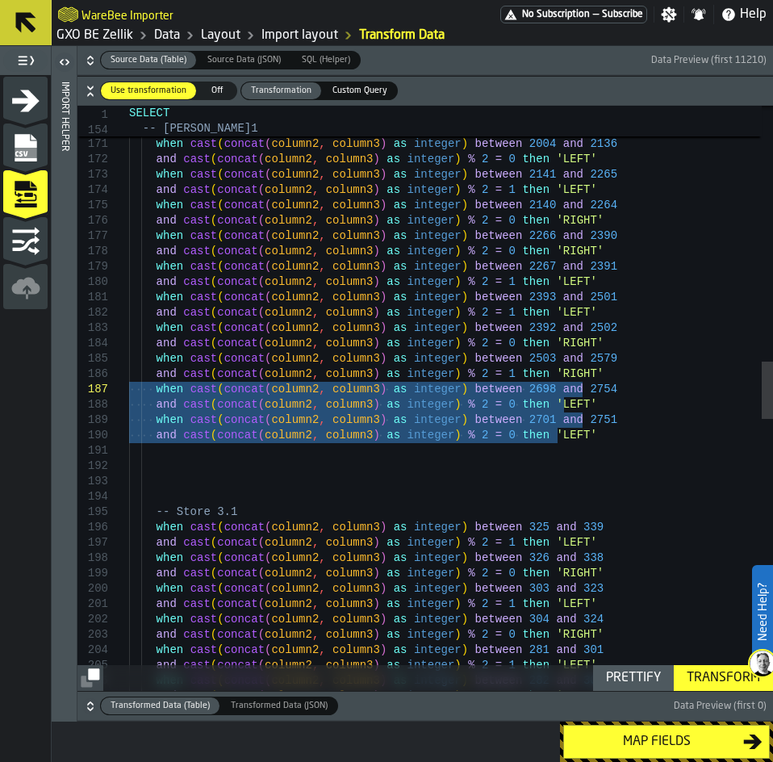
drag, startPoint x: 624, startPoint y: 437, endPoint x: 116, endPoint y: 388, distance: 509.8
click at [129, 388] on div "when cast ( concat ( column2 , column3 ) as integer ) between 2003 and 2135 and…" at bounding box center [451, 479] width 644 height 5954
click at [658, 455] on div "when cast ( concat ( column2 , column3 ) as integer ) between 2003 and 2135 and…" at bounding box center [451, 479] width 644 height 5954
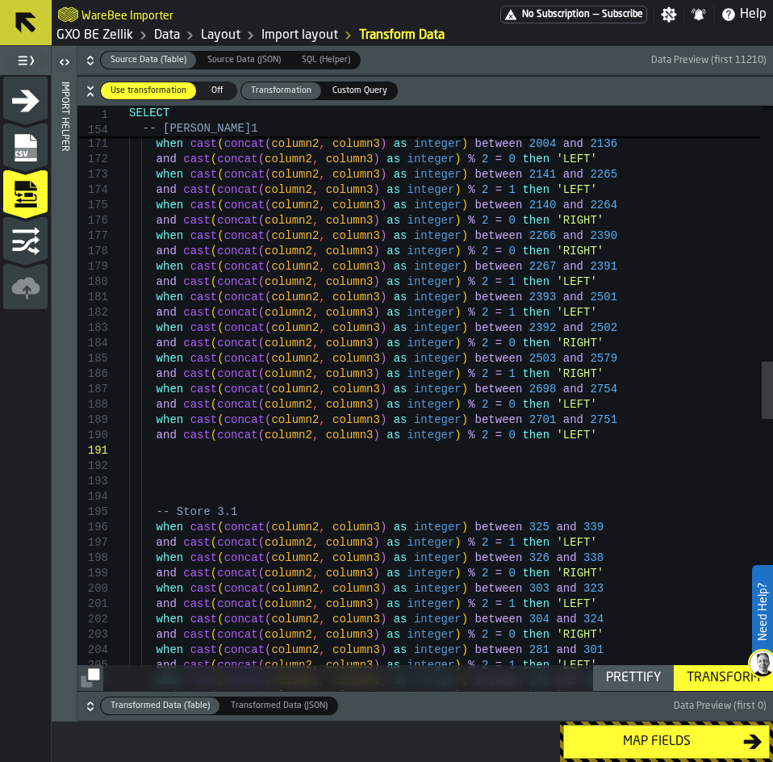
click at [625, 449] on div "when cast ( concat ( column2 , column3 ) as integer ) between 2003 and 2135 and…" at bounding box center [451, 479] width 644 height 5954
click at [606, 434] on div "when cast ( concat ( column2 , column3 ) as integer ) between 2003 and 2135 and…" at bounding box center [451, 479] width 644 height 5954
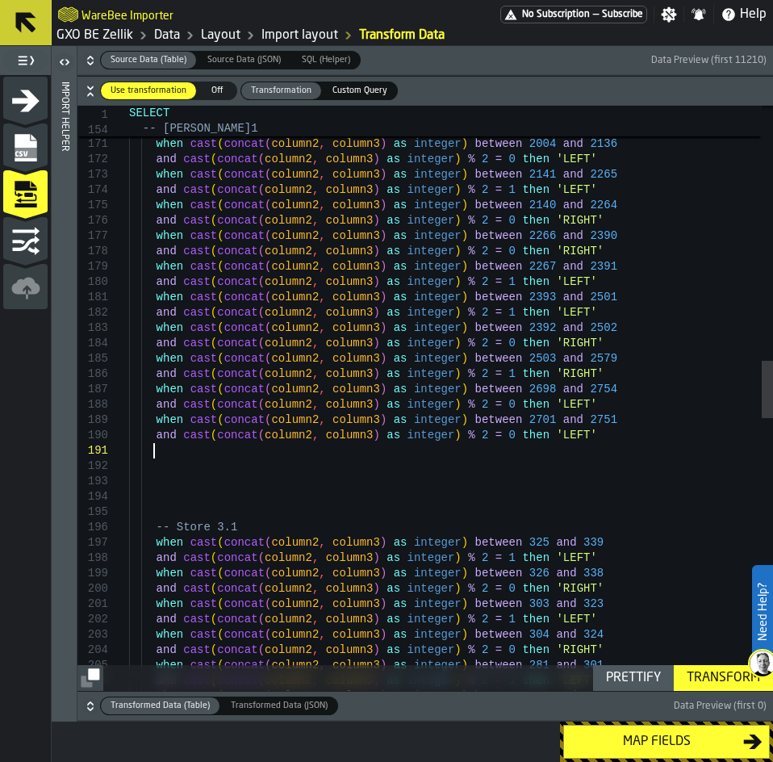
scroll to position [29, 0]
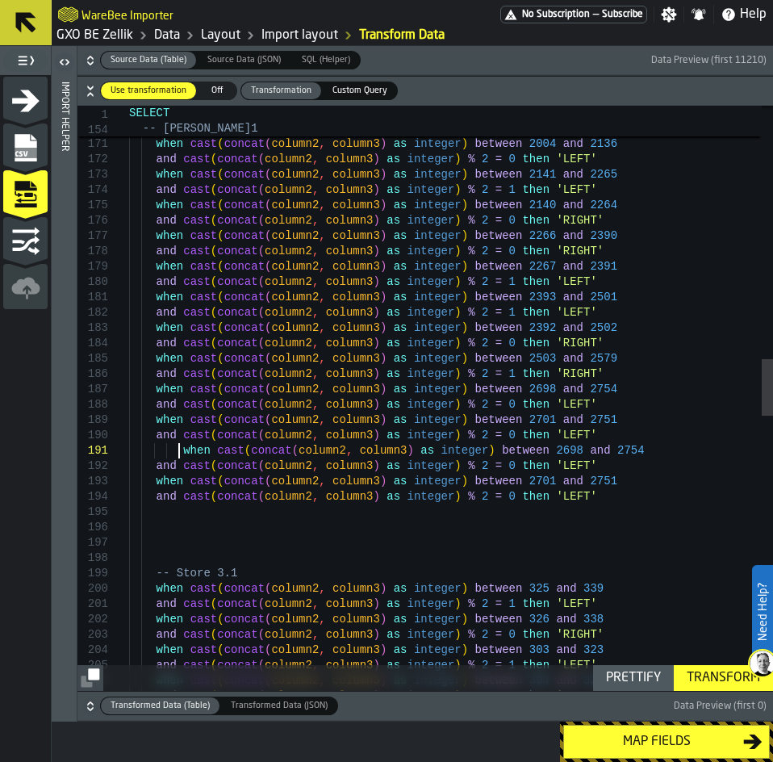
click at [182, 451] on div "when cast ( concat ( column2 , column3 ) as integer ) between 2003 and 2135 and…" at bounding box center [451, 509] width 644 height 6015
drag, startPoint x: 642, startPoint y: 465, endPoint x: 629, endPoint y: 478, distance: 18.3
click at [642, 465] on div "when cast ( concat ( column2 , column3 ) as integer ) between 2003 and 2135 and…" at bounding box center [451, 509] width 644 height 6015
click at [600, 492] on div "when cast ( concat ( column2 , column3 ) as integer ) between 2003 and 2135 and…" at bounding box center [451, 509] width 644 height 6015
click at [692, 681] on div "Transform" at bounding box center [723, 677] width 86 height 19
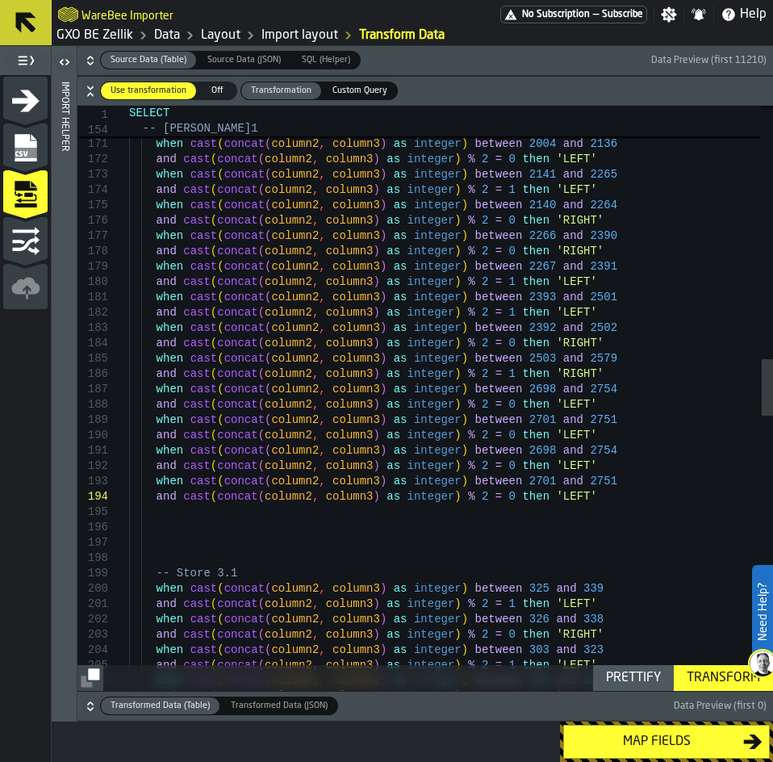
click at [586, 498] on div "when cast ( concat ( column2 , column3 ) as integer ) between 2003 and 2135 and…" at bounding box center [451, 509] width 644 height 6015
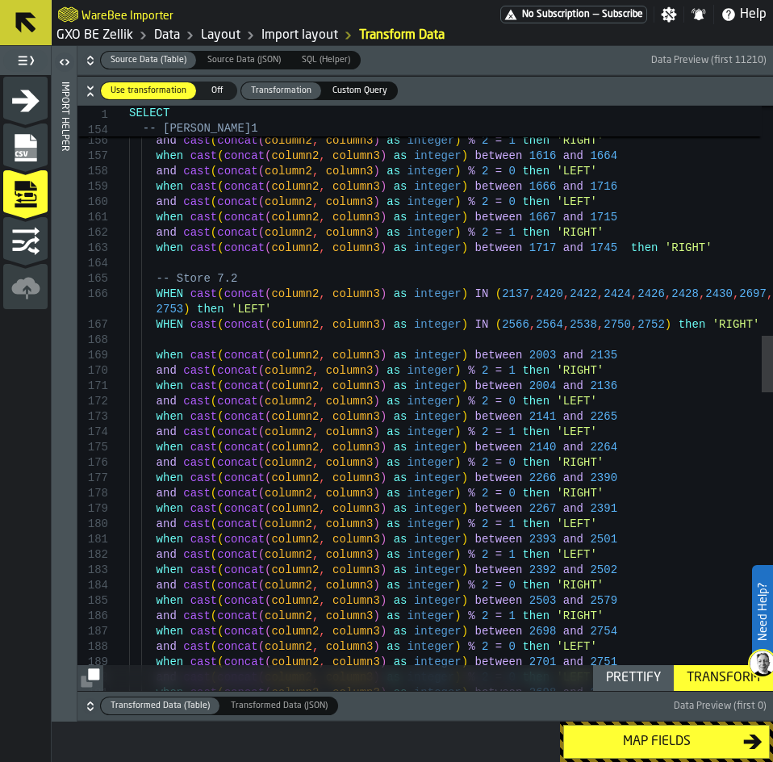
click at [178, 306] on div "when cast ( concat ( column2 , column3 ) as integer ) between 2003 and 2135 and…" at bounding box center [451, 751] width 644 height 6015
click at [616, 324] on div "when cast ( concat ( column2 , column3 ) as integer ) between 2003 and 2135 and…" at bounding box center [451, 751] width 644 height 6015
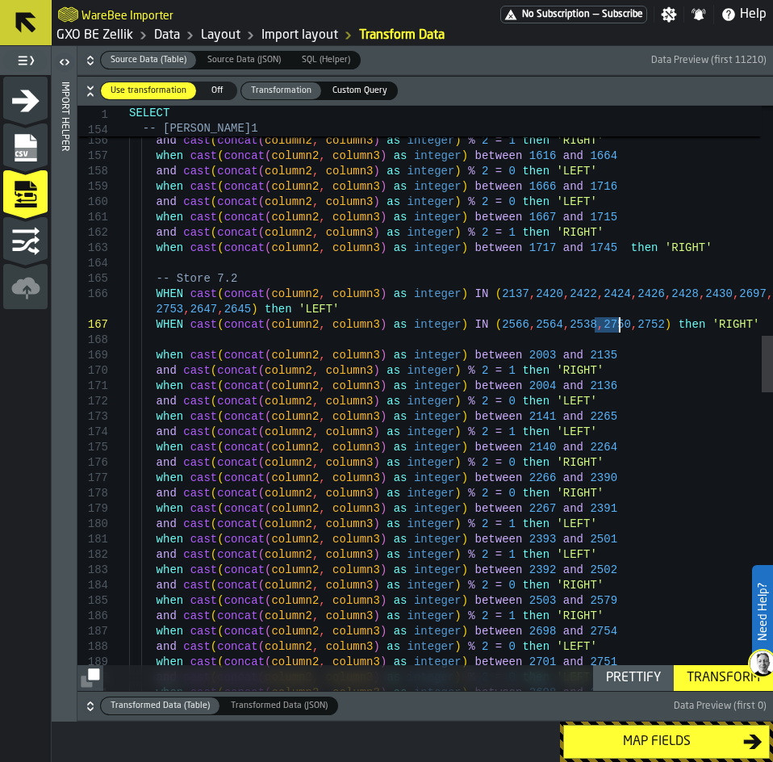
click at [621, 326] on div "when cast ( concat ( column2 , column3 ) as integer ) between 2003 and 2135 and…" at bounding box center [451, 751] width 644 height 6015
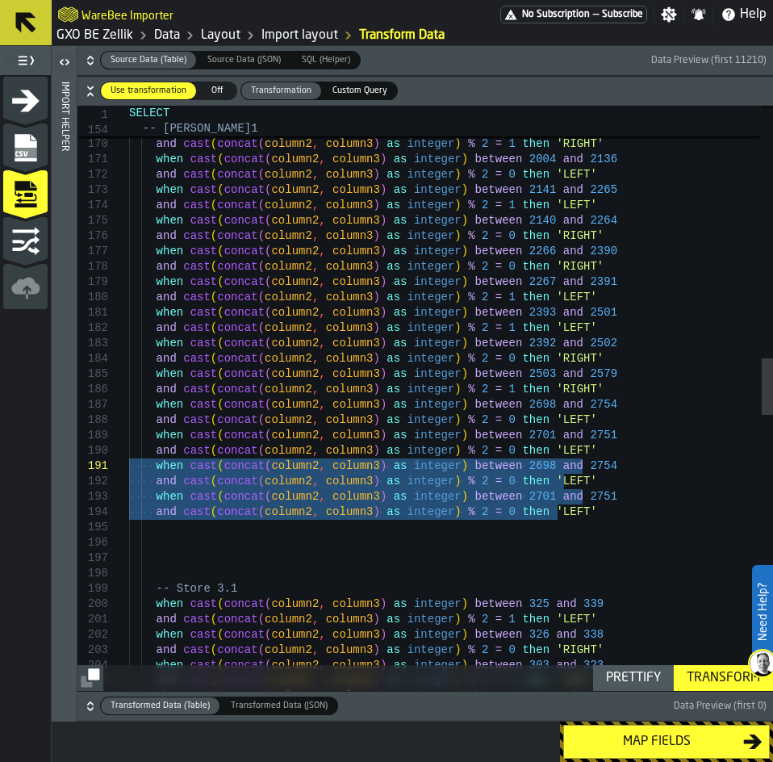
drag, startPoint x: 588, startPoint y: 513, endPoint x: 84, endPoint y: 464, distance: 506.7
click at [129, 464] on div "when cast ( concat ( column2 , column3 ) as integer ) between 2003 and 2135 and…" at bounding box center [451, 517] width 644 height 6031
click at [614, 516] on div "when cast ( concat ( column2 , column3 ) as integer ) between 2003 and 2135 and…" at bounding box center [451, 517] width 644 height 6031
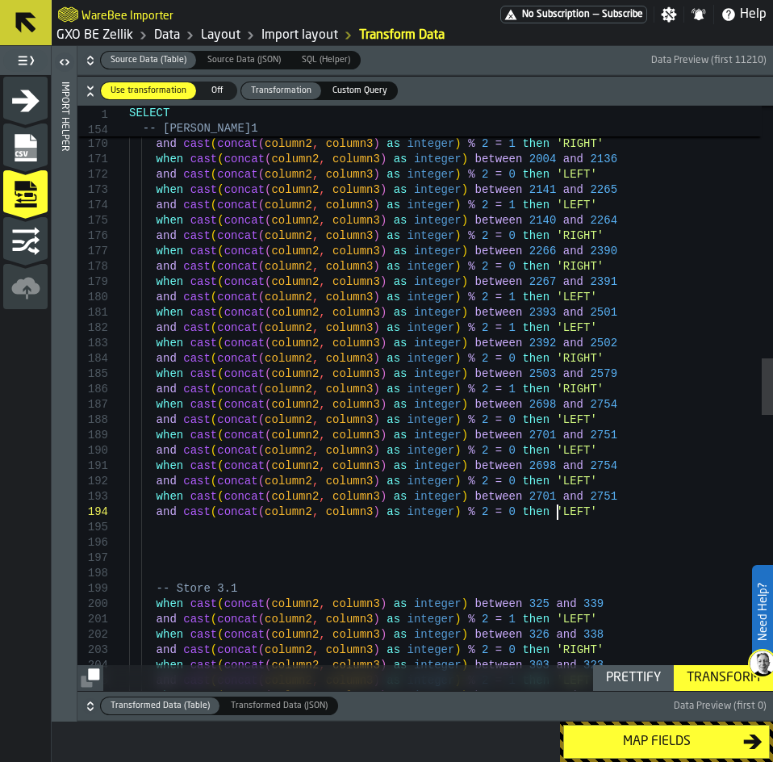
click at [515, 377] on div "when cast ( concat ( column2 , column3 ) as integer ) between 2003 and 2135 and…" at bounding box center [451, 517] width 644 height 6031
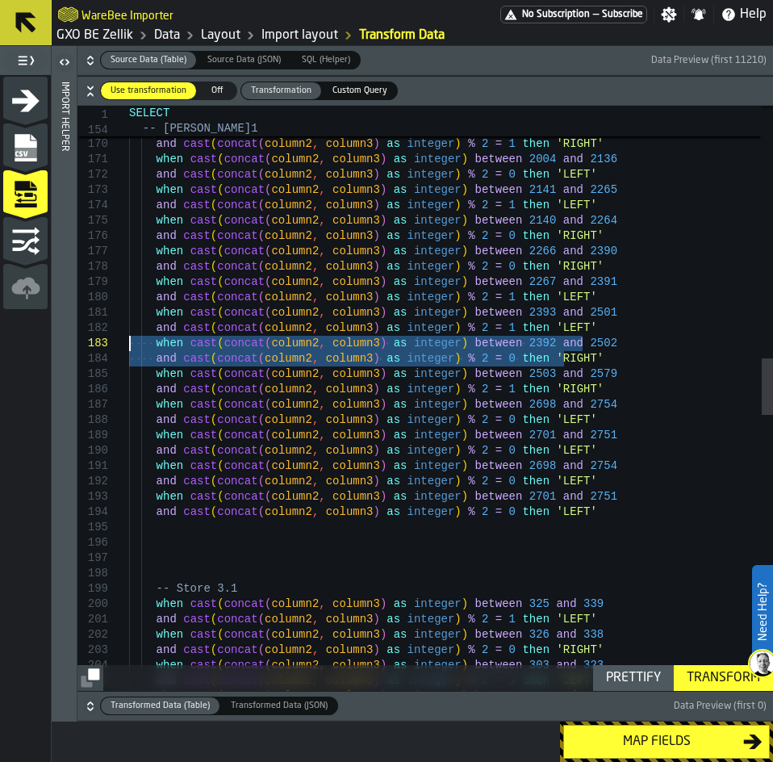
drag, startPoint x: 616, startPoint y: 363, endPoint x: 119, endPoint y: 342, distance: 497.5
click at [129, 342] on div "when cast ( concat ( column2 , column3 ) as integer ) between 2003 and 2135 and…" at bounding box center [451, 517] width 644 height 6031
click at [582, 361] on div "when cast ( concat ( column2 , column3 ) as integer ) between 2003 and 2135 and…" at bounding box center [451, 517] width 644 height 6031
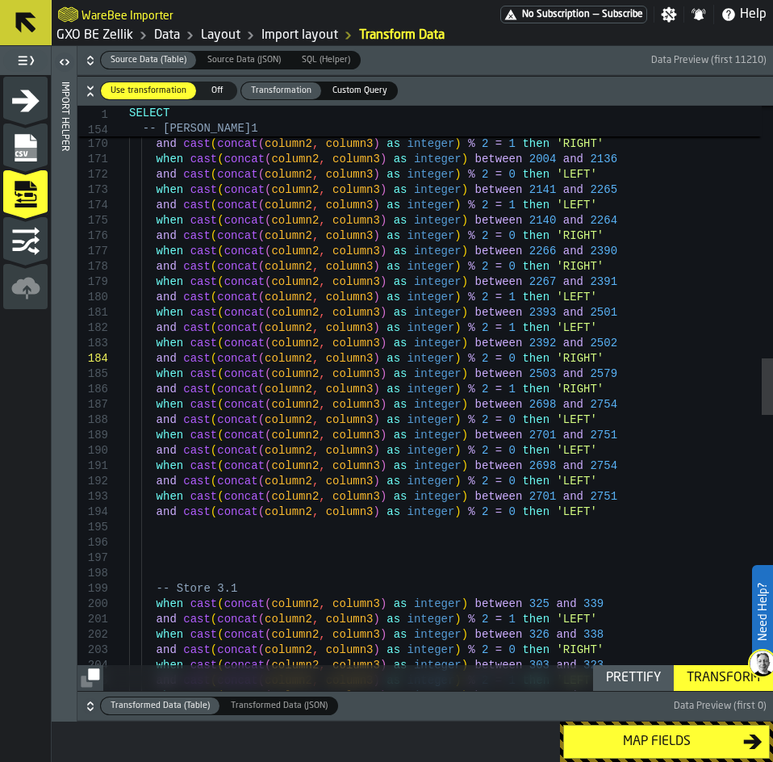
scroll to position [106, 0]
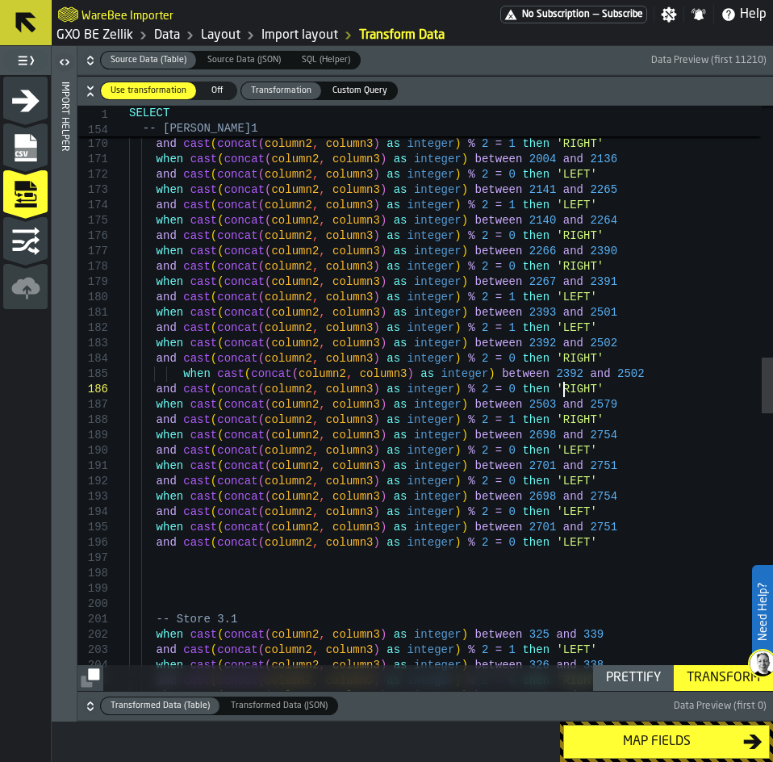
click at [178, 376] on div "when cast ( concat ( column2 , column3 ) as integer ) between 2003 and 2135 and…" at bounding box center [451, 532] width 644 height 6061
drag, startPoint x: 511, startPoint y: 375, endPoint x: 496, endPoint y: 375, distance: 14.5
click at [496, 375] on div "when cast ( concat ( column2 , column3 ) as integer ) between 2003 and 2135 and…" at bounding box center [451, 532] width 644 height 6061
type textarea "**********"
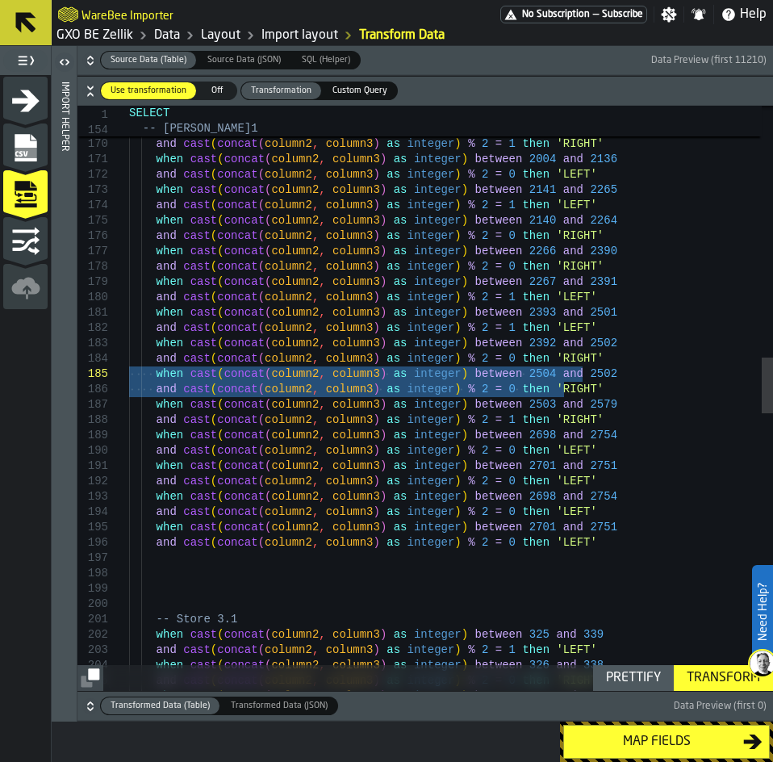
drag, startPoint x: 509, startPoint y: 395, endPoint x: -44, endPoint y: 373, distance: 553.1
click at [129, 373] on div "when cast ( concat ( column2 , column3 ) as integer ) between 2003 and 2135 and…" at bounding box center [451, 532] width 644 height 6061
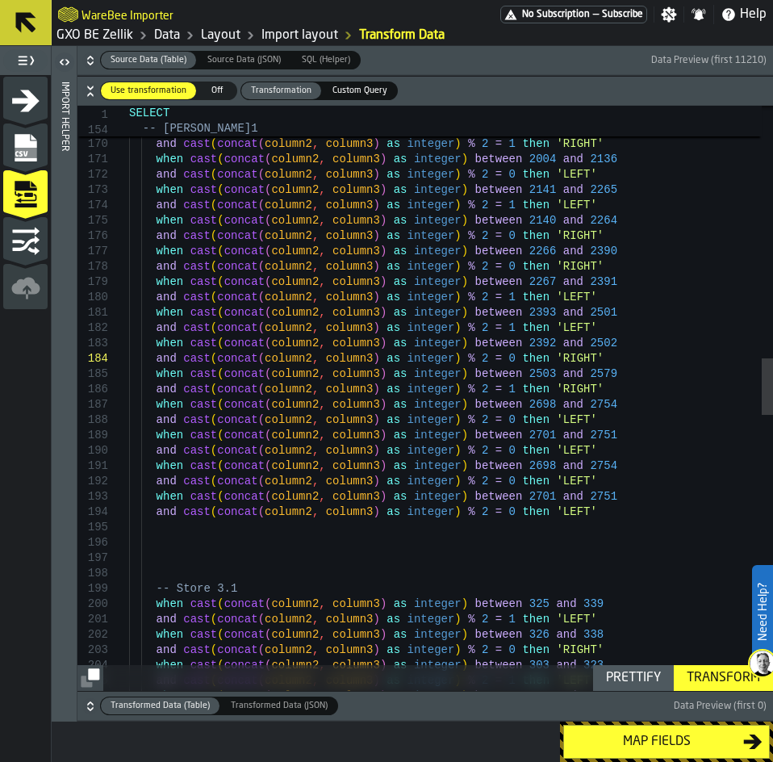
click at [608, 386] on div "when cast ( concat ( column2 , column3 ) as integer ) between 2003 and 2135 and…" at bounding box center [451, 517] width 644 height 6031
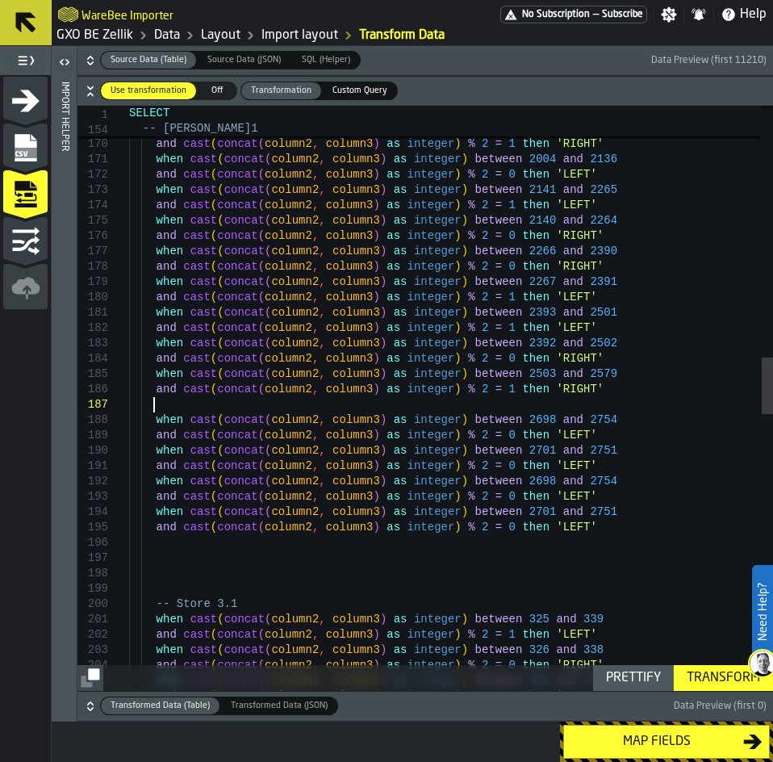
scroll to position [108, 0]
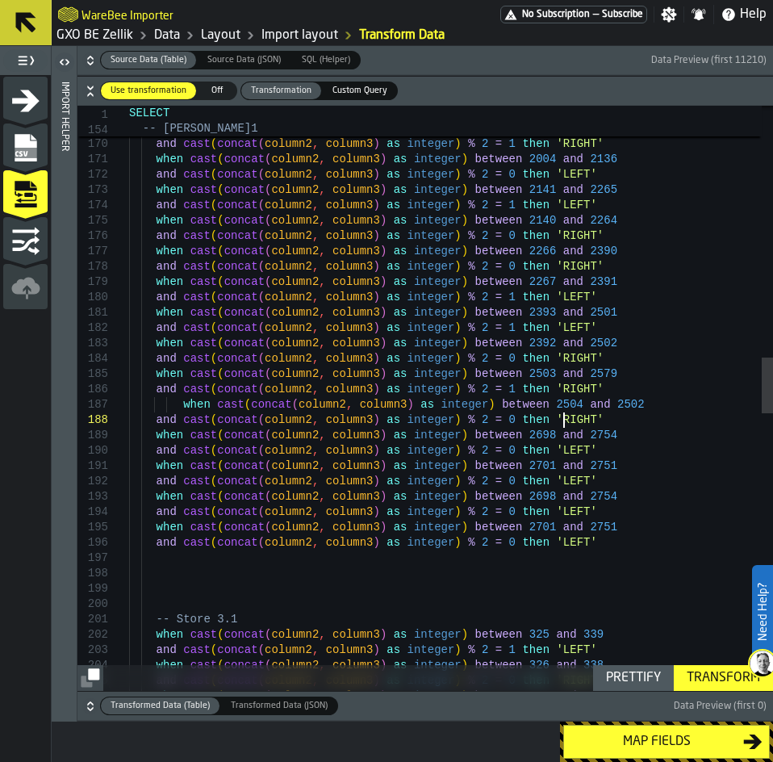
click at [179, 404] on div "when cast ( concat ( column2 , column3 ) as integer ) between 2003 and 2135 and…" at bounding box center [451, 532] width 644 height 6061
click at [515, 403] on div "when cast ( concat ( column2 , column3 ) as integer ) between 2003 and 2135 and…" at bounding box center [451, 532] width 644 height 6061
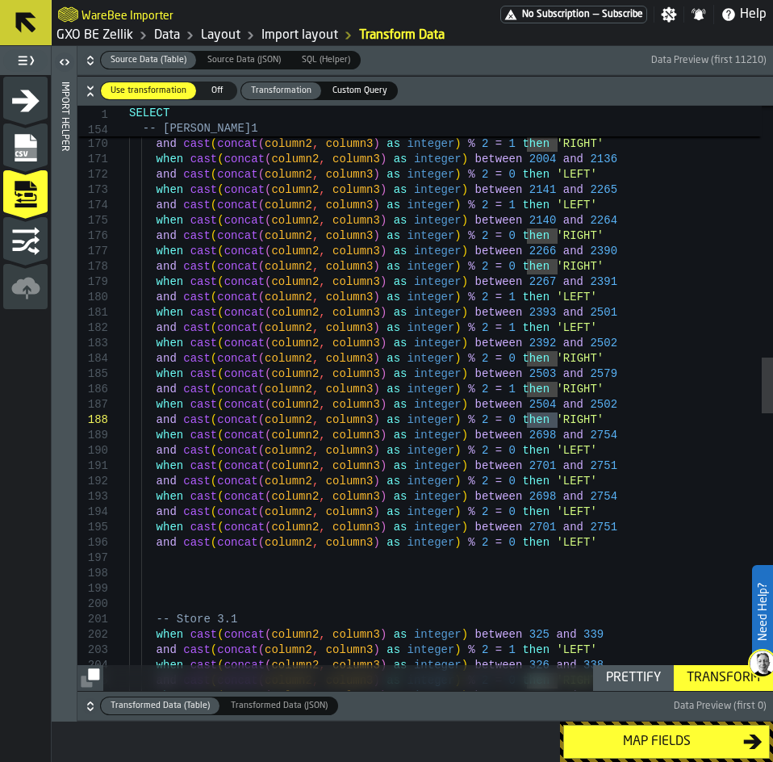
drag, startPoint x: 558, startPoint y: 420, endPoint x: 524, endPoint y: 420, distance: 33.9
click at [524, 420] on div "when cast ( concat ( column2 , column3 ) as integer ) between 2003 and 2135 and…" at bounding box center [451, 532] width 644 height 6061
click at [578, 405] on div "when cast ( concat ( column2 , column3 ) as integer ) between 2003 and 2135 and…" at bounding box center [451, 532] width 644 height 6061
click at [565, 403] on div "when cast ( concat ( column2 , column3 ) as integer ) between 2003 and 2135 and…" at bounding box center [451, 532] width 644 height 6061
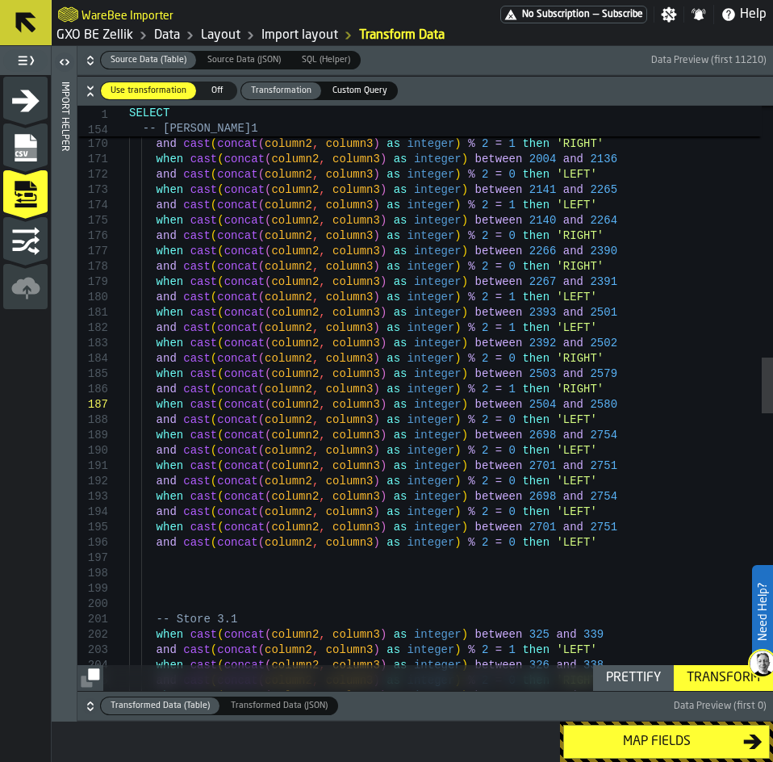
click at [483, 478] on div "when cast ( concat ( column2 , column3 ) as integer ) between 2003 and 2135 and…" at bounding box center [451, 532] width 644 height 6061
drag, startPoint x: 551, startPoint y: 483, endPoint x: 529, endPoint y: 485, distance: 21.8
click at [529, 485] on div "when cast ( concat ( column2 , column3 ) as integer ) between 2003 and 2135 and…" at bounding box center [451, 532] width 644 height 6061
click at [574, 484] on div "when cast ( concat ( column2 , column3 ) as integer ) between 2003 and 2135 and…" at bounding box center [451, 532] width 644 height 6061
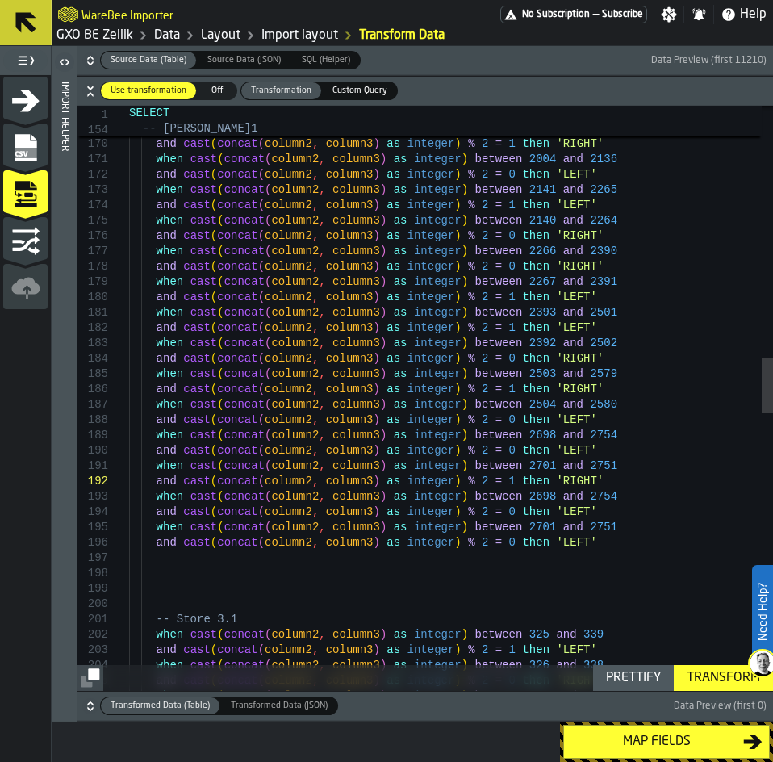
click at [631, 554] on div "when cast ( concat ( column2 , column3 ) as integer ) between 2003 and 2135 and…" at bounding box center [451, 532] width 644 height 6061
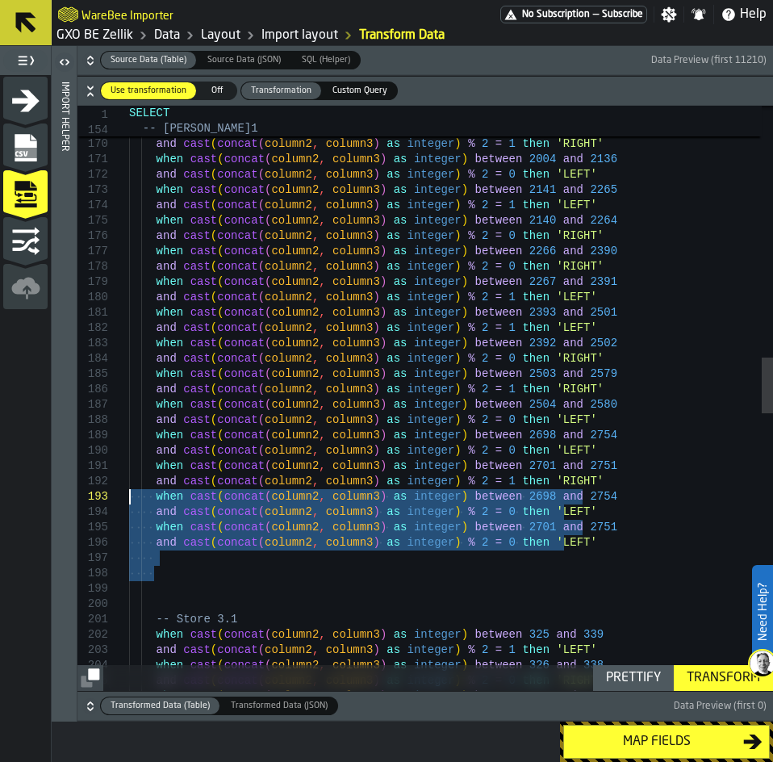
drag, startPoint x: 535, startPoint y: 544, endPoint x: 70, endPoint y: 490, distance: 467.9
click at [129, 490] on div "when cast ( concat ( column2 , column3 ) as integer ) between 2003 and 2135 and…" at bounding box center [451, 532] width 644 height 6061
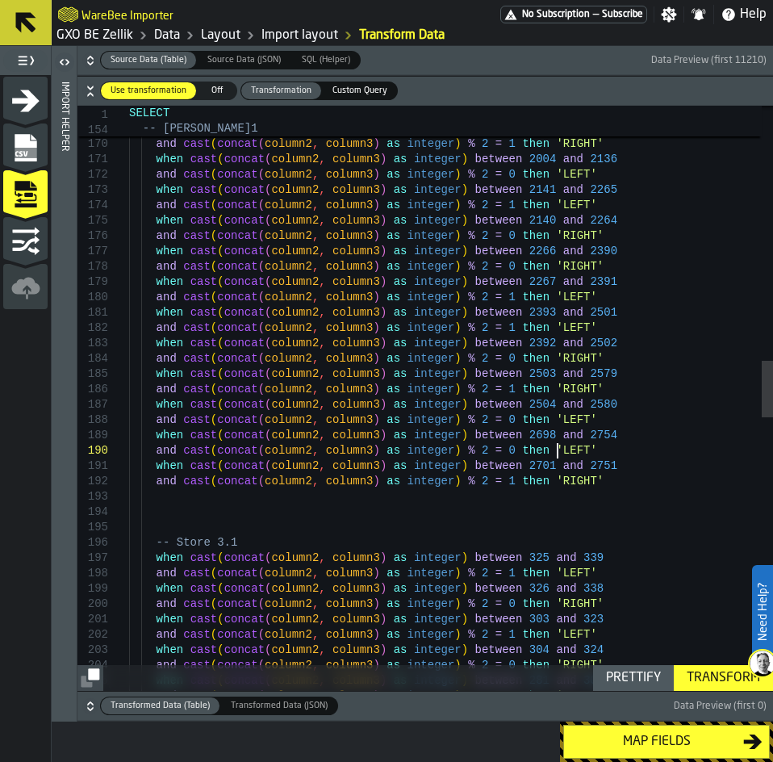
click at [611, 456] on div "when cast ( concat ( column2 , column3 ) as integer ) between 2003 and 2135 and…" at bounding box center [451, 494] width 644 height 5985
click at [595, 408] on div "when cast ( concat ( column2 , column3 ) as integer ) between 2003 and 2135 and…" at bounding box center [451, 494] width 644 height 5985
click at [594, 389] on div "when cast ( concat ( column2 , column3 ) as integer ) between 2003 and 2135 and…" at bounding box center [451, 494] width 644 height 5985
click at [610, 463] on div "when cast ( concat ( column2 , column3 ) as integer ) between 2003 and 2135 and…" at bounding box center [451, 494] width 644 height 5985
click at [578, 420] on div "when cast ( concat ( column2 , column3 ) as integer ) between 2003 and 2135 and…" at bounding box center [451, 494] width 644 height 5985
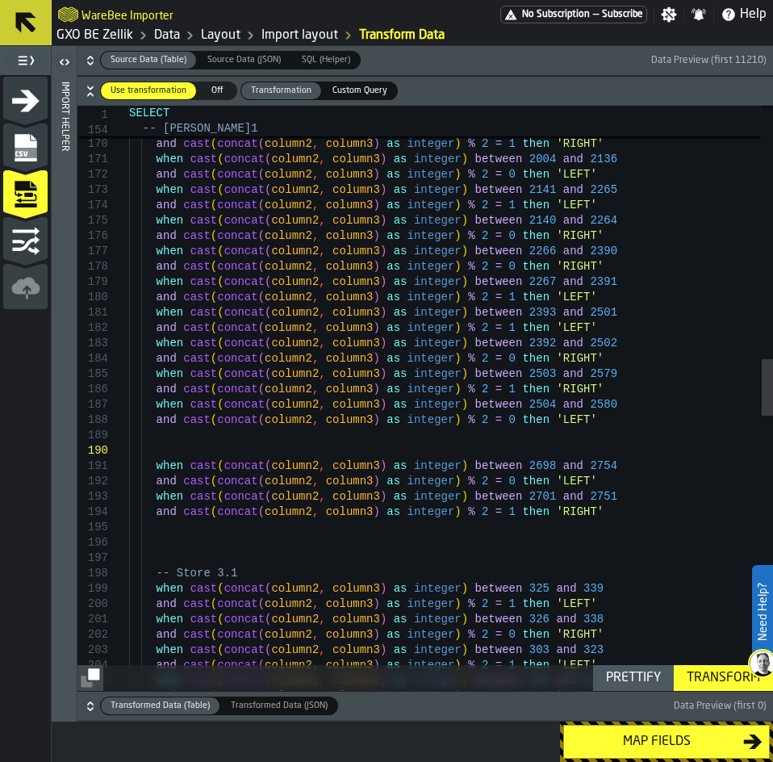
scroll to position [31, 0]
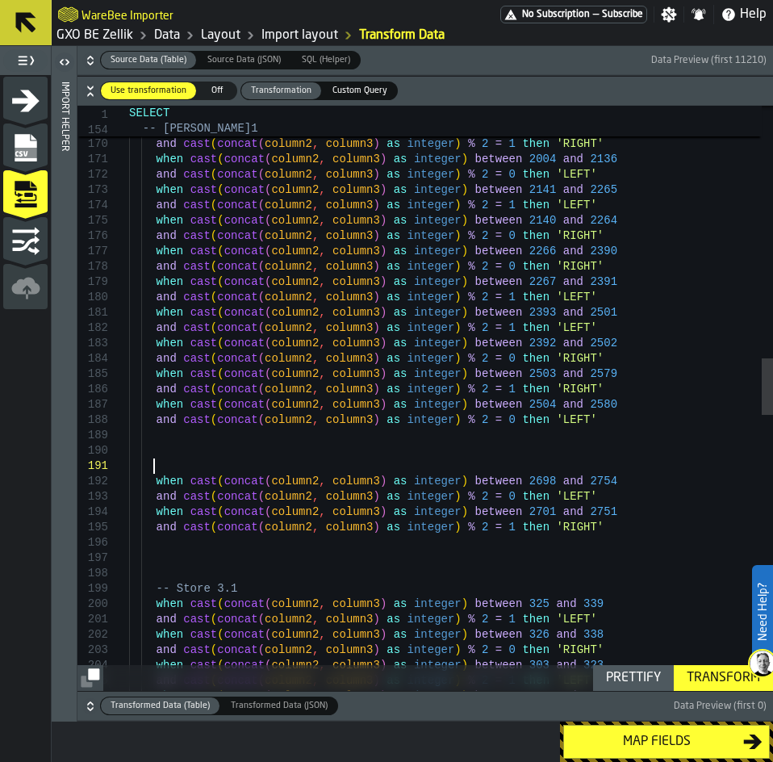
click at [578, 420] on div "when cast ( concat ( column2 , column3 ) as integer ) between 2003 and 2135 and…" at bounding box center [451, 517] width 644 height 6031
type textarea "**********"
click at [702, 674] on div "Transform" at bounding box center [723, 677] width 86 height 19
click at [668, 736] on div "Map fields" at bounding box center [656, 741] width 173 height 19
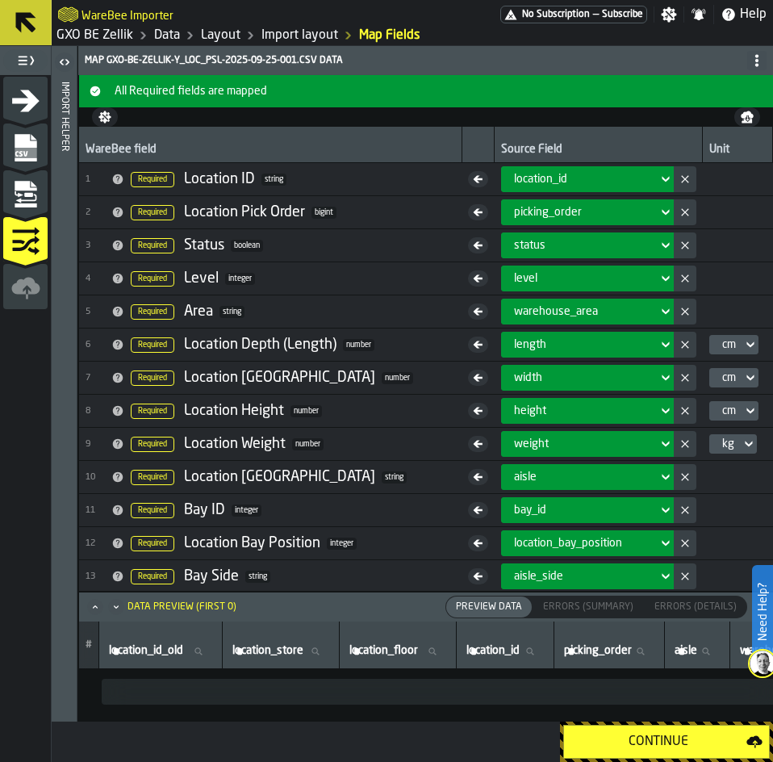
click at [668, 736] on div "Continue" at bounding box center [658, 741] width 176 height 19
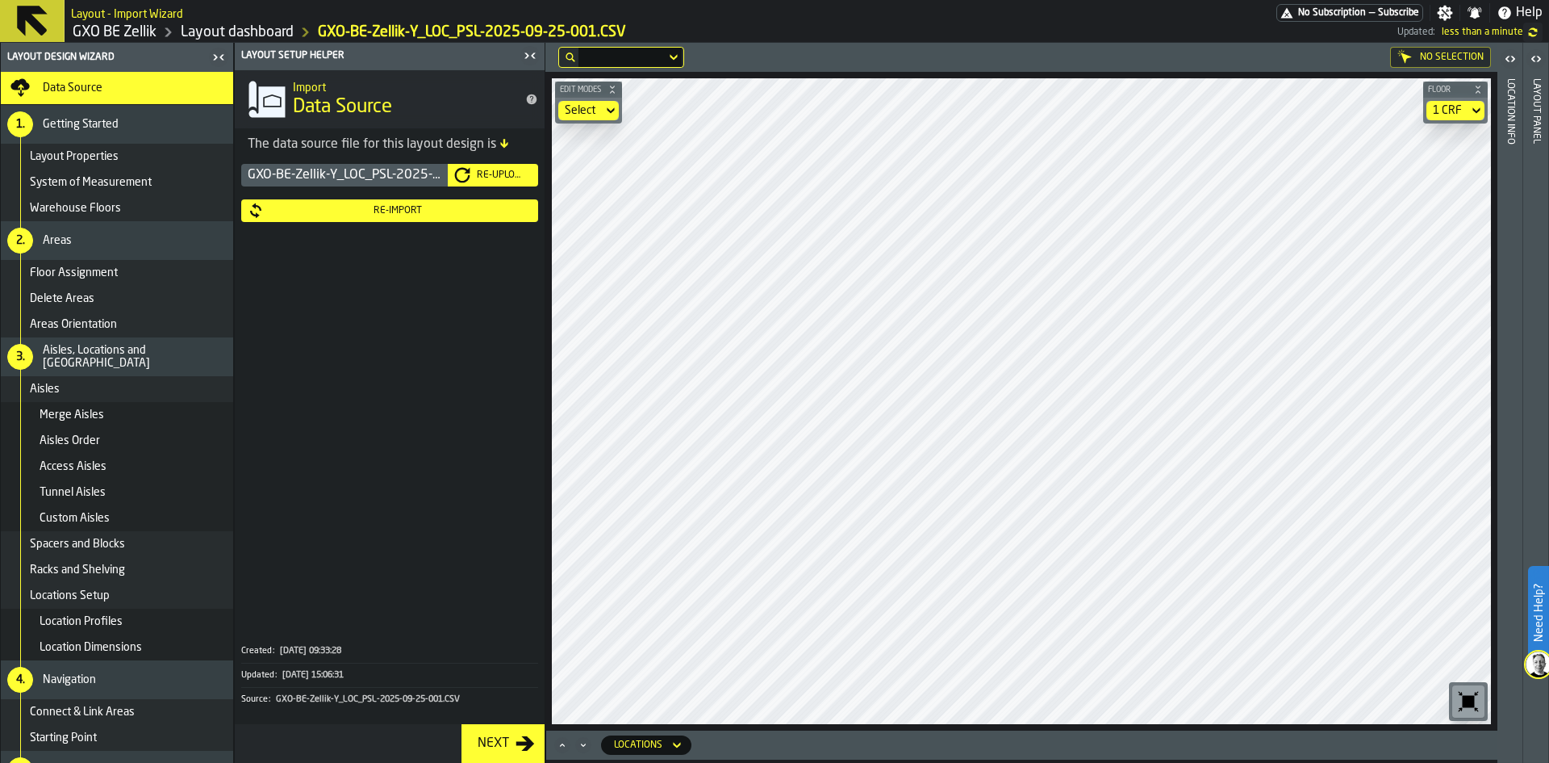
click at [404, 216] on div "Re-Import" at bounding box center [398, 210] width 268 height 11
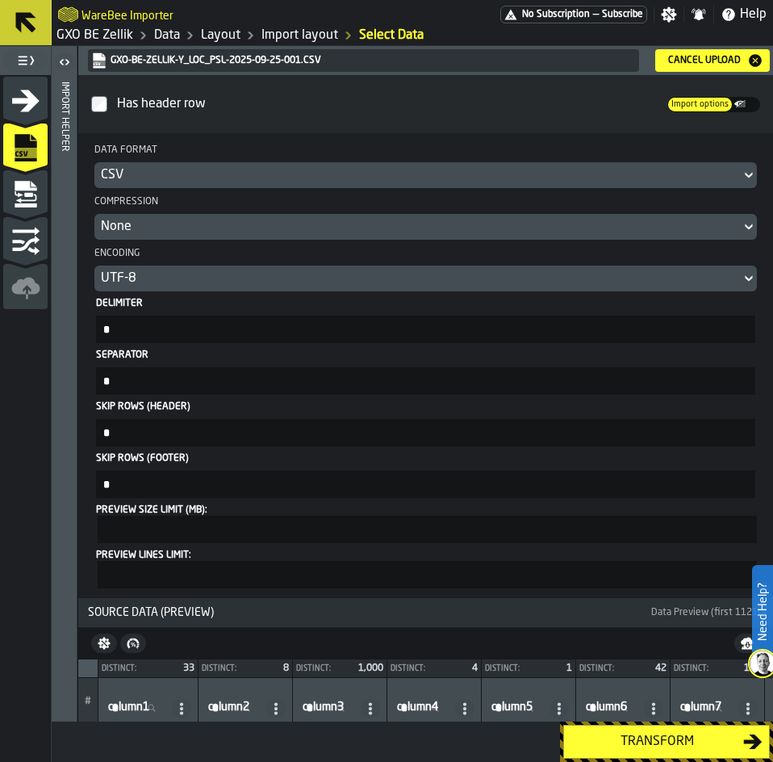
click at [654, 737] on div "Transform" at bounding box center [656, 741] width 173 height 19
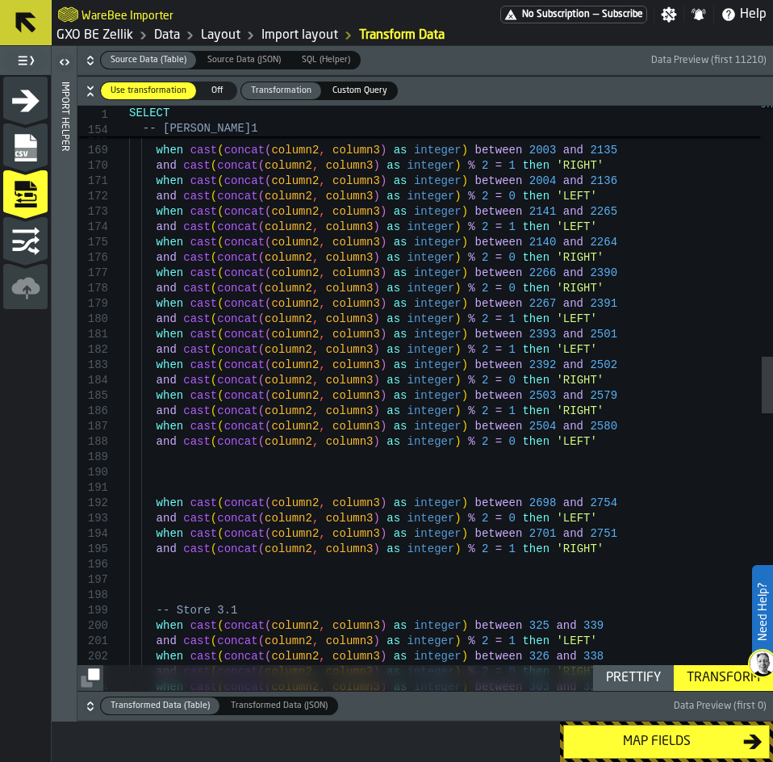
click at [628, 453] on div "and cast ( concat ( column2 , column3 ) as integer ) % 2 = 1 then 'RIGHT' when …" at bounding box center [451, 539] width 644 height 6031
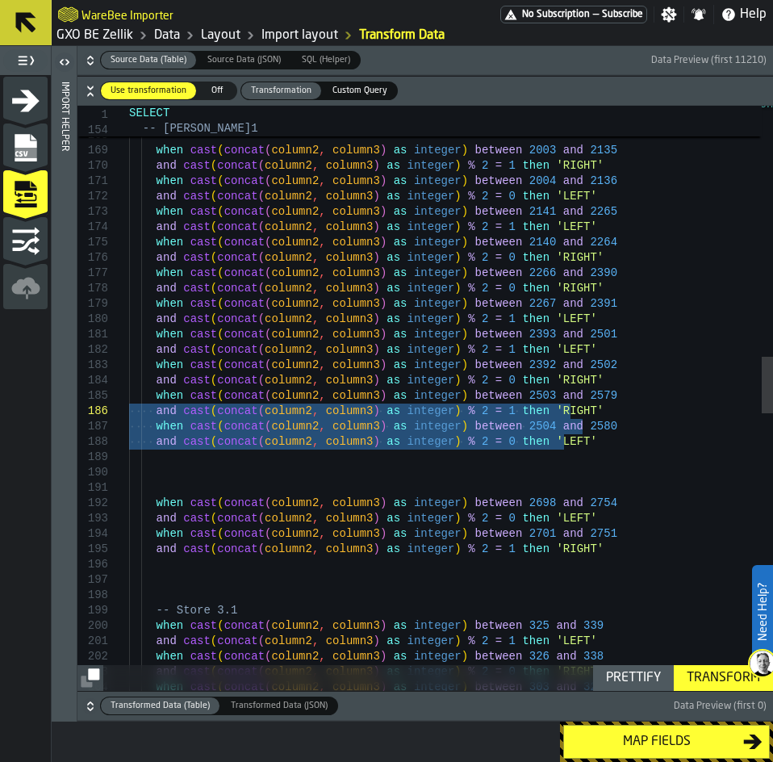
drag, startPoint x: 680, startPoint y: 462, endPoint x: 480, endPoint y: 483, distance: 201.2
click at [129, 406] on div "and cast ( concat ( column2 , column3 ) as integer ) % 2 = 1 then 'RIGHT' when …" at bounding box center [451, 539] width 644 height 6031
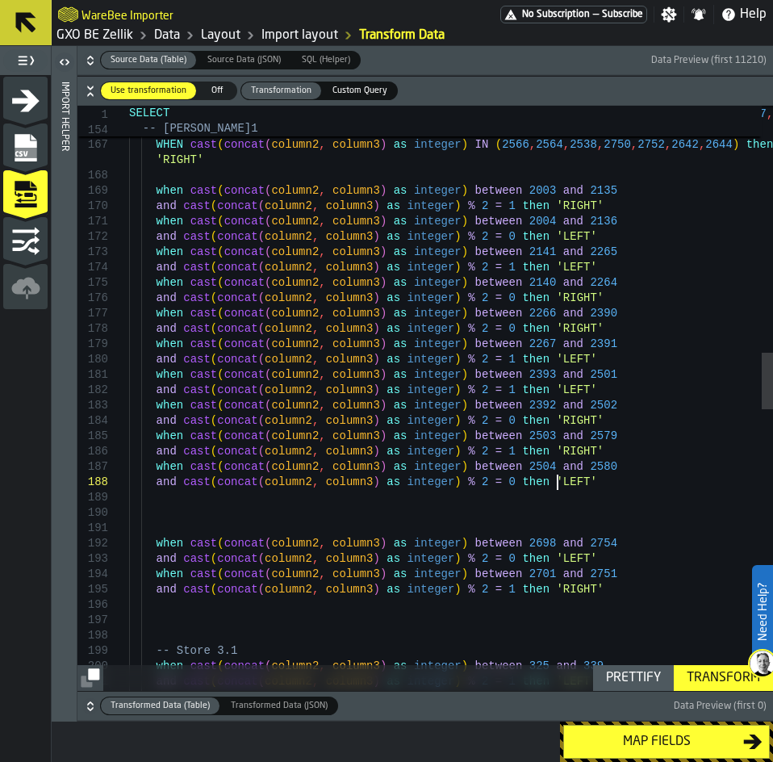
click at [600, 489] on div "and cast ( concat ( column2 , column3 ) as integer ) % 2 = 1 then 'RIGHT' when …" at bounding box center [451, 579] width 644 height 6031
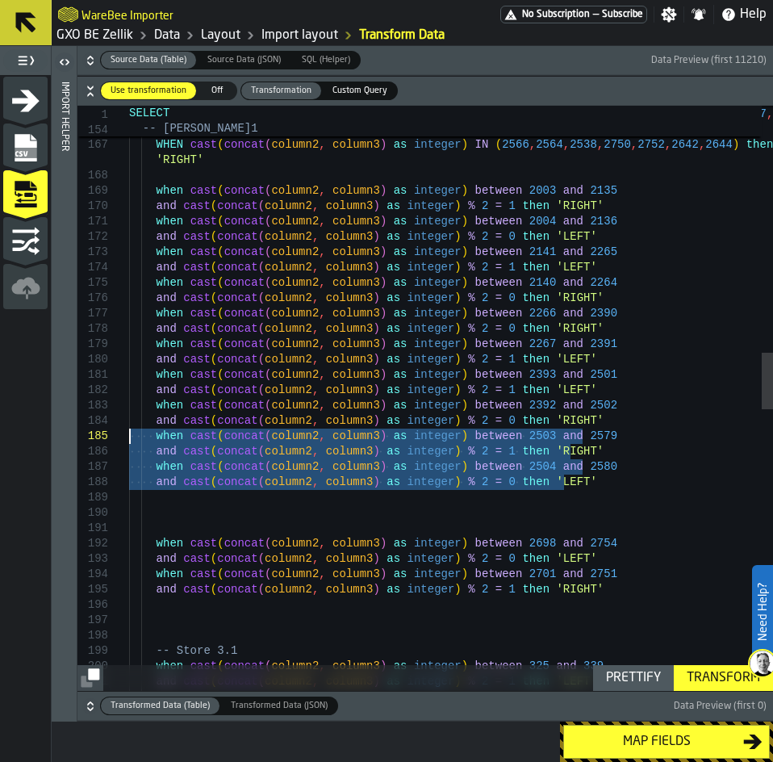
drag, startPoint x: 615, startPoint y: 497, endPoint x: -6, endPoint y: 435, distance: 623.6
click at [129, 435] on div "and cast ( concat ( column2 , column3 ) as integer ) % 2 = 1 then 'RIGHT' when …" at bounding box center [451, 579] width 644 height 6031
click at [588, 479] on div "and cast ( concat ( column2 , column3 ) as integer ) % 2 = 1 then 'RIGHT' when …" at bounding box center [451, 579] width 644 height 6031
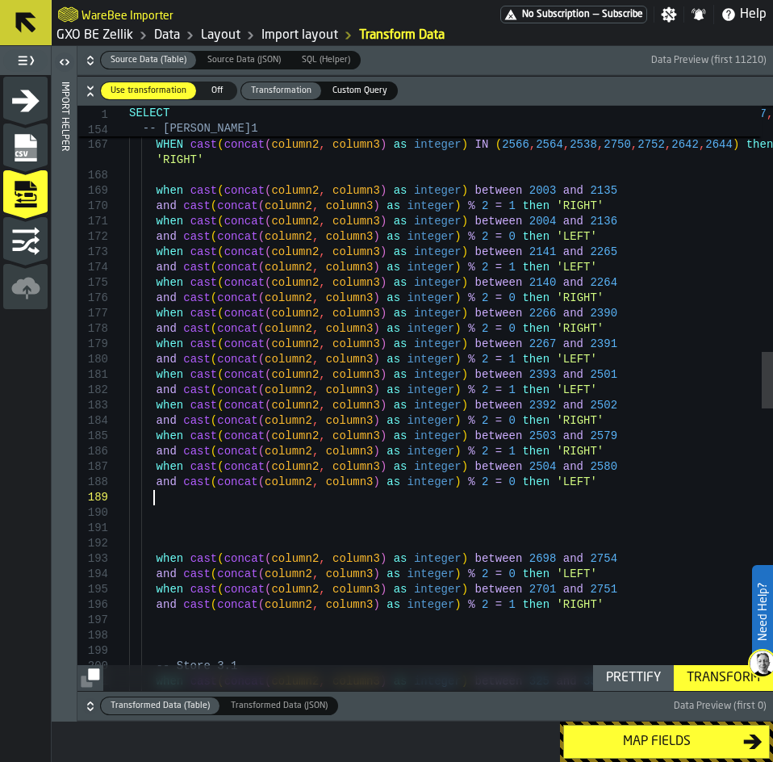
scroll to position [1, 0]
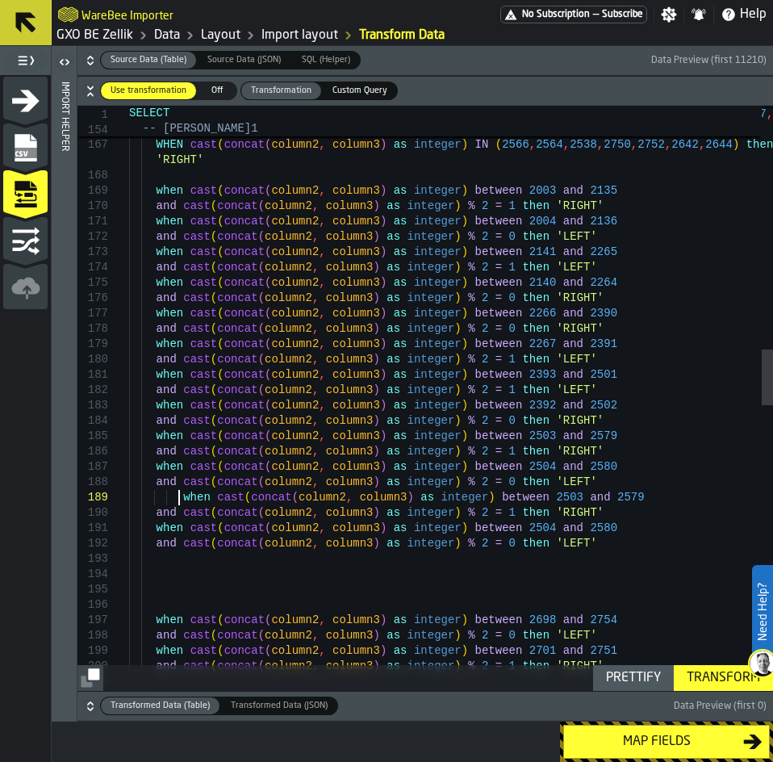
click at [178, 498] on div "and cast ( concat ( column2 , column3 ) as integer ) % 2 = 1 then 'RIGHT' when …" at bounding box center [451, 617] width 644 height 6107
drag, startPoint x: 518, startPoint y: 497, endPoint x: 508, endPoint y: 497, distance: 9.7
click at [508, 497] on div "and cast ( concat ( column2 , column3 ) as integer ) % 2 = 1 then 'RIGHT' when …" at bounding box center [451, 617] width 644 height 6107
drag, startPoint x: 579, startPoint y: 498, endPoint x: 558, endPoint y: 496, distance: 21.0
click at [558, 496] on div "and cast ( concat ( column2 , column3 ) as integer ) % 2 = 1 then 'RIGHT' when …" at bounding box center [451, 617] width 644 height 6107
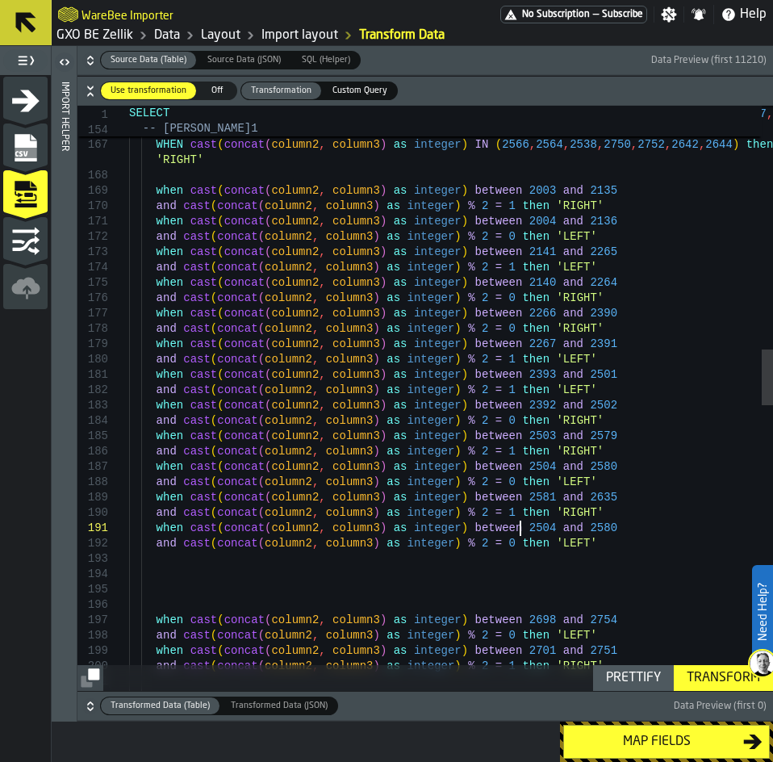
click at [520, 529] on div "and cast ( concat ( column2 , column3 ) as integer ) % 2 = 1 then 'RIGHT' when …" at bounding box center [451, 617] width 644 height 6107
click at [578, 530] on div "and cast ( concat ( column2 , column3 ) as integer ) % 2 = 1 then 'RIGHT' when …" at bounding box center [451, 617] width 644 height 6107
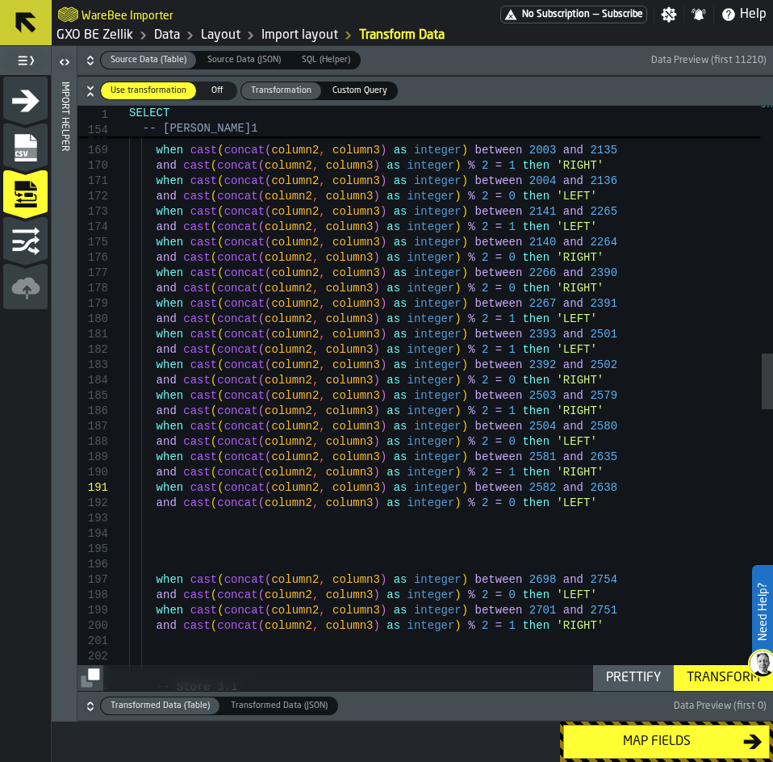
click at [589, 502] on div "and cast ( concat ( column2 , column3 ) as integer ) % 2 = 1 then 'RIGHT' when …" at bounding box center [451, 577] width 644 height 6107
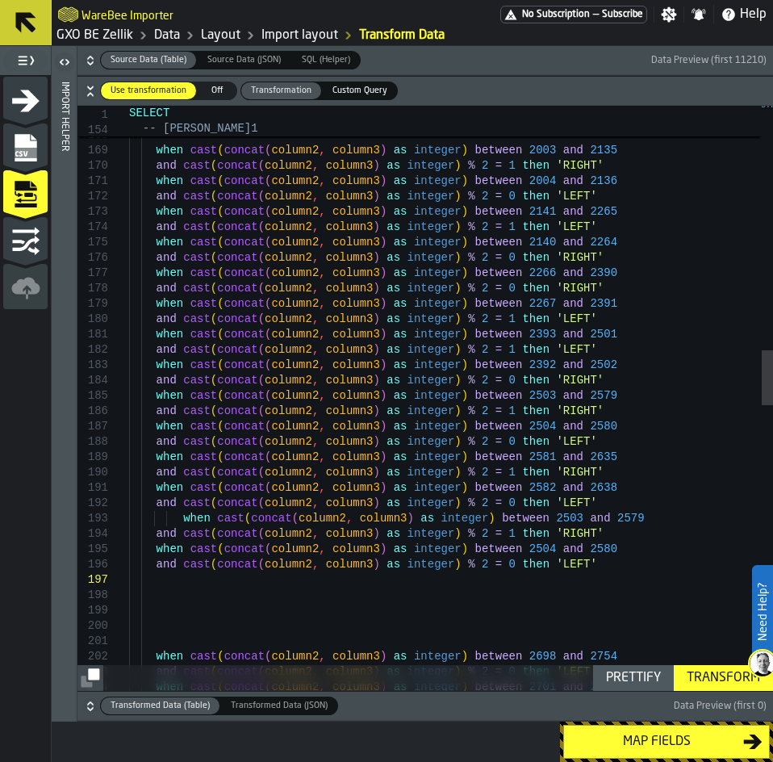
click at [175, 520] on div "when cast ( concat ( column2 , column3 ) as integer ) between 2698 and 2754 and…" at bounding box center [451, 616] width 644 height 6184
drag, startPoint x: 518, startPoint y: 519, endPoint x: 502, endPoint y: 521, distance: 16.3
click at [502, 521] on div "when cast ( concat ( column2 , column3 ) as integer ) between 2698 and 2754 and…" at bounding box center [451, 616] width 644 height 6184
click at [520, 520] on div "when cast ( concat ( column2 , column3 ) as integer ) between 2698 and 2754 and…" at bounding box center [451, 616] width 644 height 6184
click at [518, 520] on div "when cast ( concat ( column2 , column3 ) as integer ) between 2698 and 2754 and…" at bounding box center [451, 616] width 644 height 6184
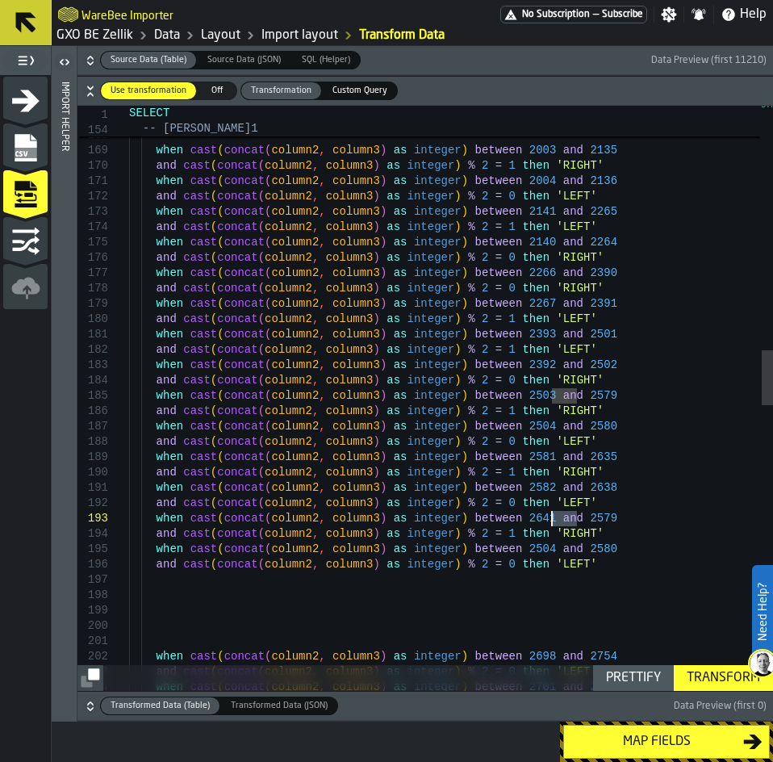
drag, startPoint x: 581, startPoint y: 519, endPoint x: 554, endPoint y: 520, distance: 26.6
click at [554, 520] on div "when cast ( concat ( column2 , column3 ) as integer ) between 2698 and 2754 and…" at bounding box center [451, 616] width 644 height 6184
drag, startPoint x: 519, startPoint y: 549, endPoint x: 503, endPoint y: 546, distance: 16.5
click at [503, 546] on div "when cast ( concat ( column2 , column3 ) as integer ) between 2698 and 2754 and…" at bounding box center [451, 616] width 644 height 6184
drag, startPoint x: 577, startPoint y: 489, endPoint x: 565, endPoint y: 487, distance: 12.3
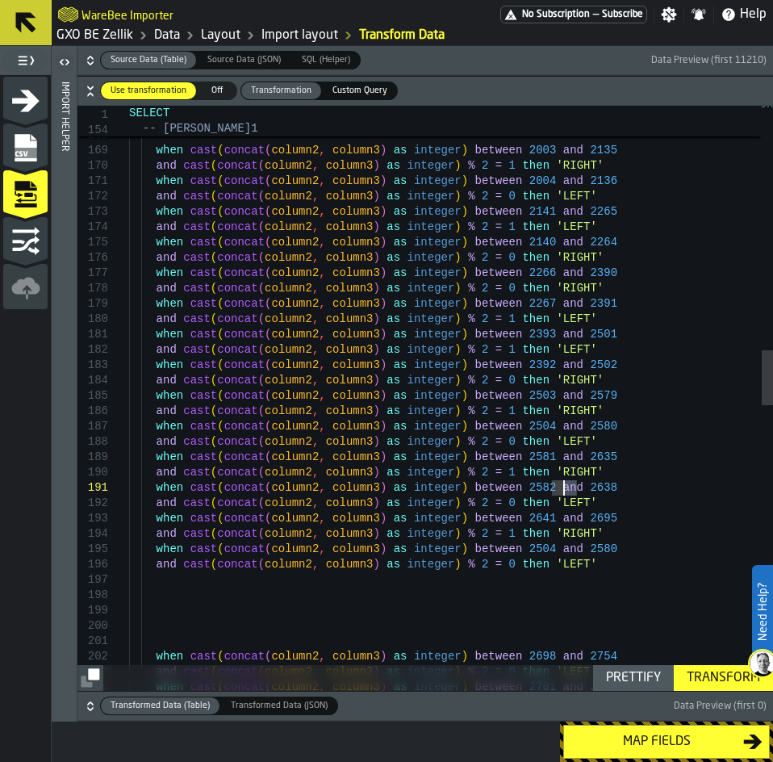
click at [565, 487] on div "when cast ( concat ( column2 , column3 ) as integer ) between 2698 and 2754 and…" at bounding box center [451, 616] width 644 height 6184
drag, startPoint x: 520, startPoint y: 549, endPoint x: 504, endPoint y: 554, distance: 15.9
click at [504, 554] on div "when cast ( concat ( column2 , column3 ) as integer ) between 2698 and 2754 and…" at bounding box center [451, 616] width 644 height 6184
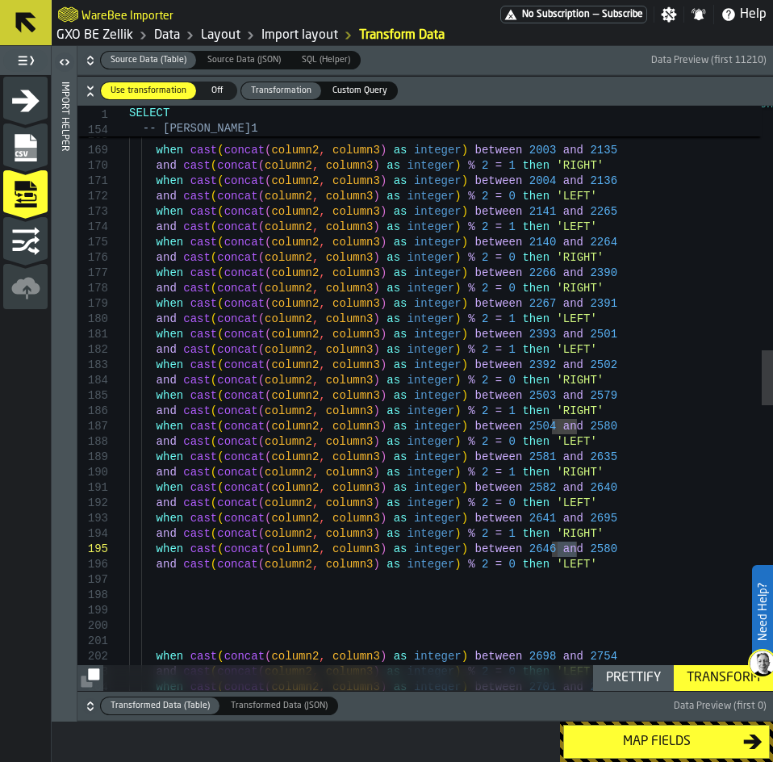
drag, startPoint x: 576, startPoint y: 549, endPoint x: 556, endPoint y: 545, distance: 20.7
click at [556, 545] on div "when cast ( concat ( column2 , column3 ) as integer ) between 2698 and 2754 and…" at bounding box center [451, 616] width 644 height 6184
click at [553, 565] on div "when cast ( concat ( column2 , column3 ) as integer ) between 2698 and 2754 and…" at bounding box center [451, 616] width 644 height 6184
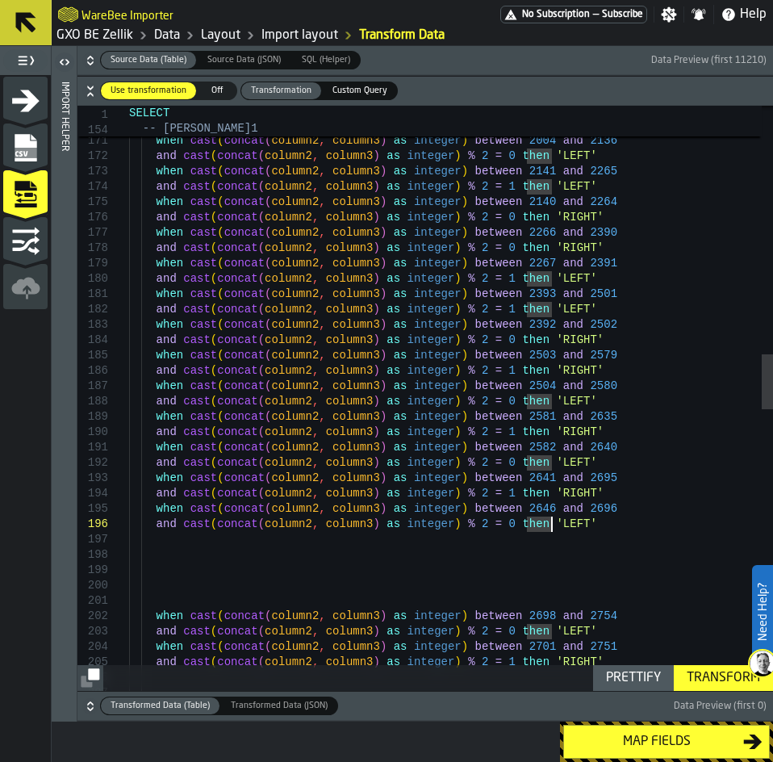
click at [148, 616] on div "when cast ( concat ( column2 , column3 ) as integer ) between 2698 and 2754 and…" at bounding box center [451, 575] width 644 height 6184
click at [156, 610] on div "when cast ( concat ( column2 , column3 ) as integer ) between 2698 and 2754 and…" at bounding box center [451, 575] width 644 height 6184
drag, startPoint x: 153, startPoint y: 615, endPoint x: 141, endPoint y: 541, distance: 74.3
click at [141, 541] on div "when cast ( concat ( column2 , column3 ) as integer ) between 2698 and 2754 and…" at bounding box center [451, 575] width 644 height 6184
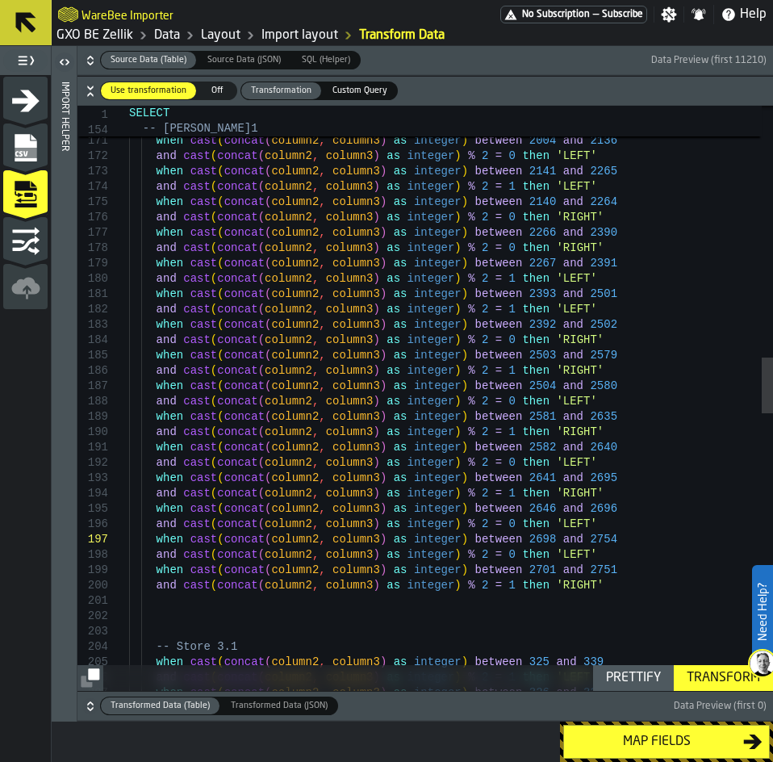
click at [579, 587] on div "and cast ( concat ( column2 , column3 ) as integer ) % 2 = 0 then 'LEFT' when c…" at bounding box center [451, 536] width 644 height 6107
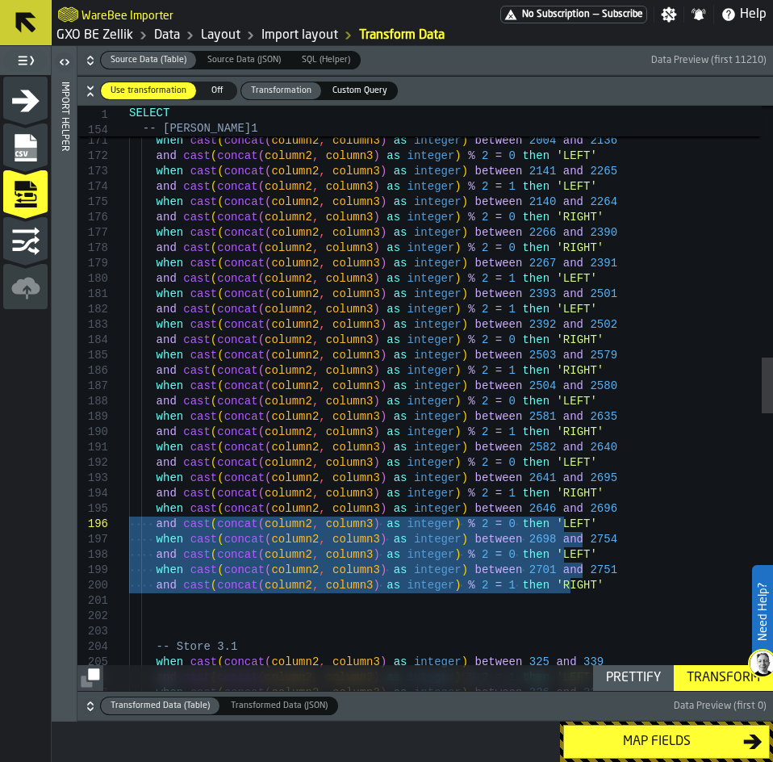
drag, startPoint x: 579, startPoint y: 597, endPoint x: 47, endPoint y: 526, distance: 536.5
click at [129, 526] on div "and cast ( concat ( column2 , column3 ) as integer ) % 2 = 0 then 'LEFT' when c…" at bounding box center [451, 536] width 644 height 6107
click at [581, 516] on div "and cast ( concat ( column2 , column3 ) as integer ) % 2 = 0 then 'LEFT' when c…" at bounding box center [451, 536] width 644 height 6107
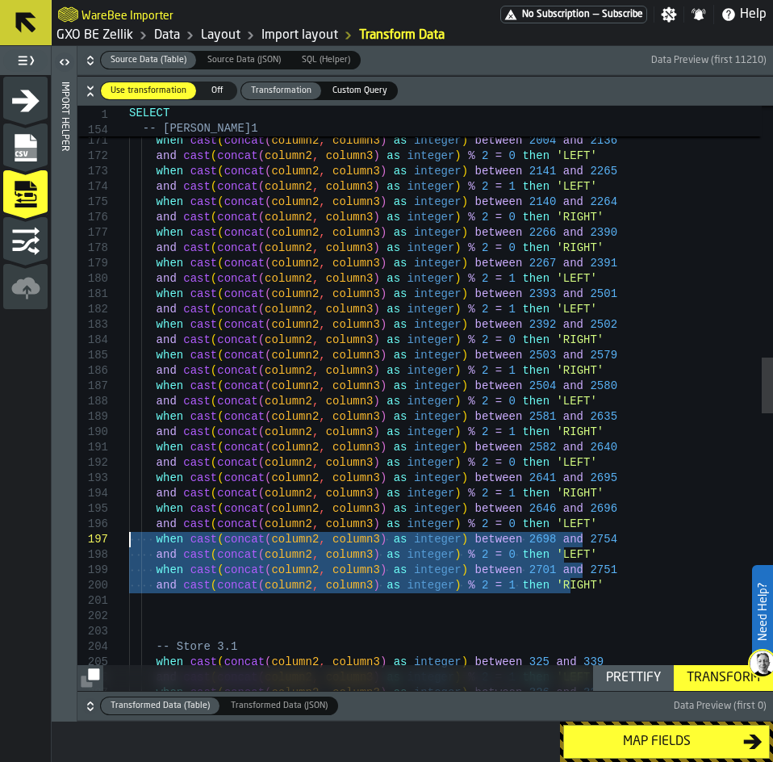
drag, startPoint x: 587, startPoint y: 595, endPoint x: 70, endPoint y: 532, distance: 520.3
click at [129, 532] on div "and cast ( concat ( column2 , column3 ) as integer ) % 2 = 0 then 'LEFT' when c…" at bounding box center [451, 536] width 644 height 6107
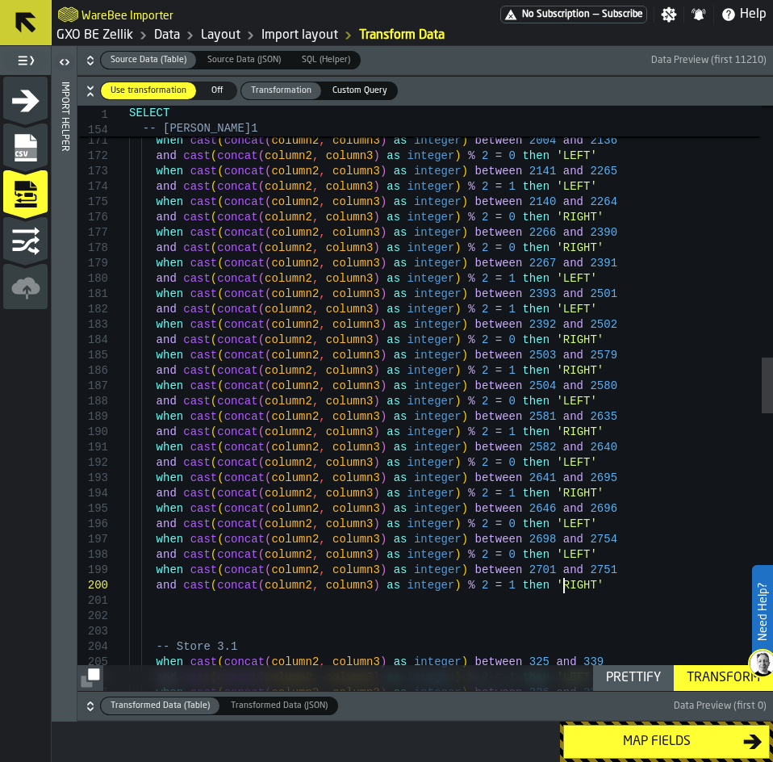
click at [624, 588] on div "and cast ( concat ( column2 , column3 ) as integer ) % 2 = 0 then 'LEFT' when c…" at bounding box center [451, 536] width 644 height 6107
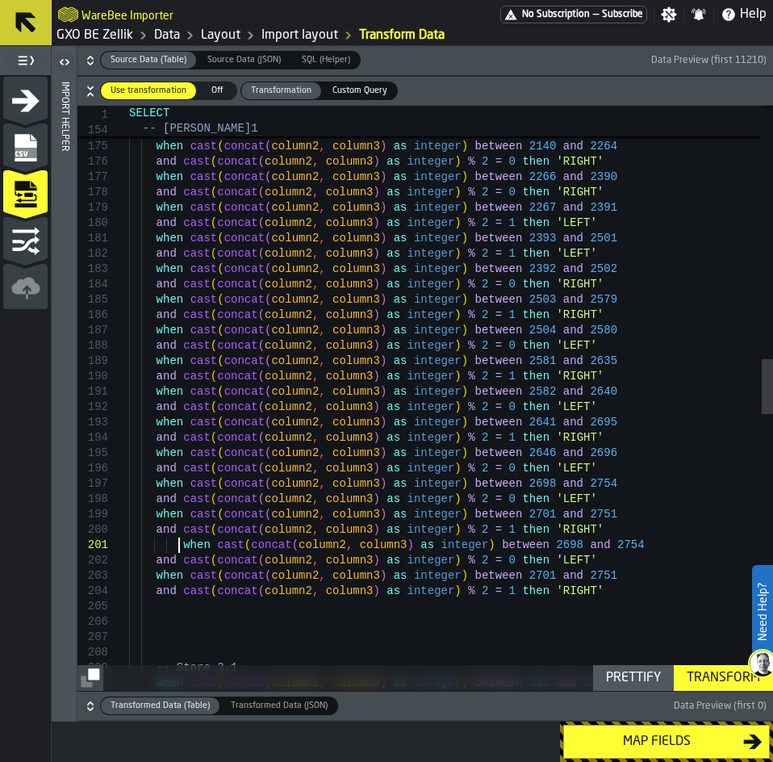
click at [178, 548] on div "and cast ( concat ( column2 , column3 ) as integer ) % 2 = 0 then 'LEFT' when c…" at bounding box center [451, 520] width 644 height 6184
click at [519, 546] on div "and cast ( concat ( column2 , column3 ) as integer ) % 2 = 0 then 'LEFT' when c…" at bounding box center [451, 520] width 644 height 6184
click at [504, 541] on div "and cast ( concat ( column2 , column3 ) as integer ) % 2 = 0 then 'LEFT' when c…" at bounding box center [451, 520] width 644 height 6184
click at [575, 547] on div "and cast ( concat ( column2 , column3 ) as integer ) % 2 = 0 then 'LEFT' when c…" at bounding box center [451, 520] width 644 height 6184
click at [481, 562] on div "and cast ( concat ( column2 , column3 ) as integer ) % 2 = 0 then 'LEFT' when c…" at bounding box center [451, 520] width 644 height 6184
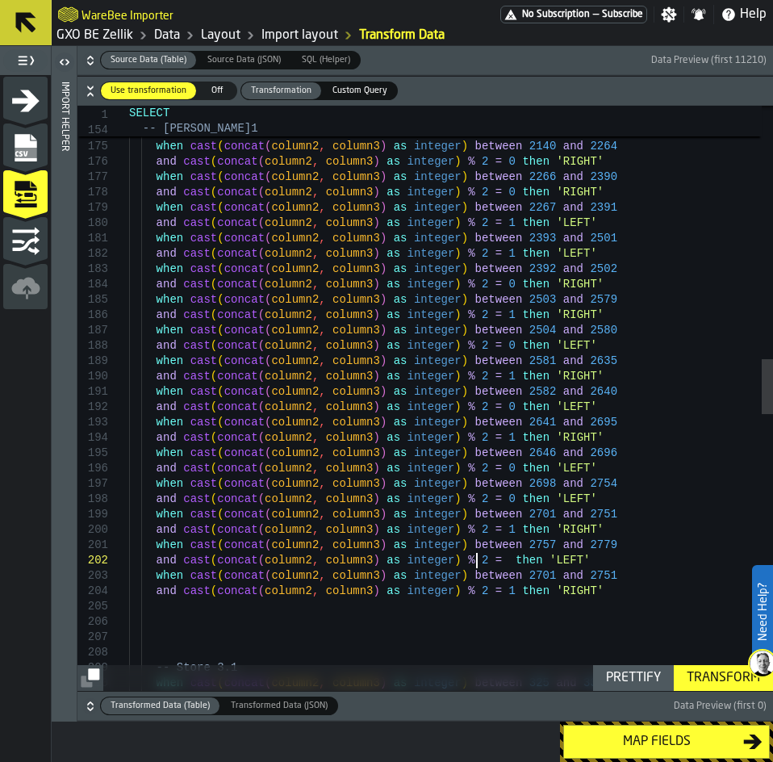
scroll to position [47, 0]
click at [479, 594] on div "and cast ( concat ( column2 , column3 ) as integer ) % 2 = 0 then 'LEFT' when c…" at bounding box center [451, 520] width 644 height 6184
click at [520, 575] on div "and cast ( concat ( column2 , column3 ) as integer ) % 2 = 0 then 'LEFT' when c…" at bounding box center [451, 520] width 644 height 6184
drag, startPoint x: 519, startPoint y: 577, endPoint x: 499, endPoint y: 577, distance: 19.4
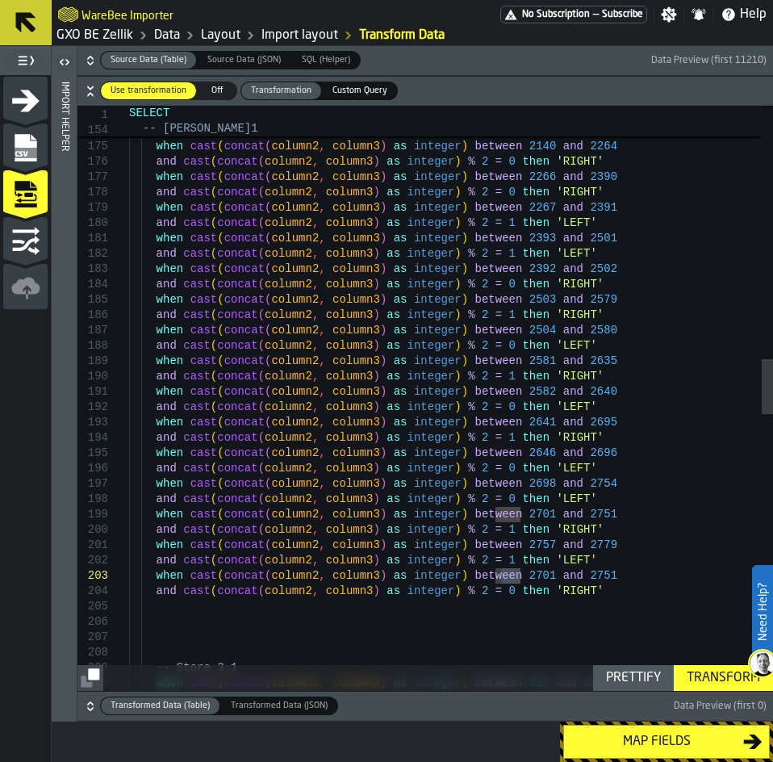
click at [499, 577] on div "and cast ( concat ( column2 , column3 ) as integer ) % 2 = 0 then 'LEFT' when c…" at bounding box center [451, 520] width 644 height 6184
click at [575, 482] on div "and cast ( concat ( column2 , column3 ) as integer ) % 2 = 0 then 'LEFT' when c…" at bounding box center [451, 520] width 644 height 6184
click at [505, 575] on div "and cast ( concat ( column2 , column3 ) as integer ) % 2 = 0 then 'LEFT' when c…" at bounding box center [451, 520] width 644 height 6184
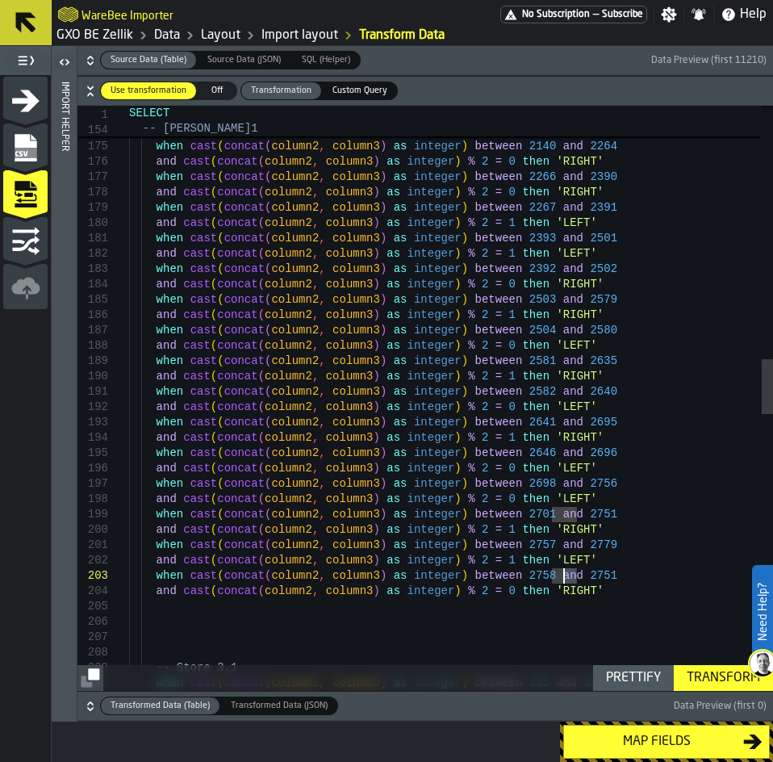
click at [566, 580] on div "and cast ( concat ( column2 , column3 ) as integer ) % 2 = 0 then 'LEFT' when c…" at bounding box center [451, 520] width 644 height 6184
click at [586, 596] on div "and cast ( concat ( column2 , column3 ) as integer ) % 2 = 0 then 'LEFT' when c…" at bounding box center [451, 520] width 644 height 6184
click at [692, 686] on div "Transform" at bounding box center [723, 677] width 86 height 19
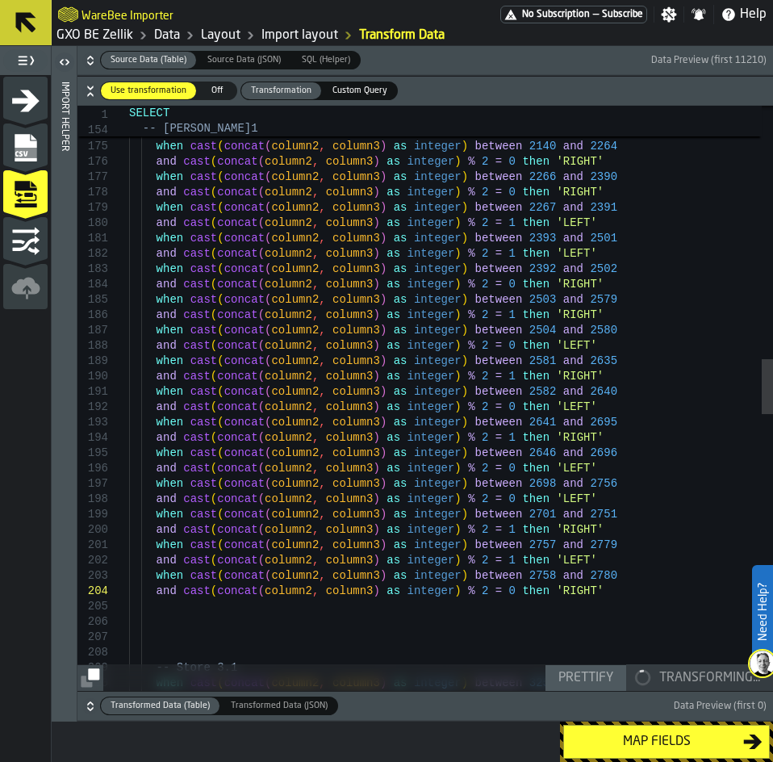
type textarea "**********"
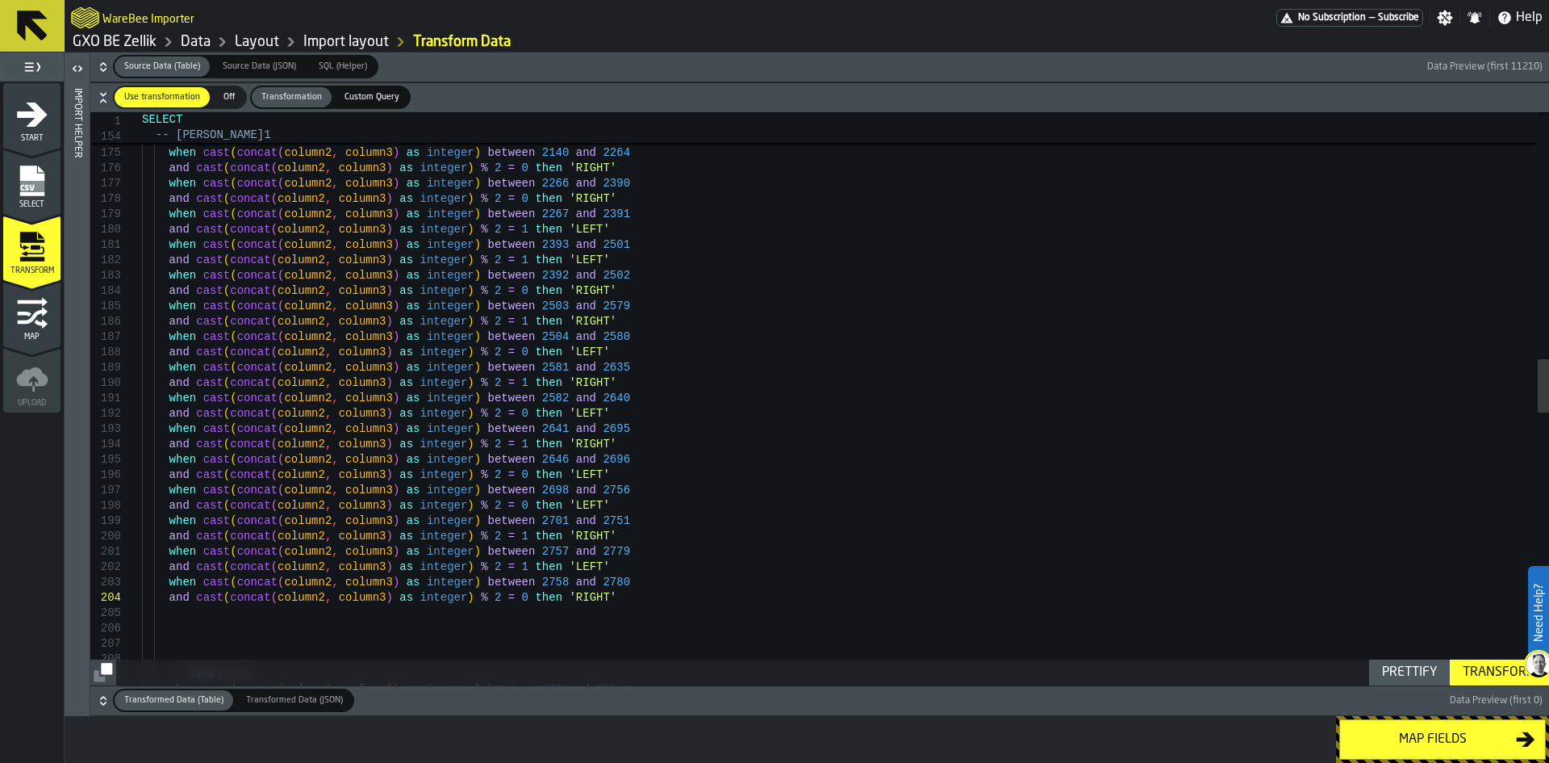
click at [772, 734] on div "Map fields" at bounding box center [1433, 738] width 166 height 19
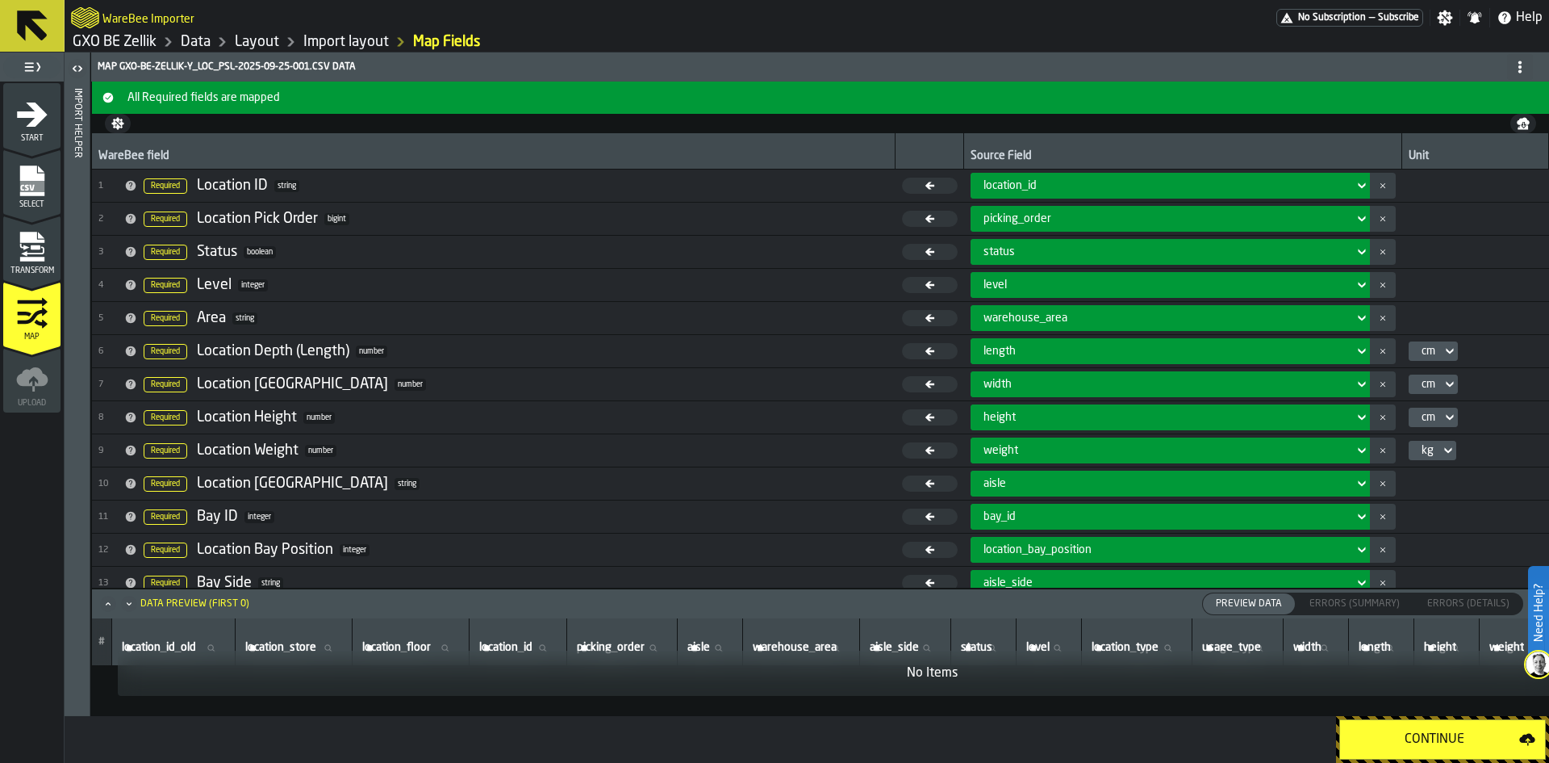
click at [772, 728] on button "Continue" at bounding box center [1442, 739] width 207 height 40
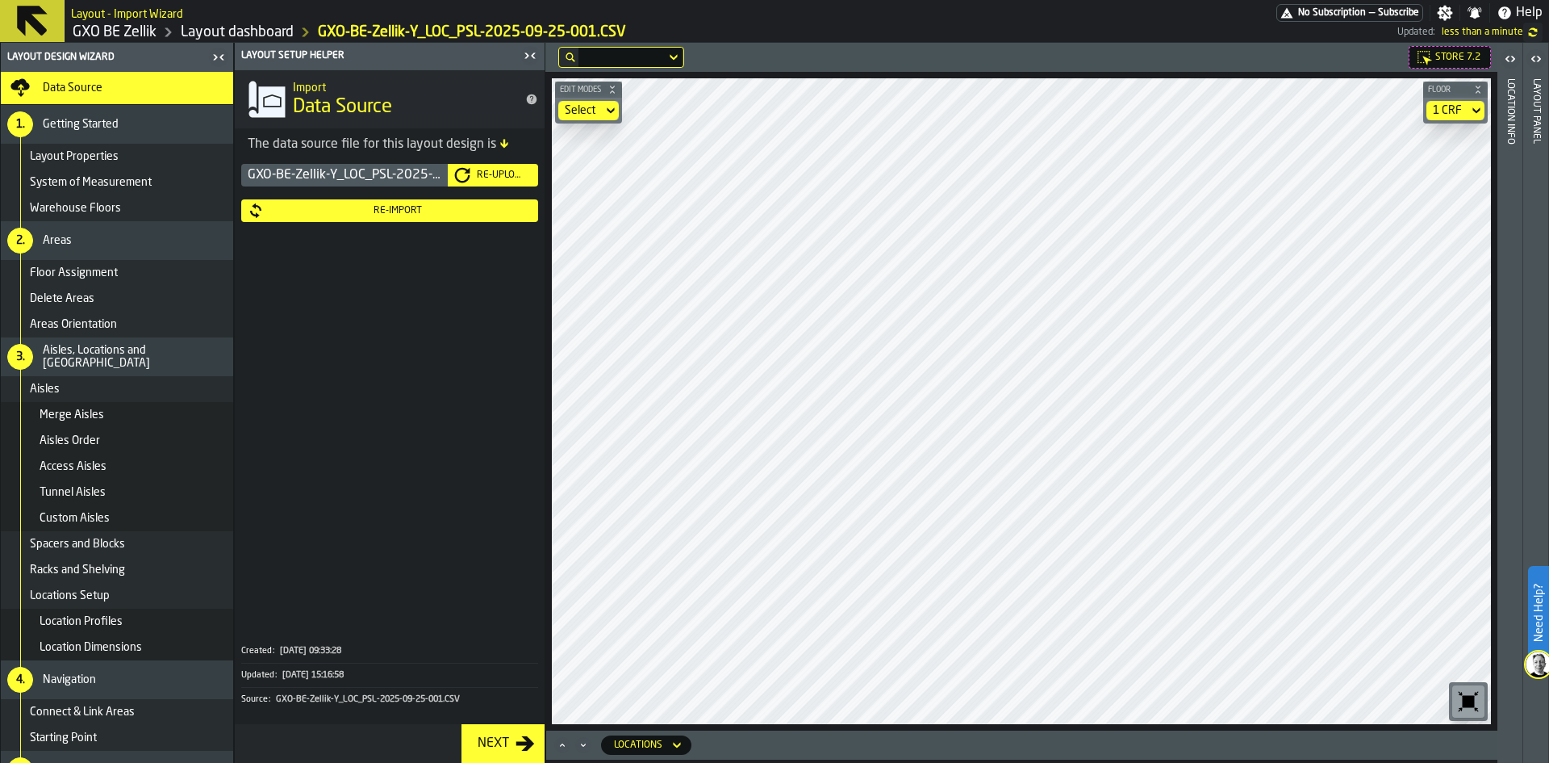
click at [526, 57] on icon "button-toggle-Close me" at bounding box center [526, 56] width 4 height 6
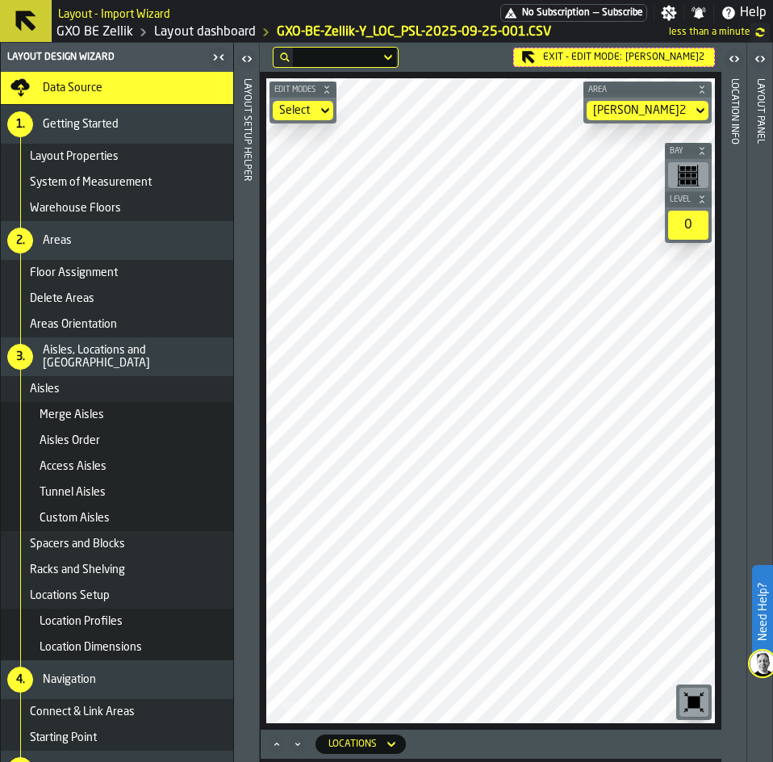
click at [216, 63] on icon "button-toggle-Close me" at bounding box center [218, 57] width 19 height 19
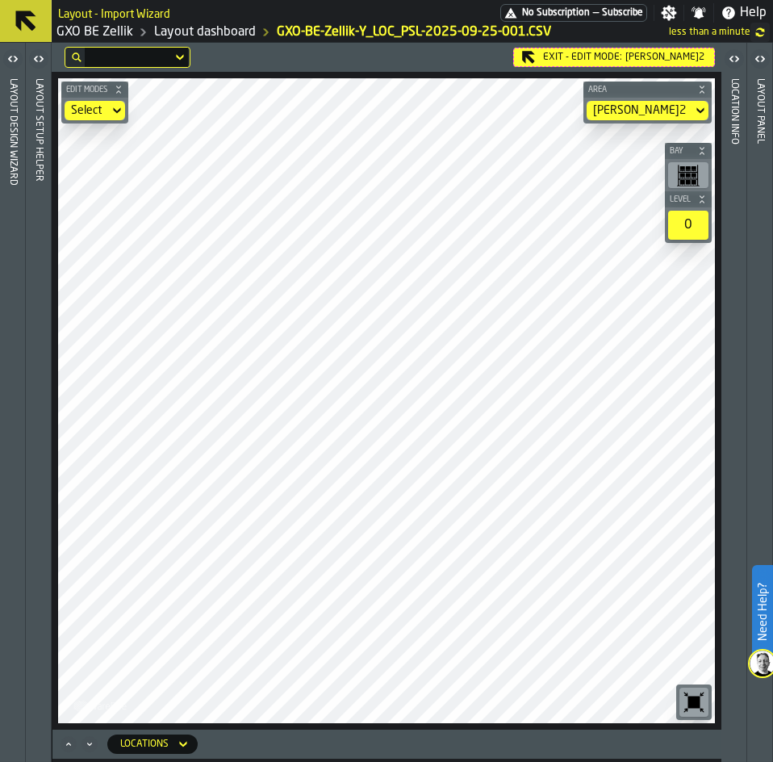
click at [94, 111] on div "Select" at bounding box center [86, 110] width 31 height 13
click at [0, 0] on icon at bounding box center [0, 0] width 0 height 0
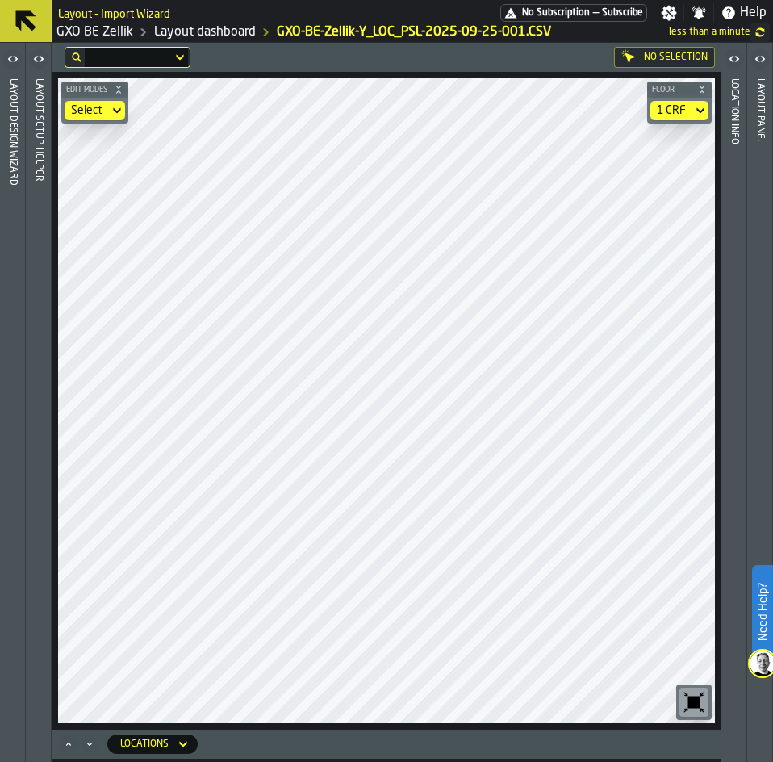
click at [81, 114] on div "Select" at bounding box center [86, 110] width 31 height 13
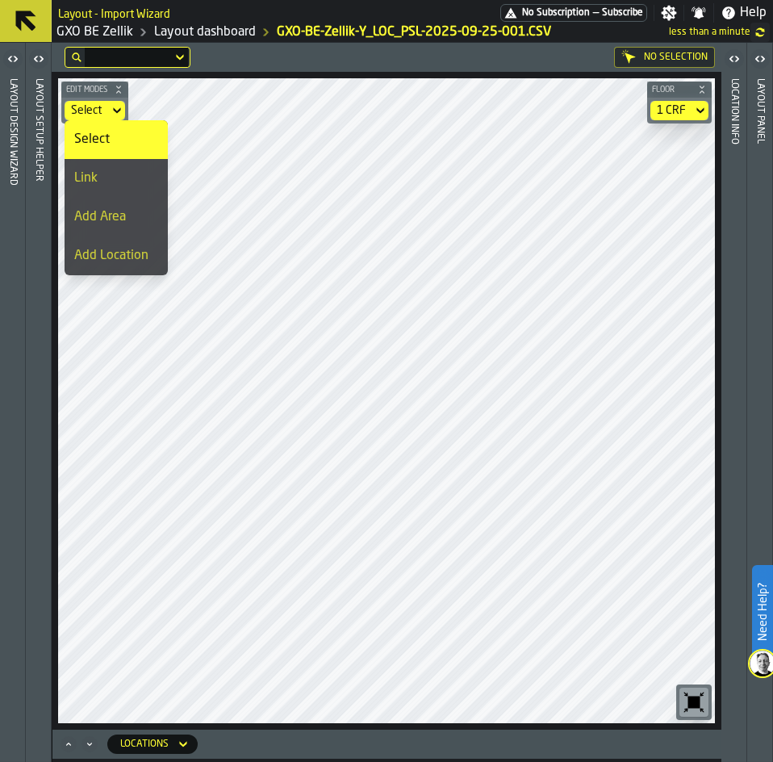
click at [119, 171] on div "Link" at bounding box center [116, 178] width 84 height 19
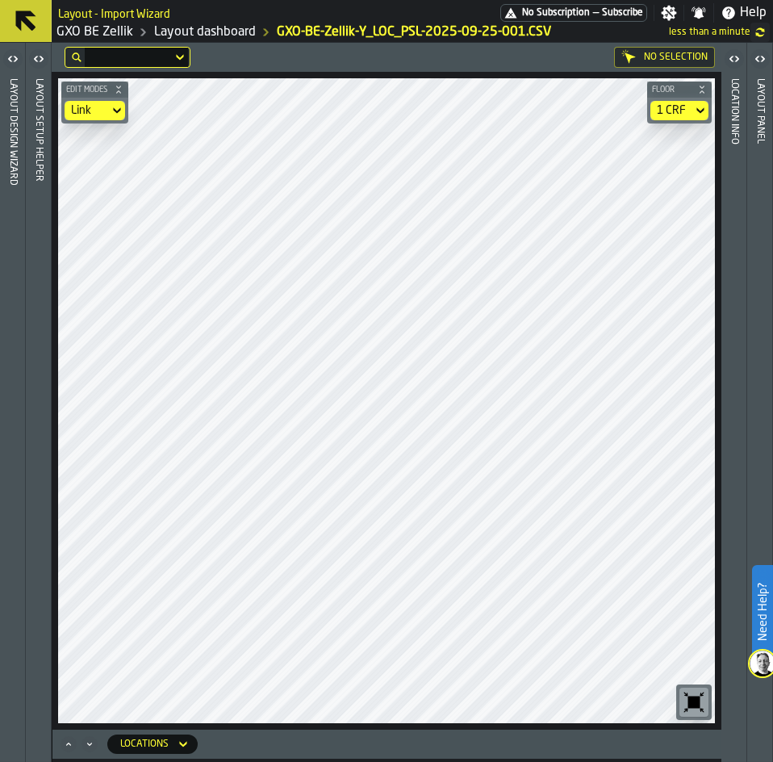
click at [110, 116] on icon at bounding box center [117, 110] width 16 height 19
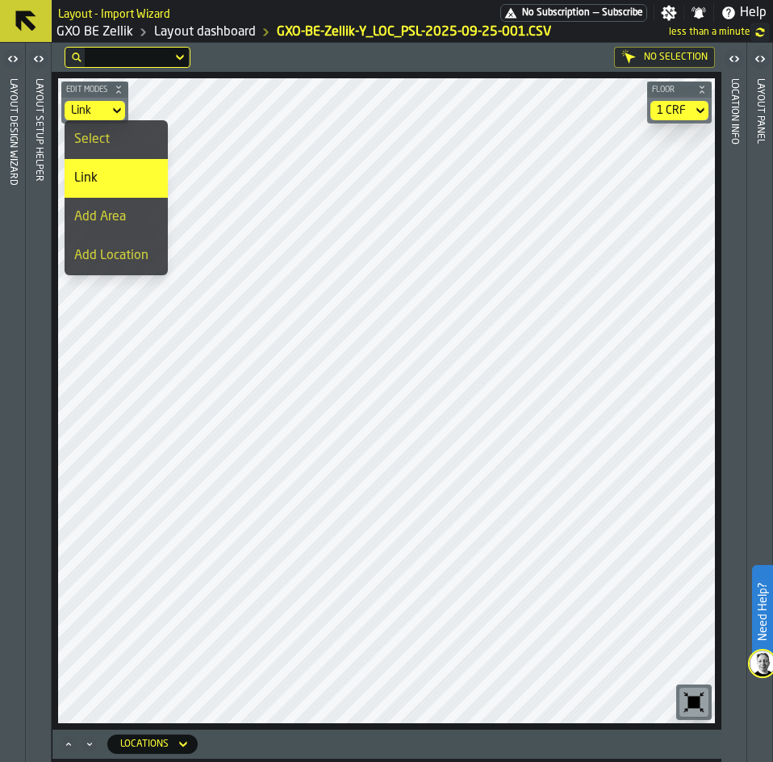
click at [116, 136] on div "Select" at bounding box center [116, 139] width 84 height 19
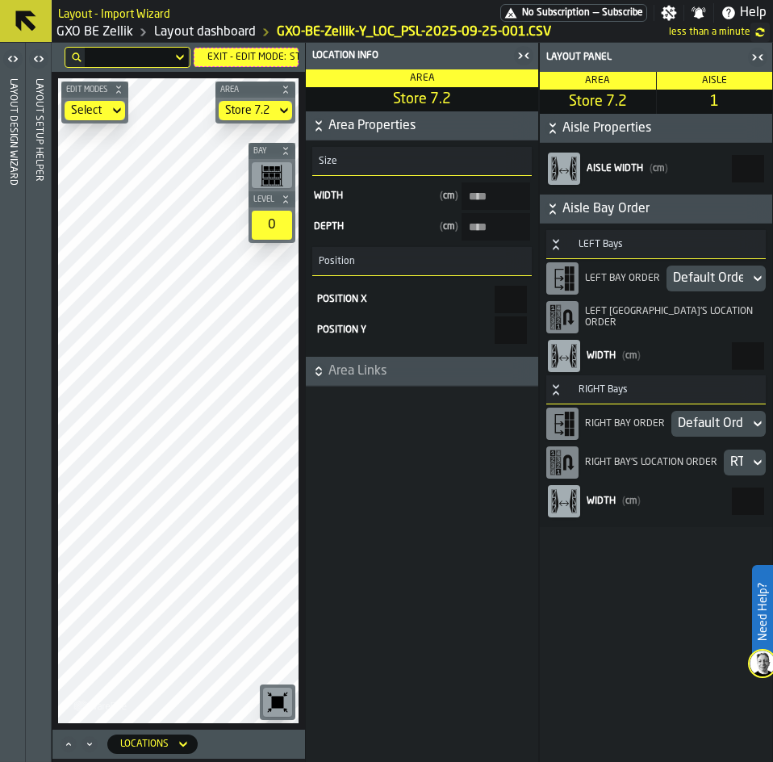
click at [736, 284] on div "Default Order" at bounding box center [708, 278] width 70 height 19
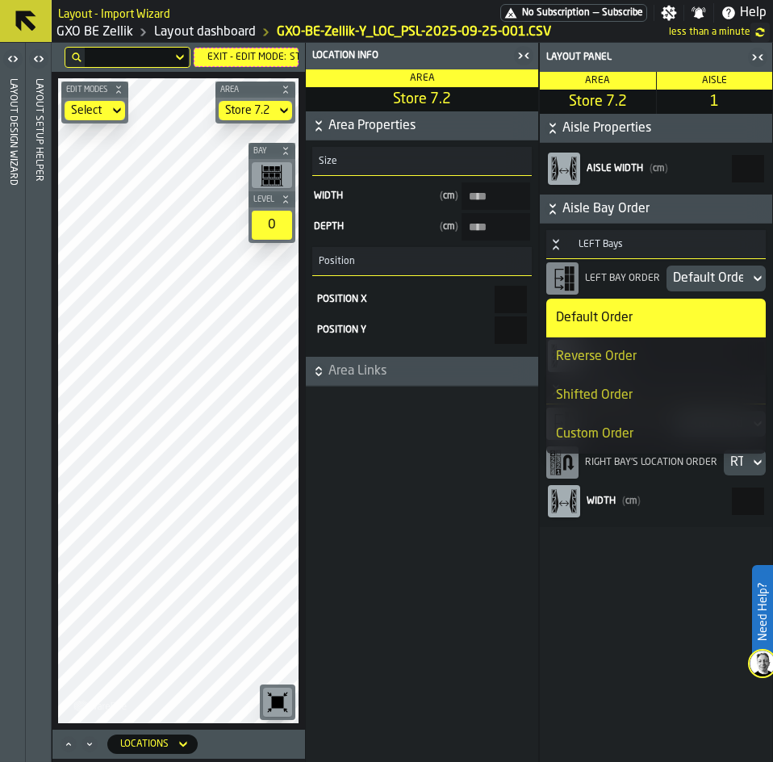
click at [685, 348] on div "Reverse Order" at bounding box center [656, 356] width 200 height 19
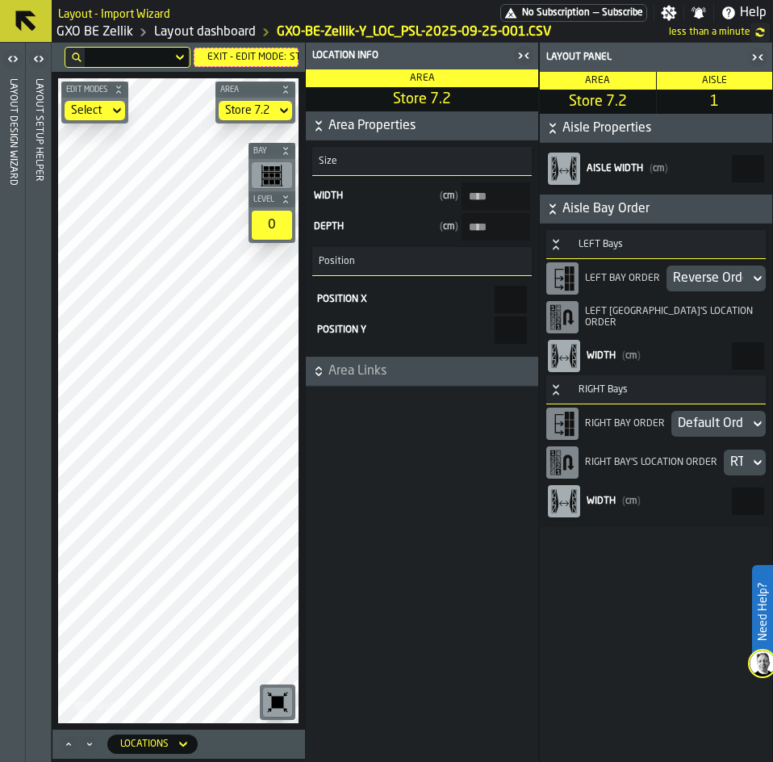
click at [520, 49] on icon "button-toggle-Close me" at bounding box center [523, 55] width 19 height 19
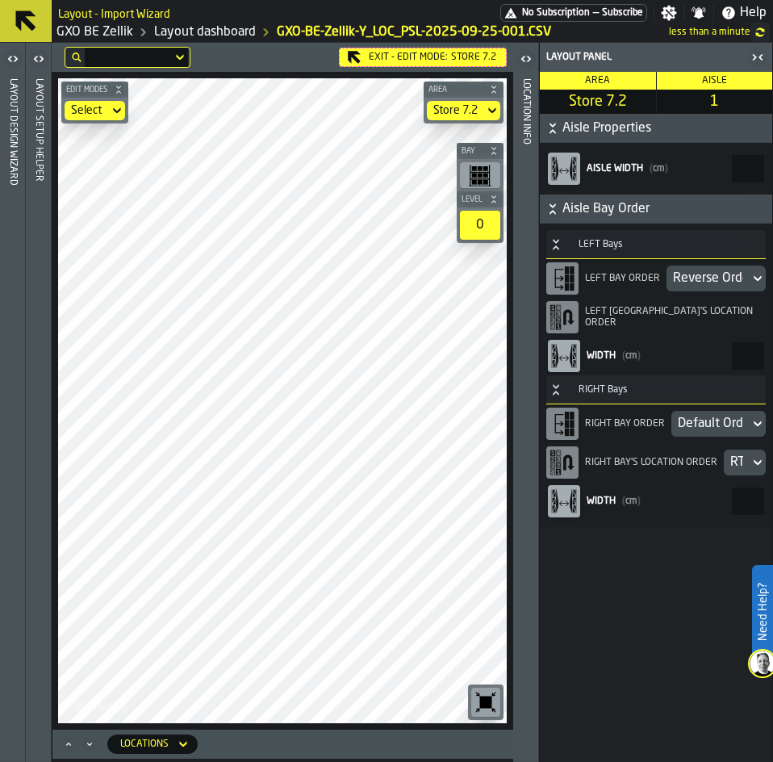
click at [721, 416] on div "Default Order" at bounding box center [710, 423] width 65 height 19
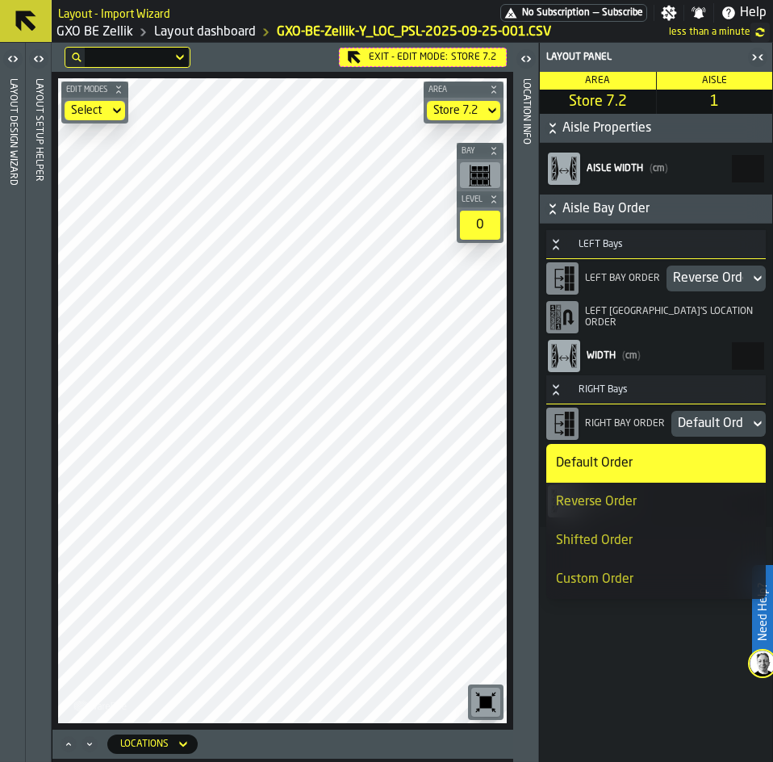
click at [654, 508] on div "Reverse Order" at bounding box center [656, 501] width 200 height 19
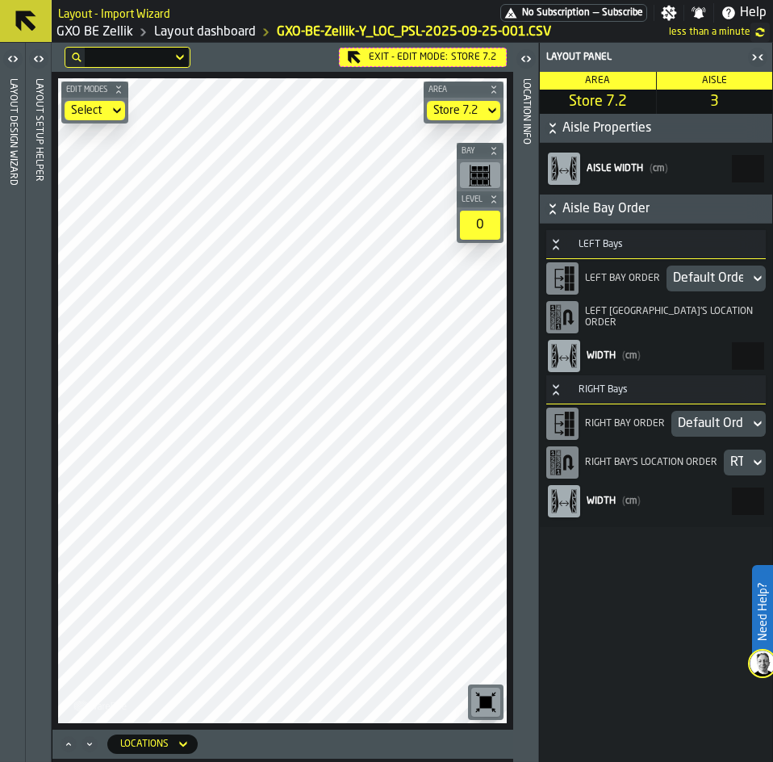
click at [713, 273] on div "Default Order" at bounding box center [708, 278] width 70 height 19
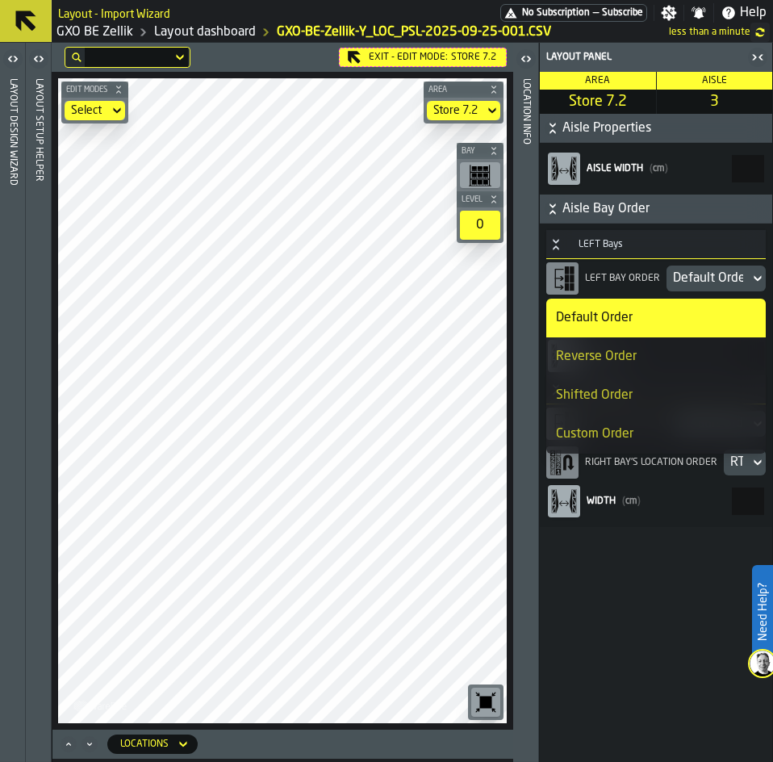
click at [658, 357] on div "Reverse Order" at bounding box center [656, 356] width 200 height 19
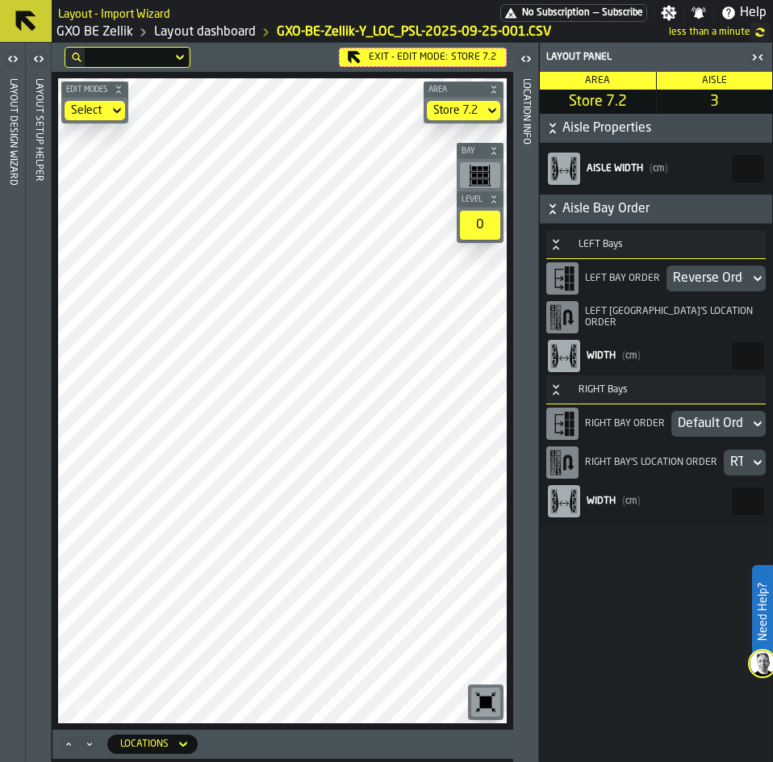
click at [700, 432] on div "Default Order" at bounding box center [710, 423] width 65 height 19
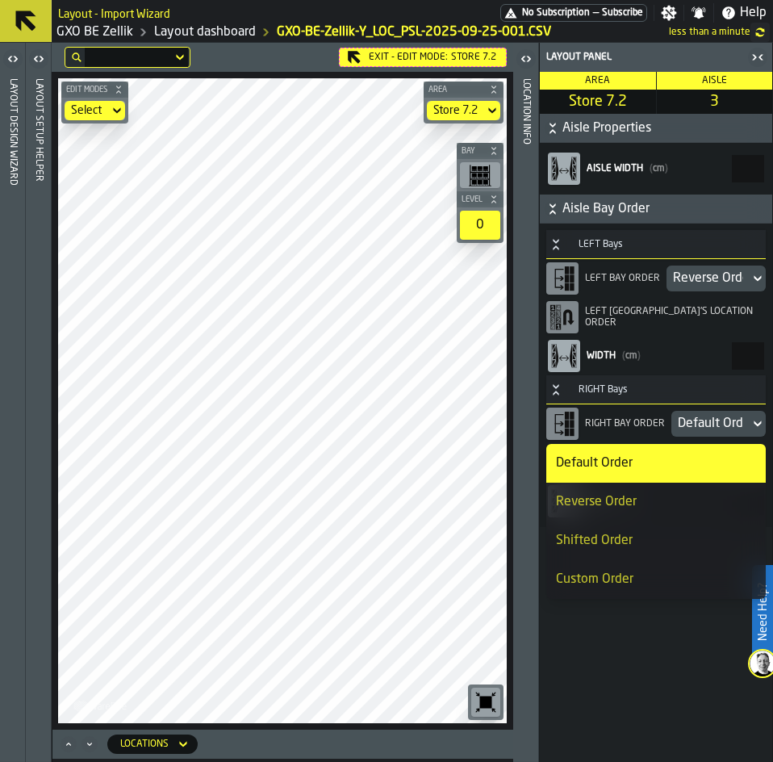
click at [654, 502] on div "Reverse Order" at bounding box center [656, 501] width 200 height 19
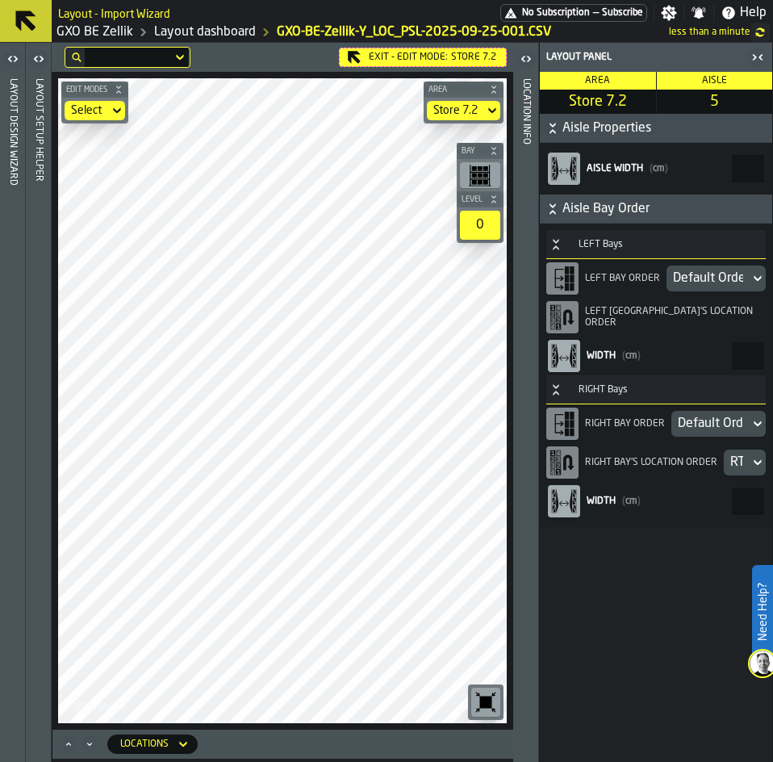
click at [732, 281] on div "Default Order" at bounding box center [708, 278] width 70 height 19
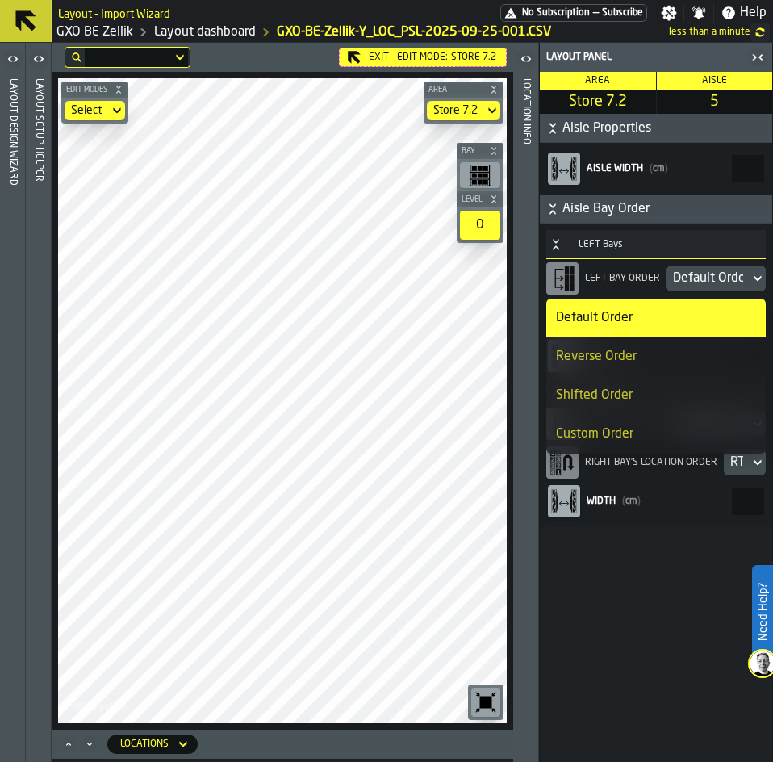
click at [704, 361] on div "Reverse Order" at bounding box center [656, 356] width 200 height 19
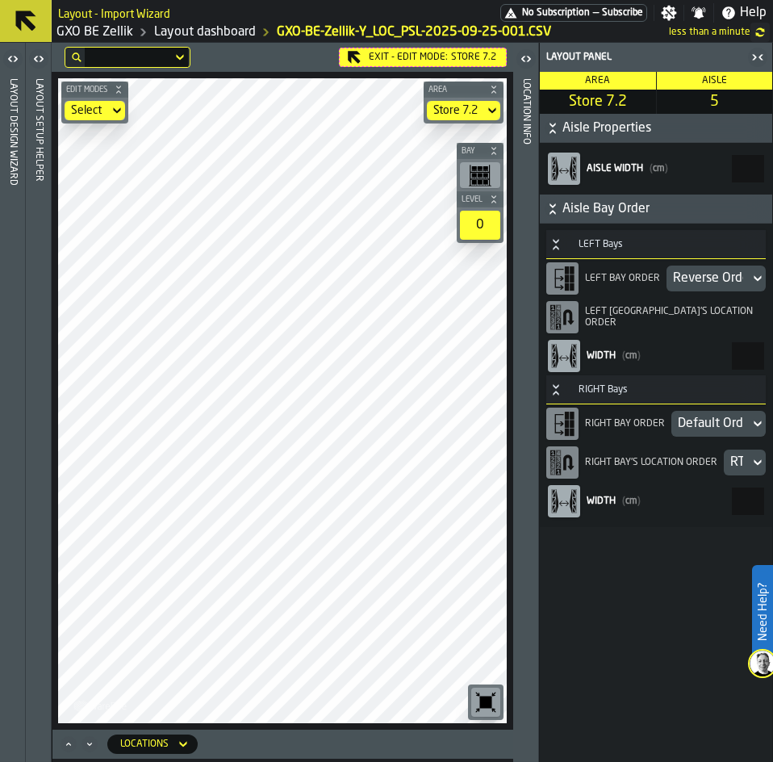
click at [700, 426] on div "Default Order" at bounding box center [710, 423] width 65 height 19
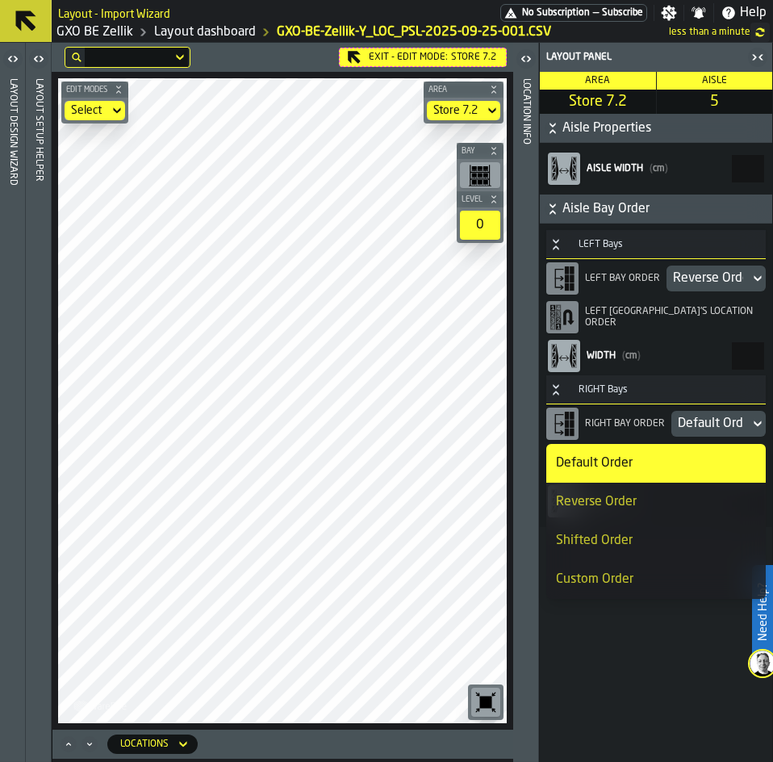
click at [634, 506] on div "Reverse Order" at bounding box center [656, 501] width 200 height 19
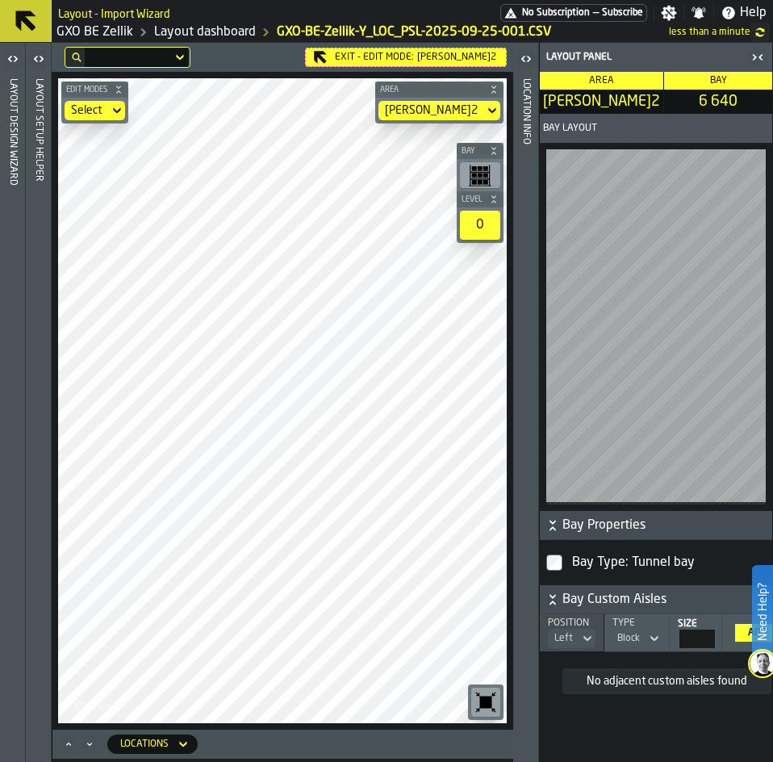
click at [31, 59] on icon "button-toggle-Open" at bounding box center [38, 58] width 19 height 19
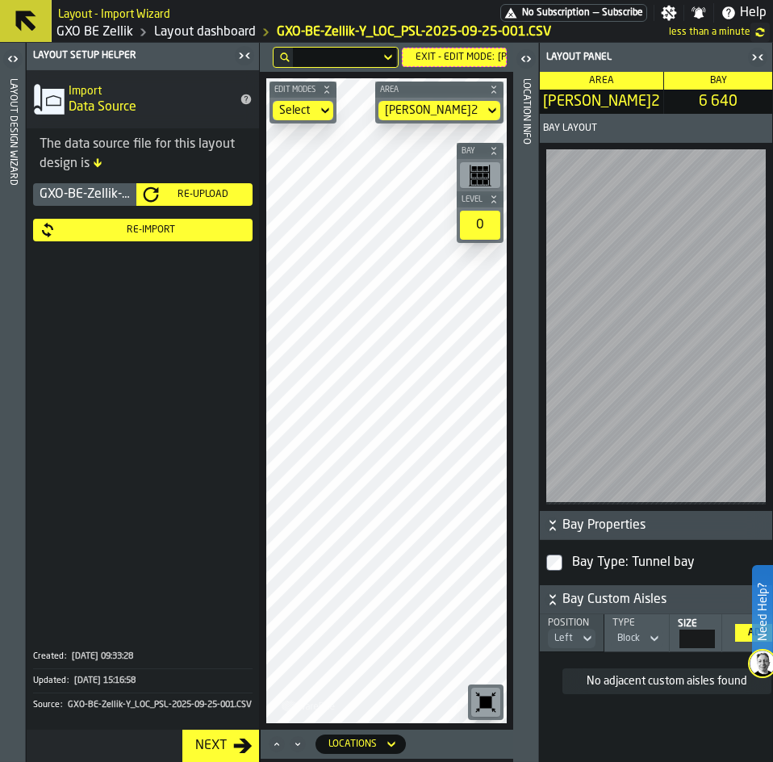
click at [105, 236] on div "Re-Import" at bounding box center [151, 229] width 190 height 11
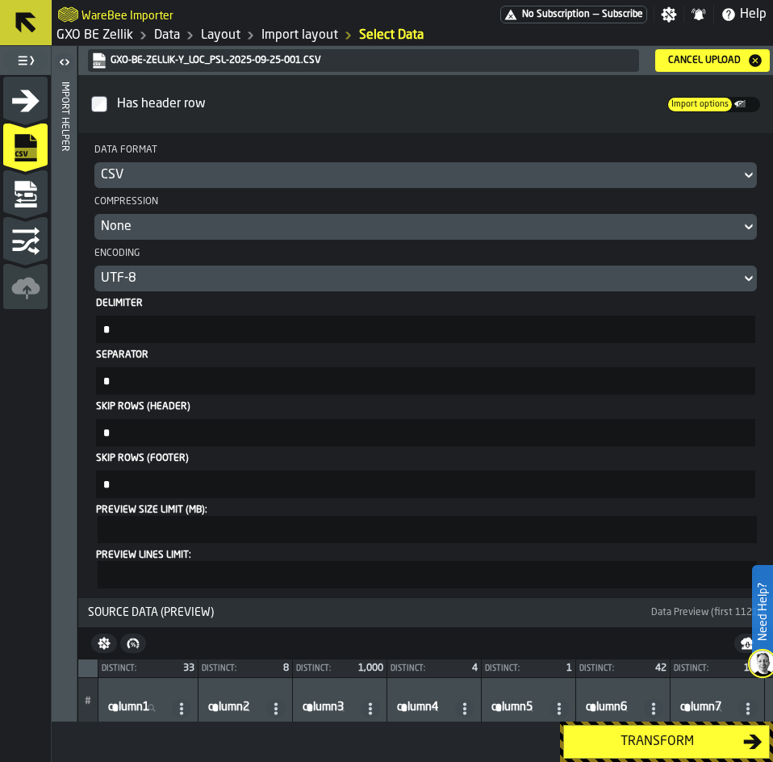
click at [656, 744] on div "Transform" at bounding box center [656, 741] width 173 height 19
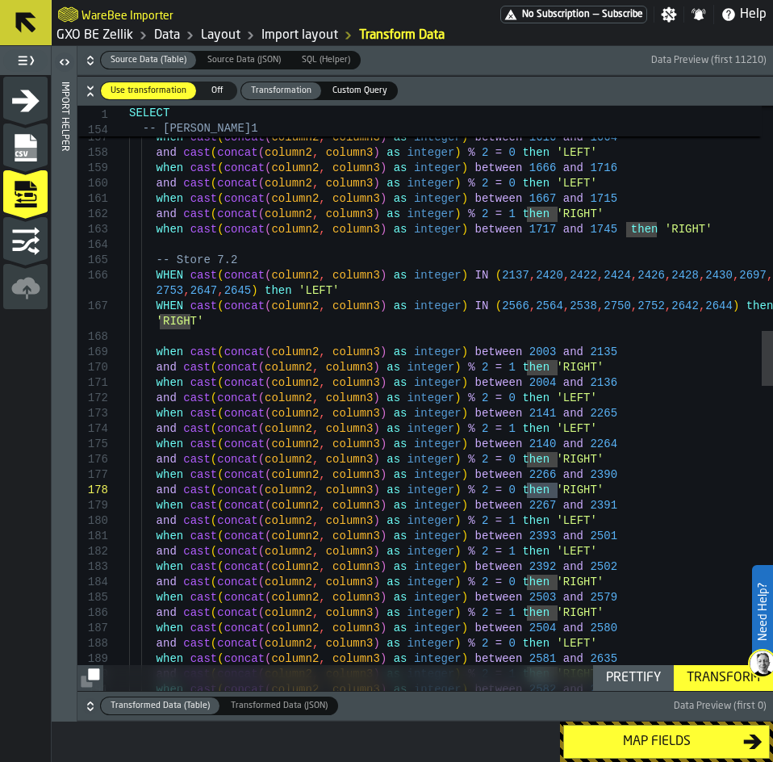
drag, startPoint x: 543, startPoint y: 491, endPoint x: 524, endPoint y: 492, distance: 18.6
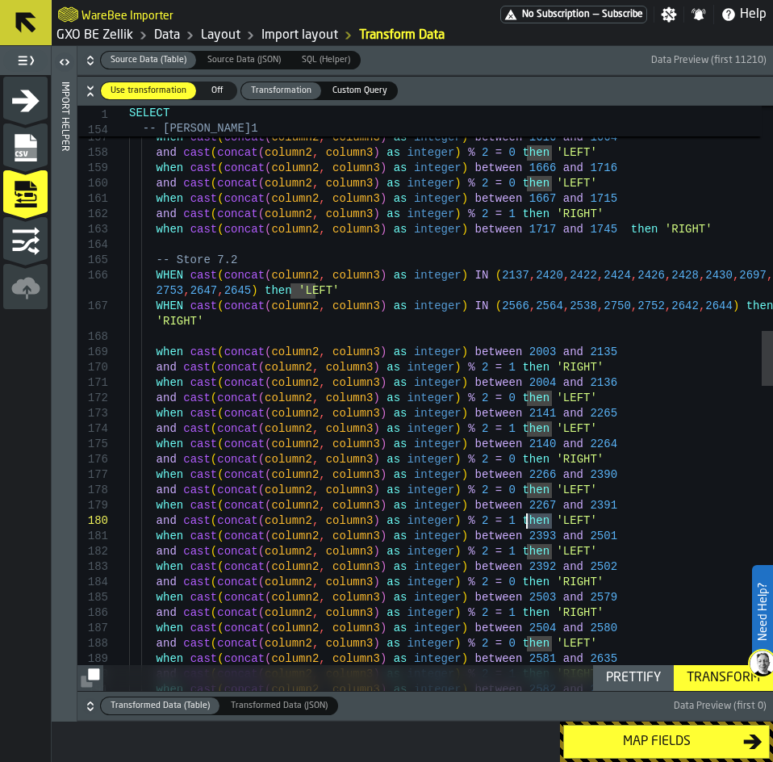
drag, startPoint x: 552, startPoint y: 523, endPoint x: 528, endPoint y: 521, distance: 24.3
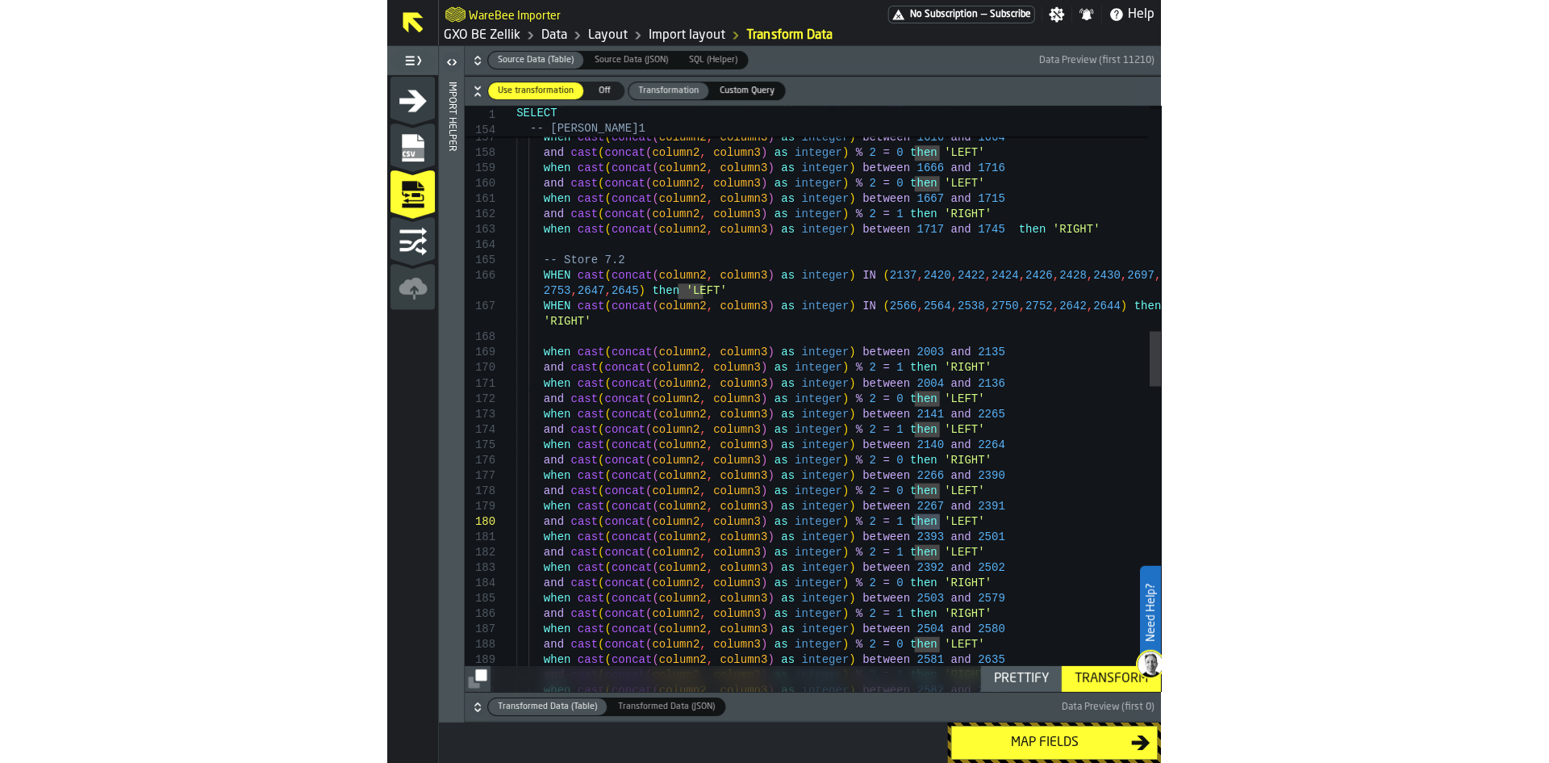
scroll to position [29, 0]
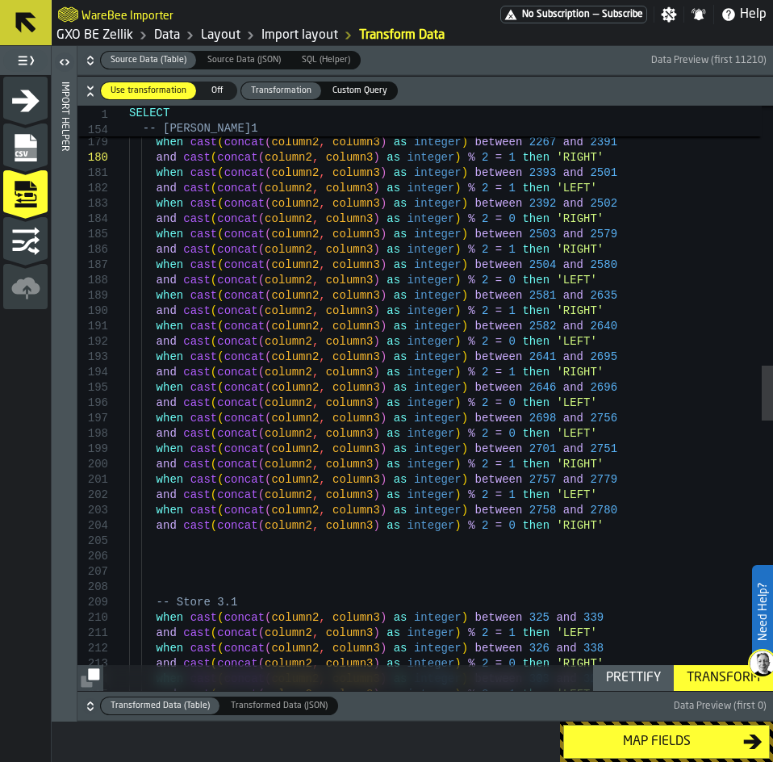
type textarea "**********"
click at [695, 679] on div "Transform" at bounding box center [723, 677] width 86 height 19
click at [659, 737] on div "Map fields" at bounding box center [656, 741] width 173 height 19
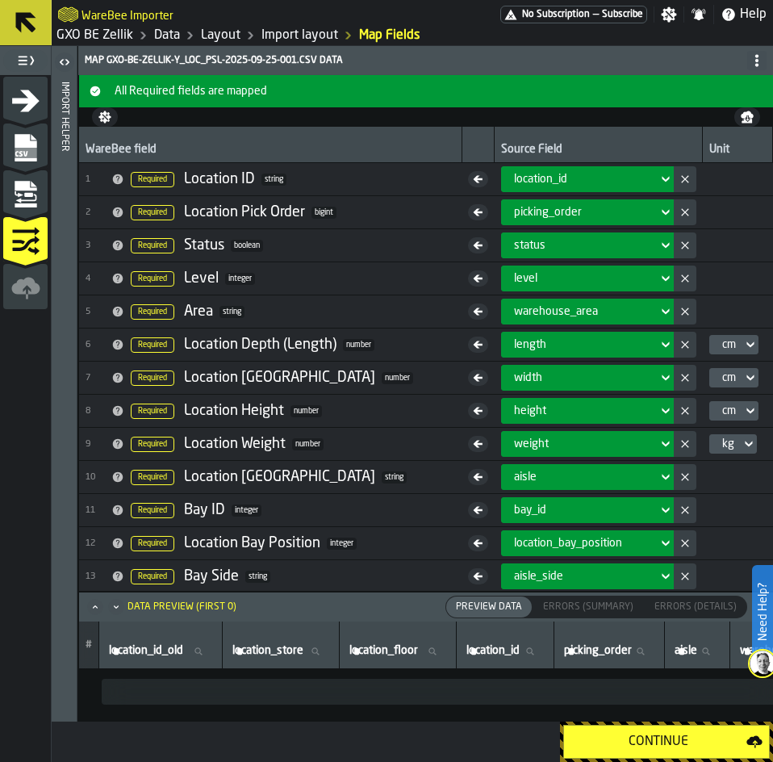
click at [659, 737] on div "Continue" at bounding box center [658, 741] width 176 height 19
